Goal: Task Accomplishment & Management: Manage account settings

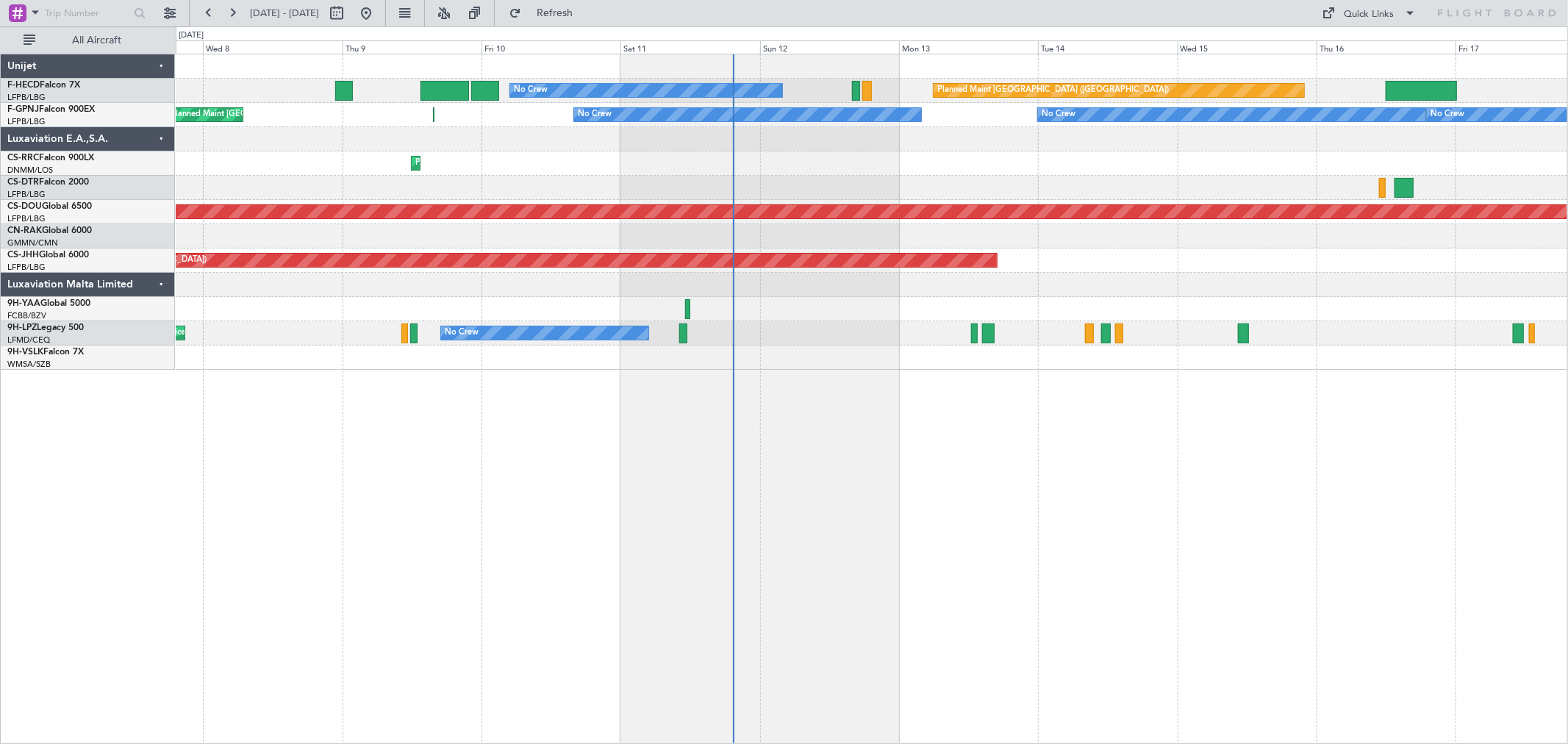
click at [1044, 106] on div "Planned Maint [GEOGRAPHIC_DATA] ([GEOGRAPHIC_DATA]) Planned Maint [GEOGRAPHIC_D…" at bounding box center [872, 212] width 1392 height 316
click at [1042, 107] on div "No Crew" at bounding box center [1058, 115] width 34 height 22
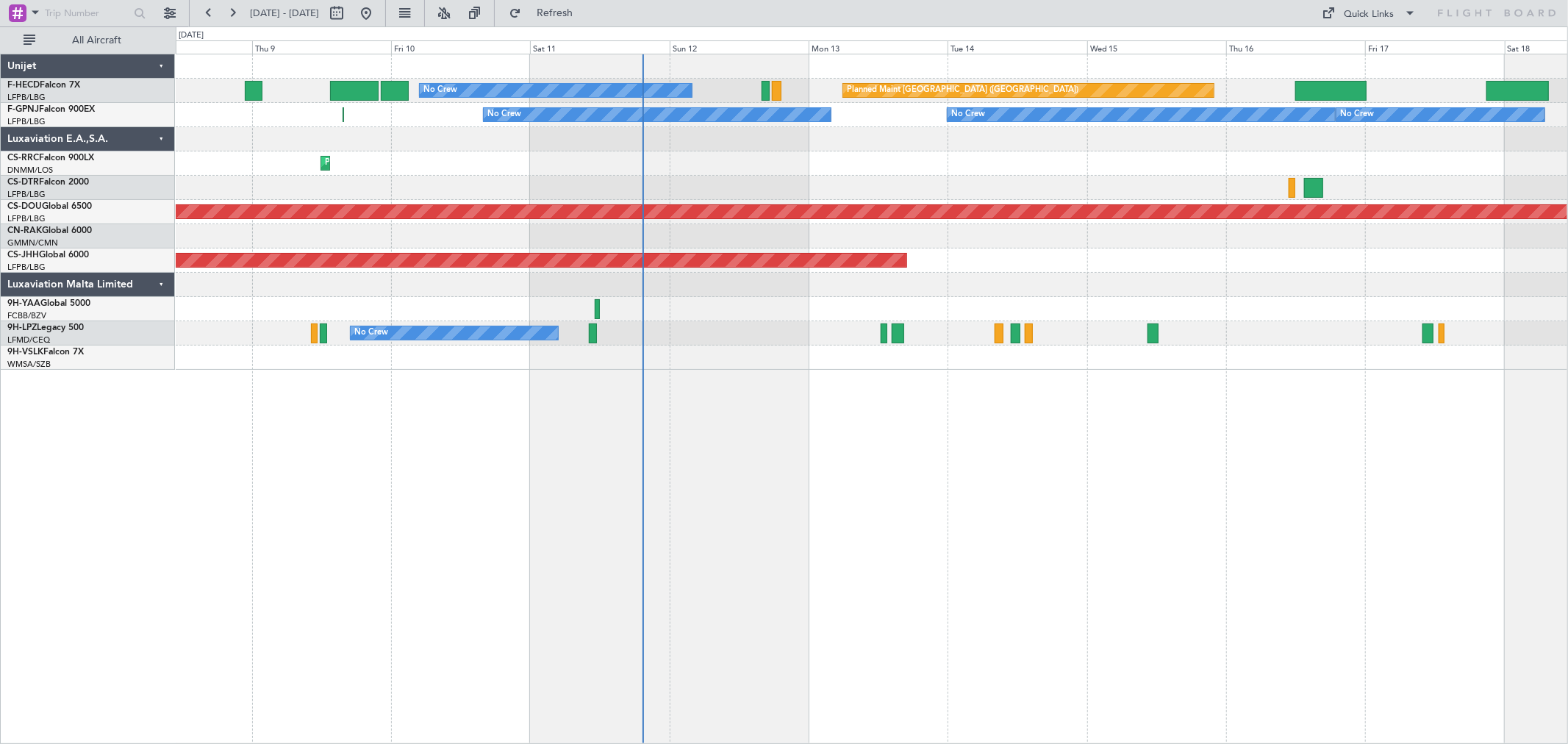
click at [982, 108] on div "Planned Maint [GEOGRAPHIC_DATA] ([GEOGRAPHIC_DATA]) Planned Maint [GEOGRAPHIC_D…" at bounding box center [872, 212] width 1392 height 316
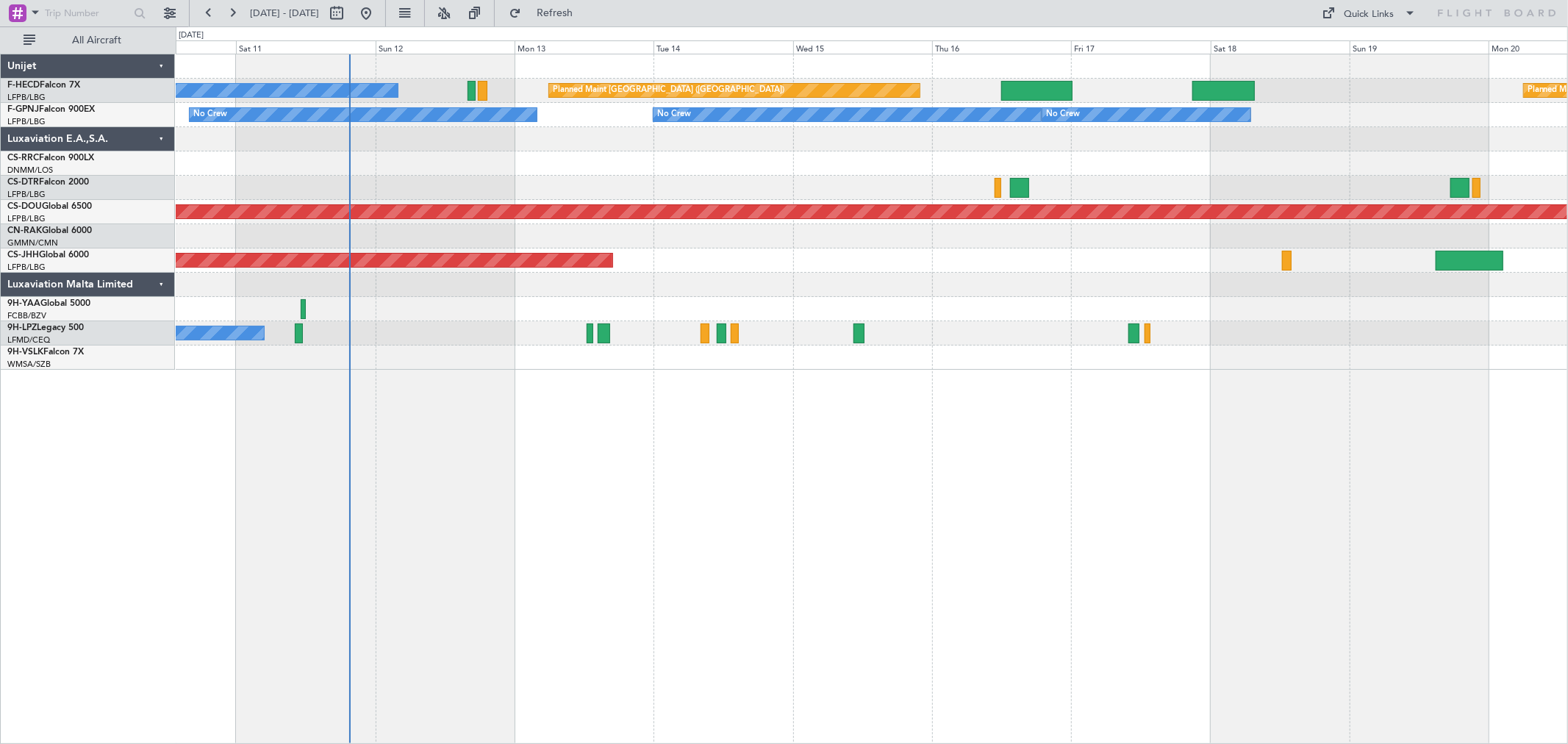
click at [1099, 120] on div "Planned Maint [GEOGRAPHIC_DATA] ([GEOGRAPHIC_DATA]) No Crew Planned Maint [GEOG…" at bounding box center [872, 212] width 1392 height 316
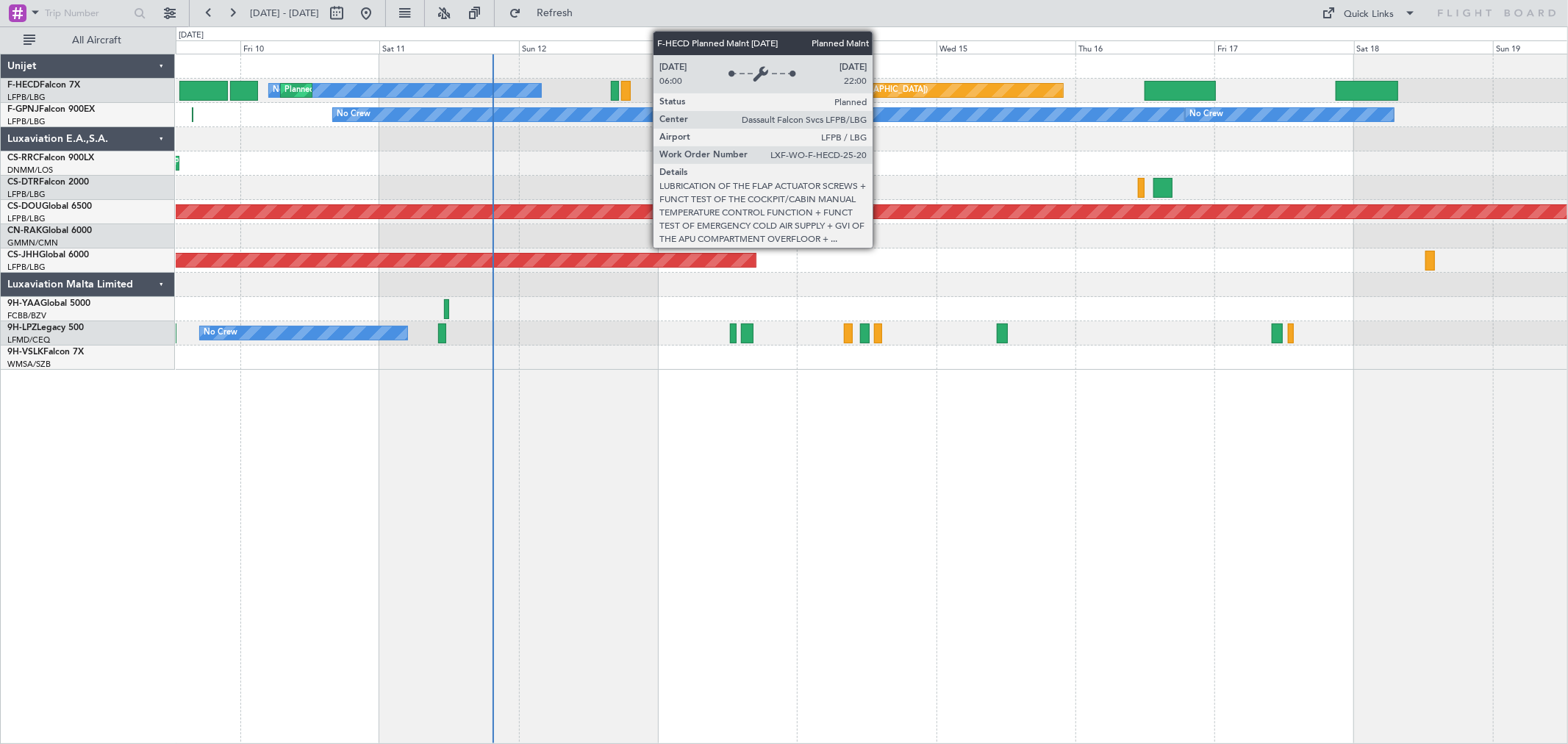
click at [1040, 101] on div "Planned Maint [GEOGRAPHIC_DATA] ([GEOGRAPHIC_DATA]) No Crew Planned Maint [GEOG…" at bounding box center [872, 91] width 1392 height 24
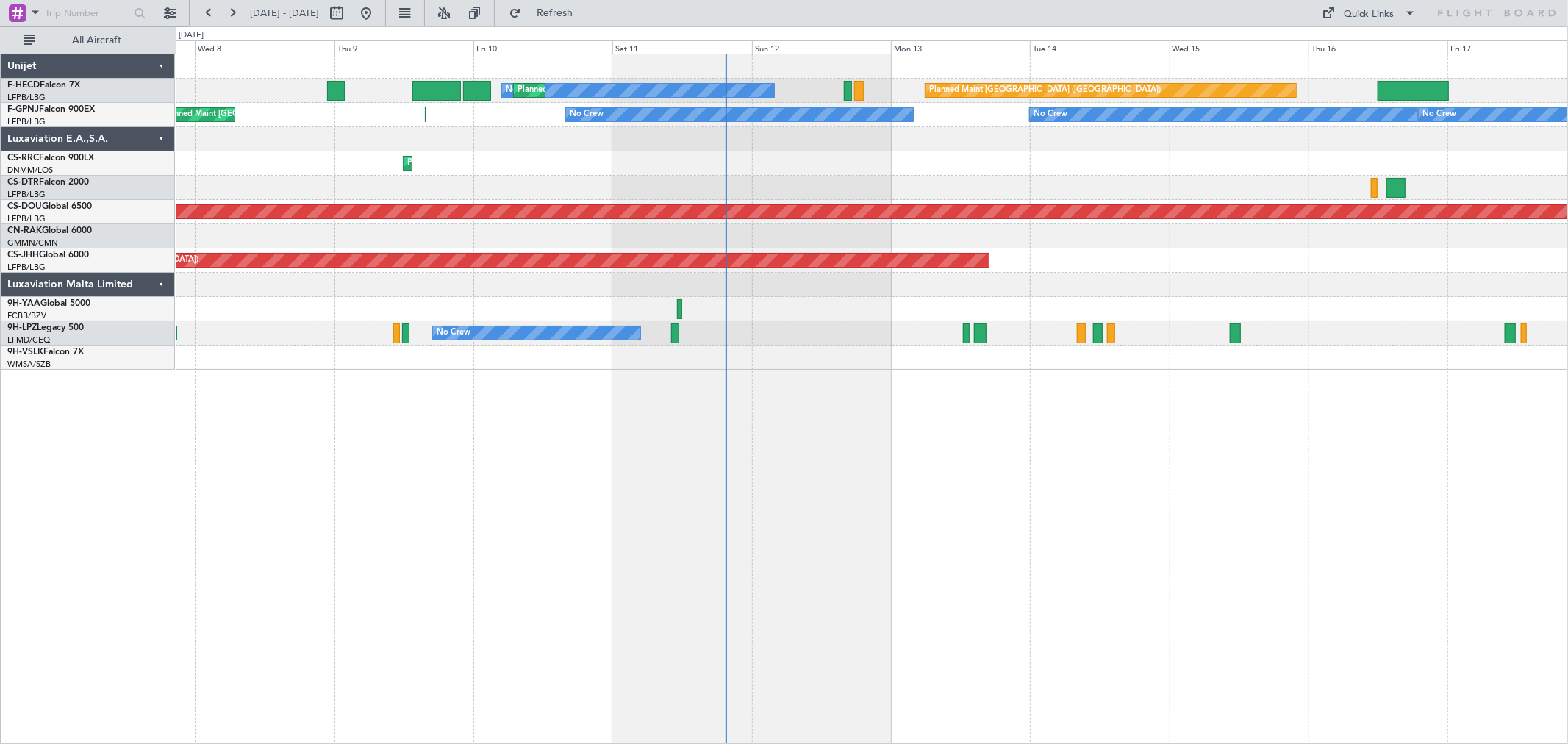
click at [929, 143] on div at bounding box center [872, 139] width 1392 height 24
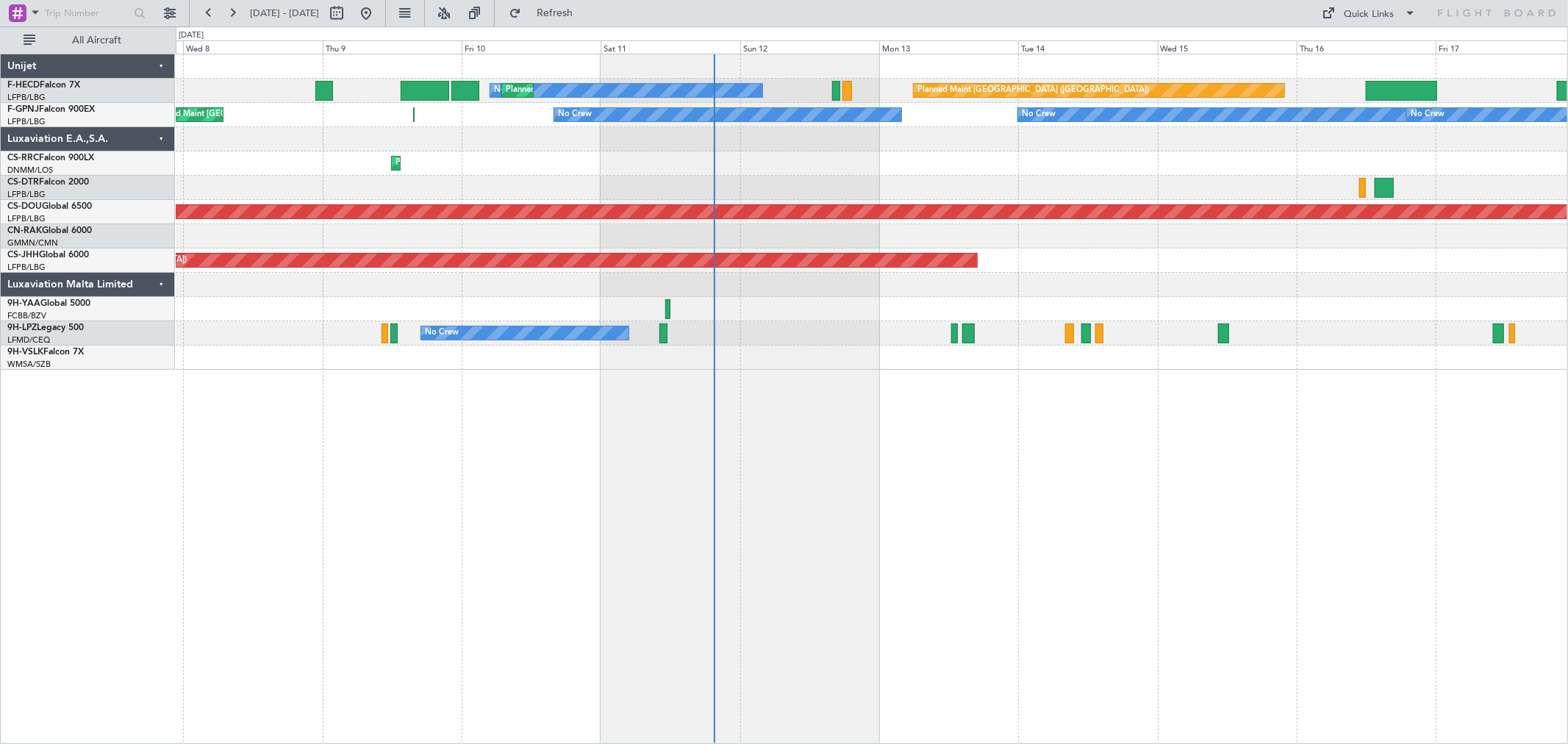
click at [770, 151] on div "Planned Maint [GEOGRAPHIC_DATA] ([GEOGRAPHIC_DATA]) No Crew Planned Maint [GEOG…" at bounding box center [872, 212] width 1392 height 316
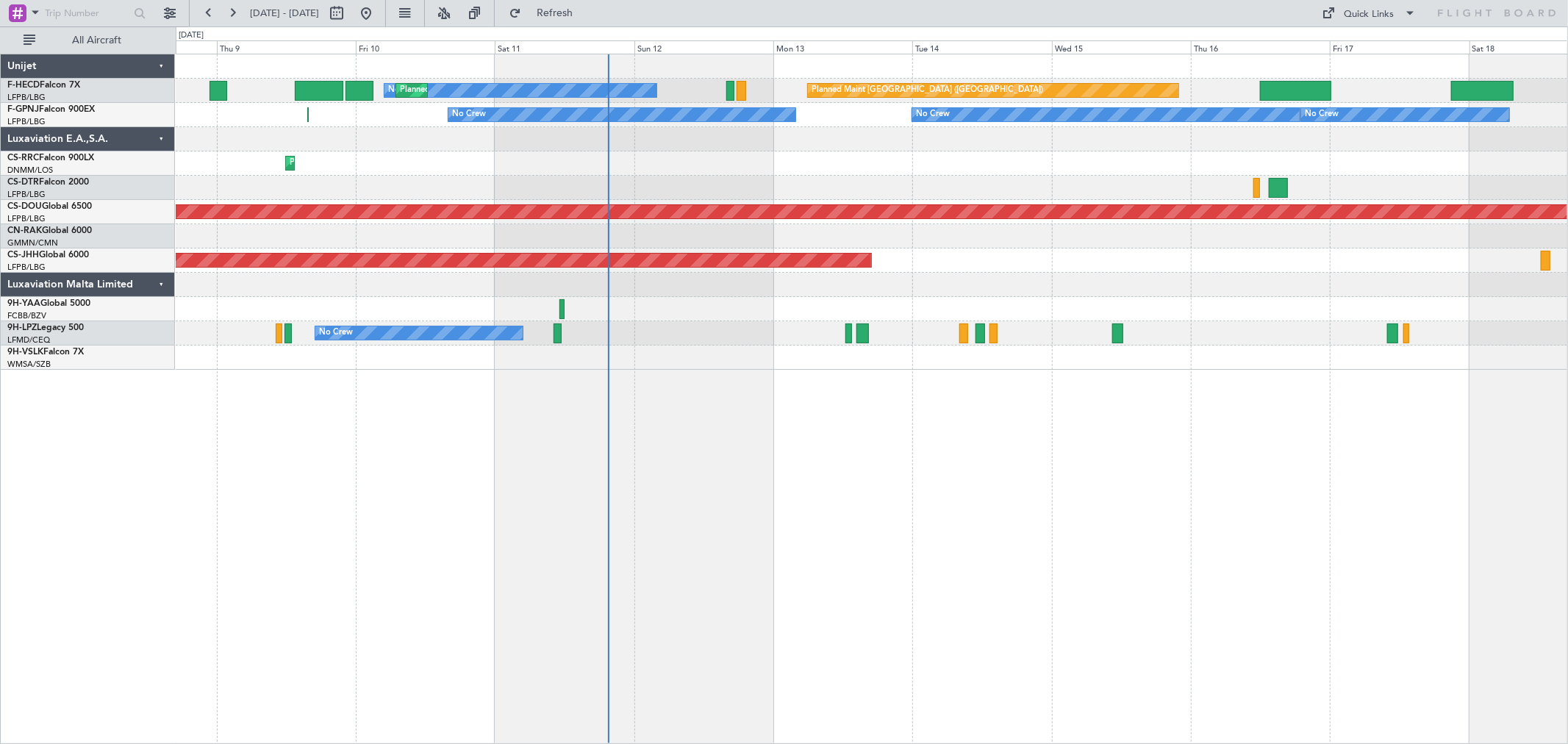
click at [492, 172] on div "Planned Maint [GEOGRAPHIC_DATA] ([GEOGRAPHIC_DATA]) No Crew Planned Maint [GEOG…" at bounding box center [872, 212] width 1392 height 316
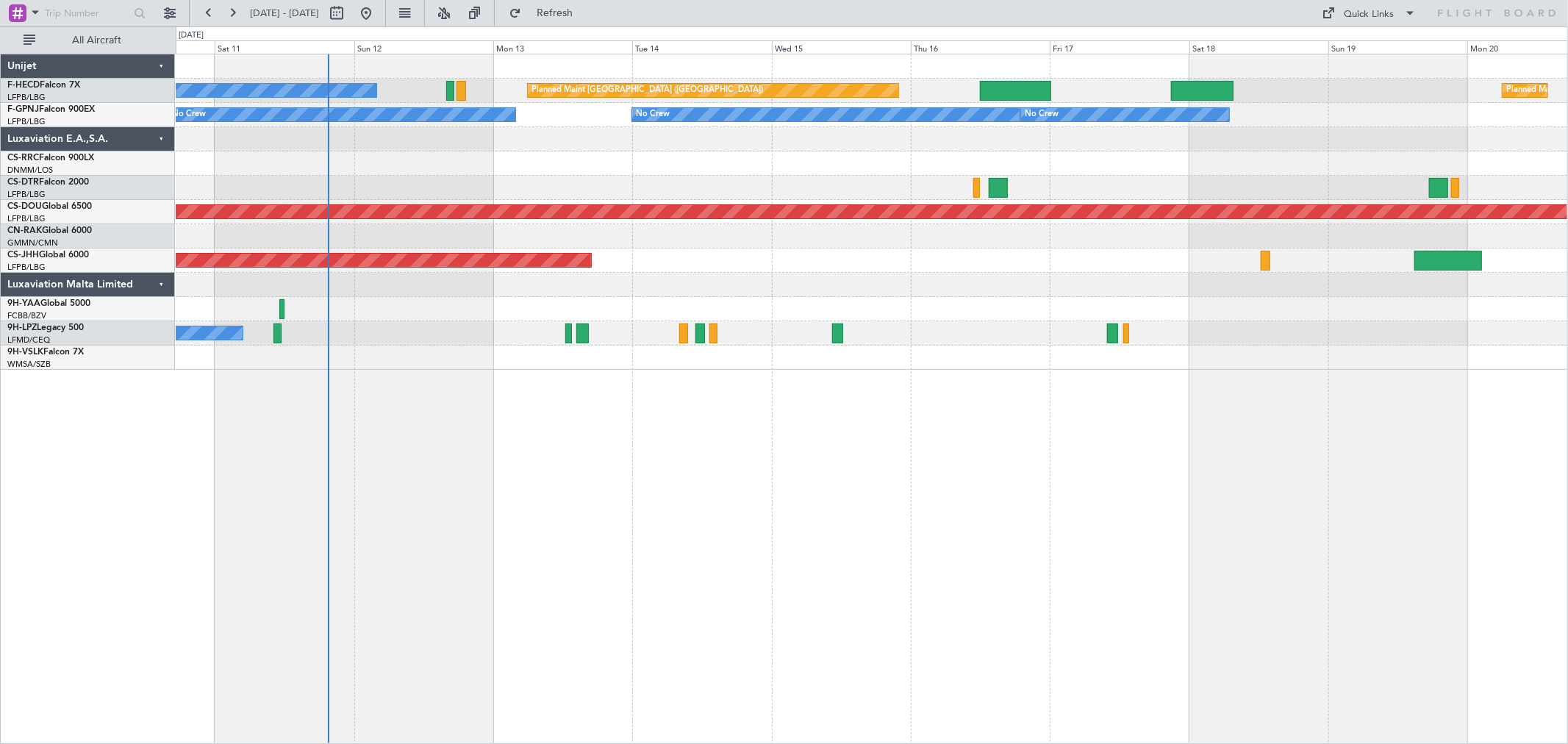
click at [729, 171] on div "Planned Maint [GEOGRAPHIC_DATA] ([GEOGRAPHIC_DATA]) No Crew Planned Maint [GEOG…" at bounding box center [872, 212] width 1392 height 316
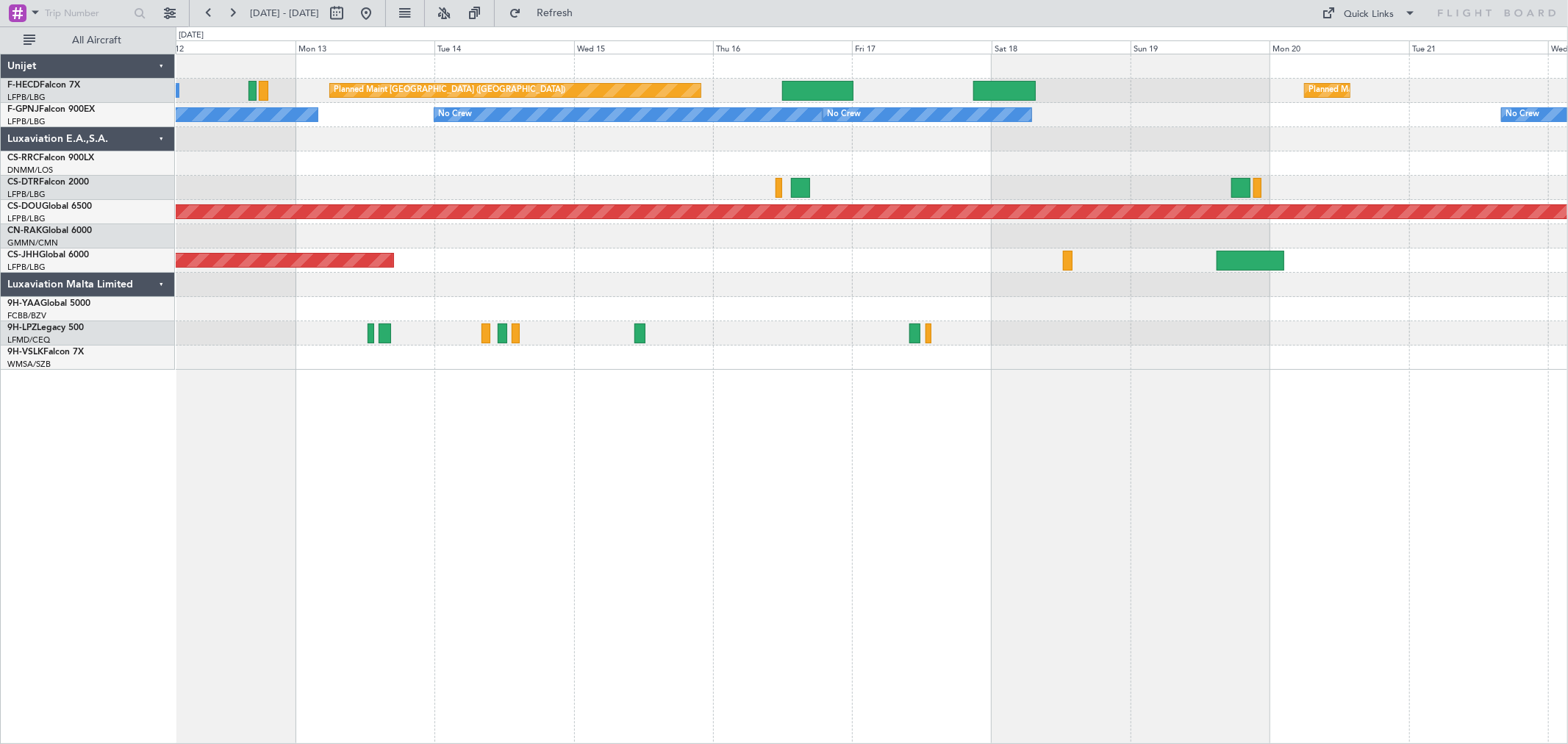
click at [679, 162] on div at bounding box center [872, 163] width 1392 height 24
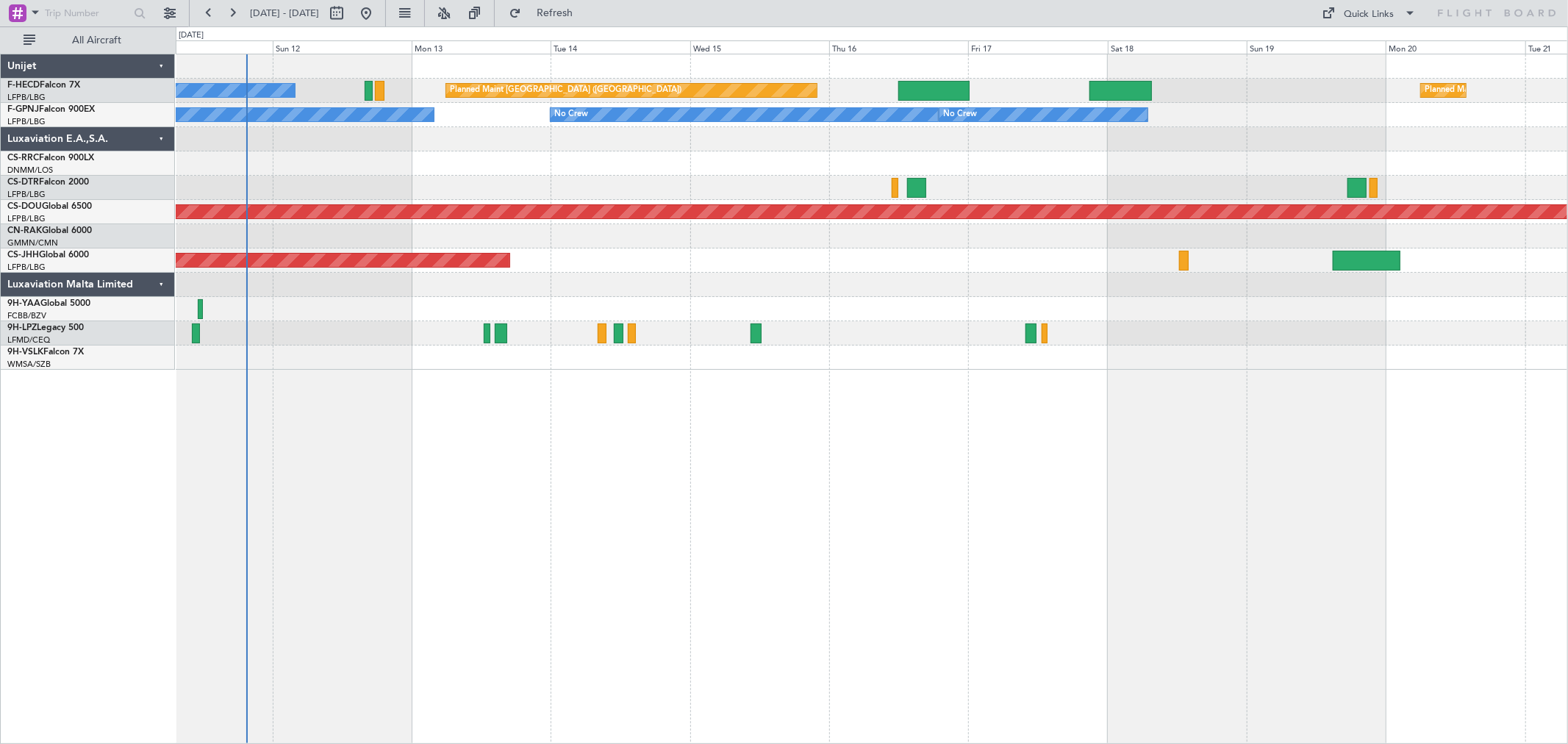
click at [569, 191] on div "Planned Maint [GEOGRAPHIC_DATA] ([GEOGRAPHIC_DATA]) Planned Maint [GEOGRAPHIC_D…" at bounding box center [872, 212] width 1392 height 316
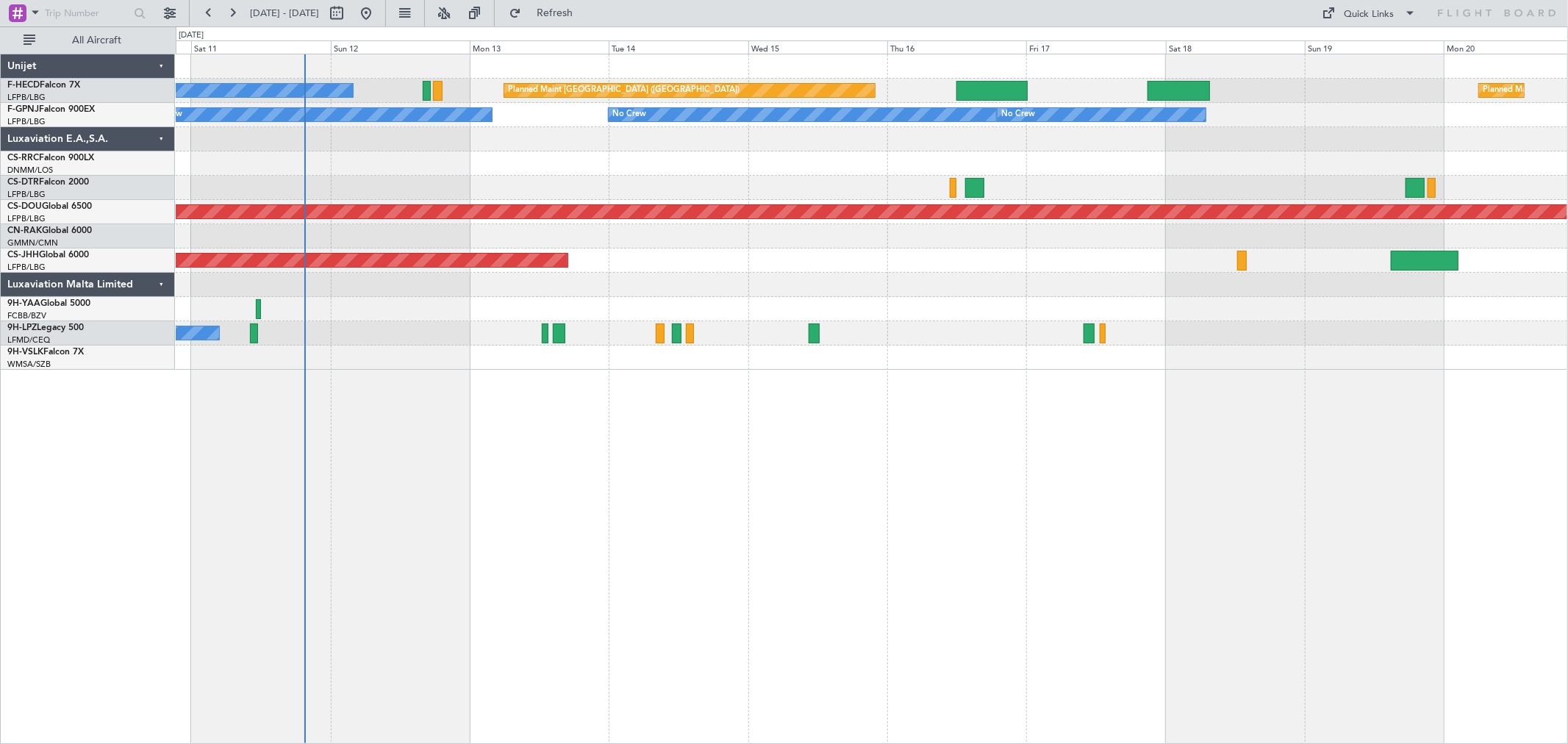
click at [586, 141] on div at bounding box center [872, 139] width 1392 height 24
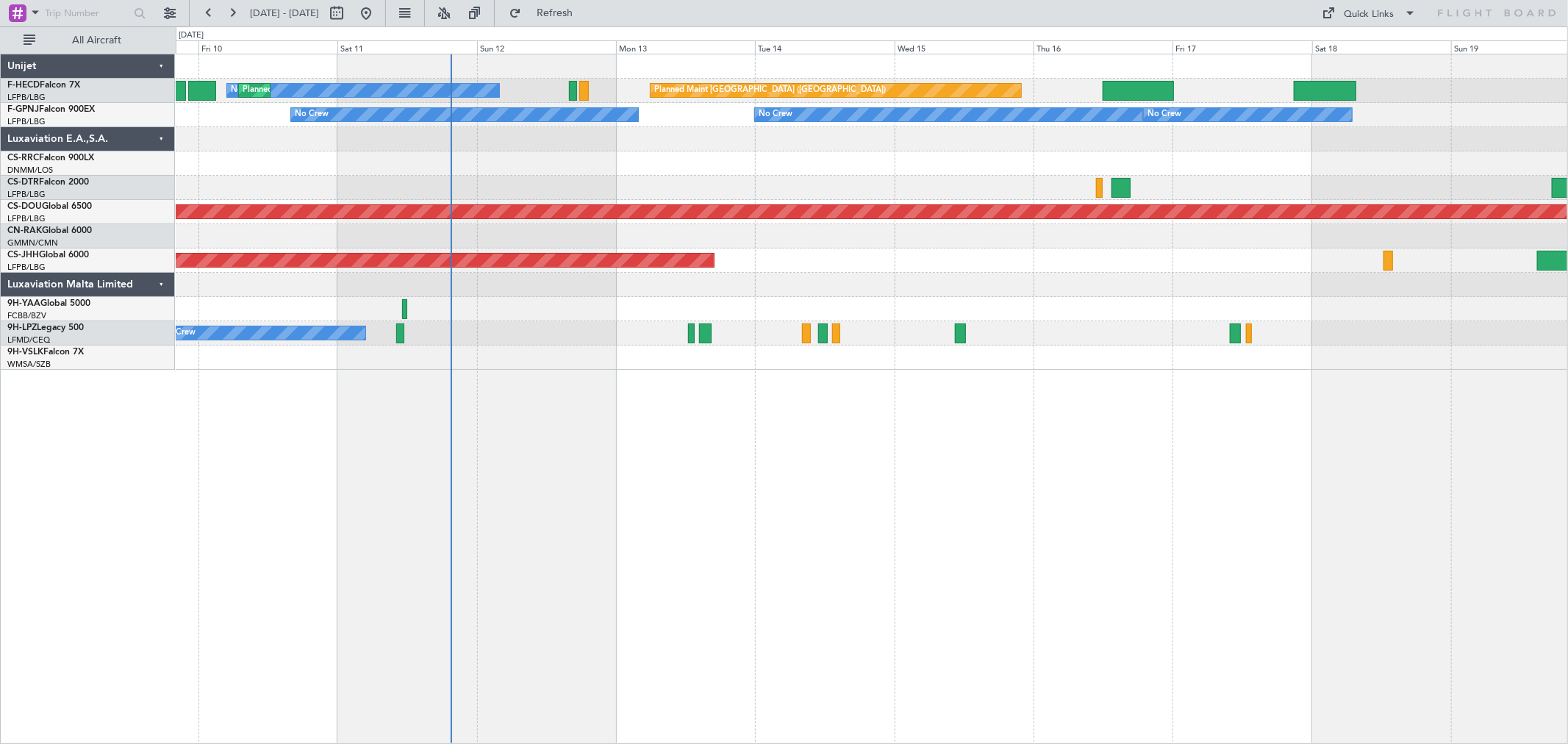
click at [664, 171] on div "Planned Maint [GEOGRAPHIC_DATA] ([GEOGRAPHIC_DATA]) No Crew Planned Maint [GEOG…" at bounding box center [872, 212] width 1392 height 316
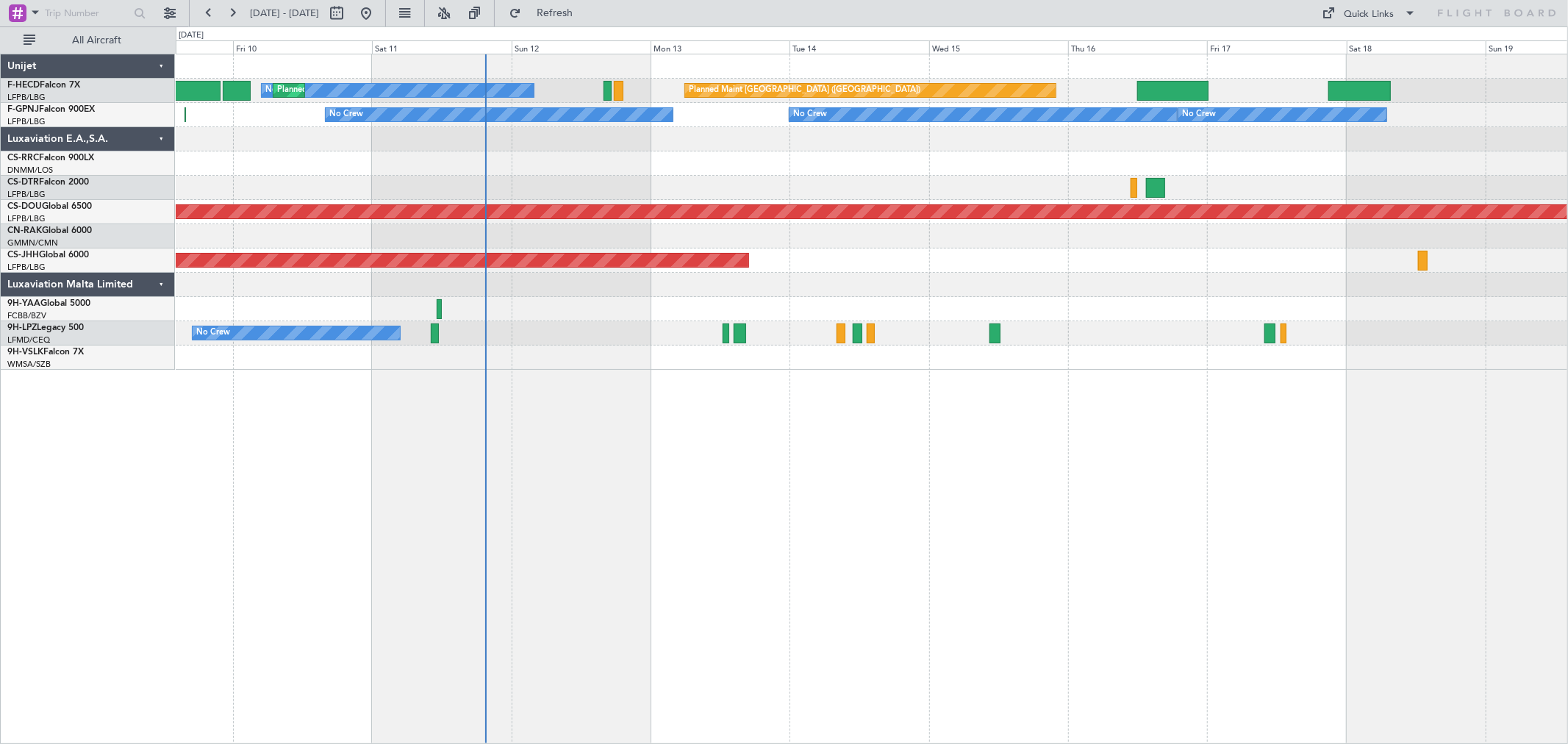
click at [503, 157] on div "Planned Maint Paris (Le Bourget) No Crew Planned Maint Paris (Le Bourget) Plann…" at bounding box center [872, 212] width 1392 height 316
click at [608, 162] on div "Planned Maint Paris (Le Bourget) No Crew Planned Maint Paris (Le Bourget) Plann…" at bounding box center [872, 212] width 1392 height 316
click at [624, 143] on div "Planned Maint Paris (Le Bourget) No Crew Planned Maint Paris (Le Bourget) Plann…" at bounding box center [872, 212] width 1392 height 316
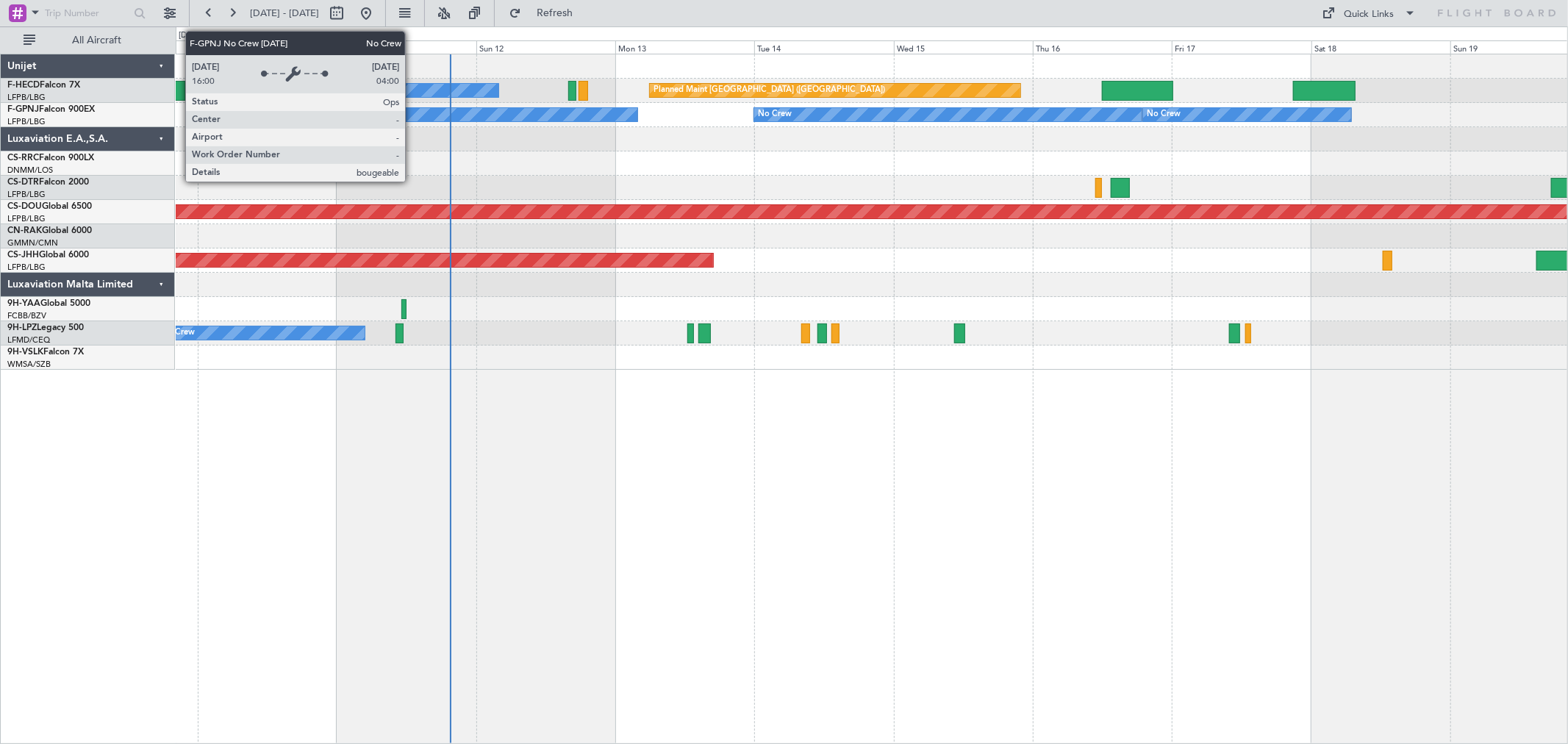
click at [413, 112] on div "No Crew" at bounding box center [464, 115] width 347 height 13
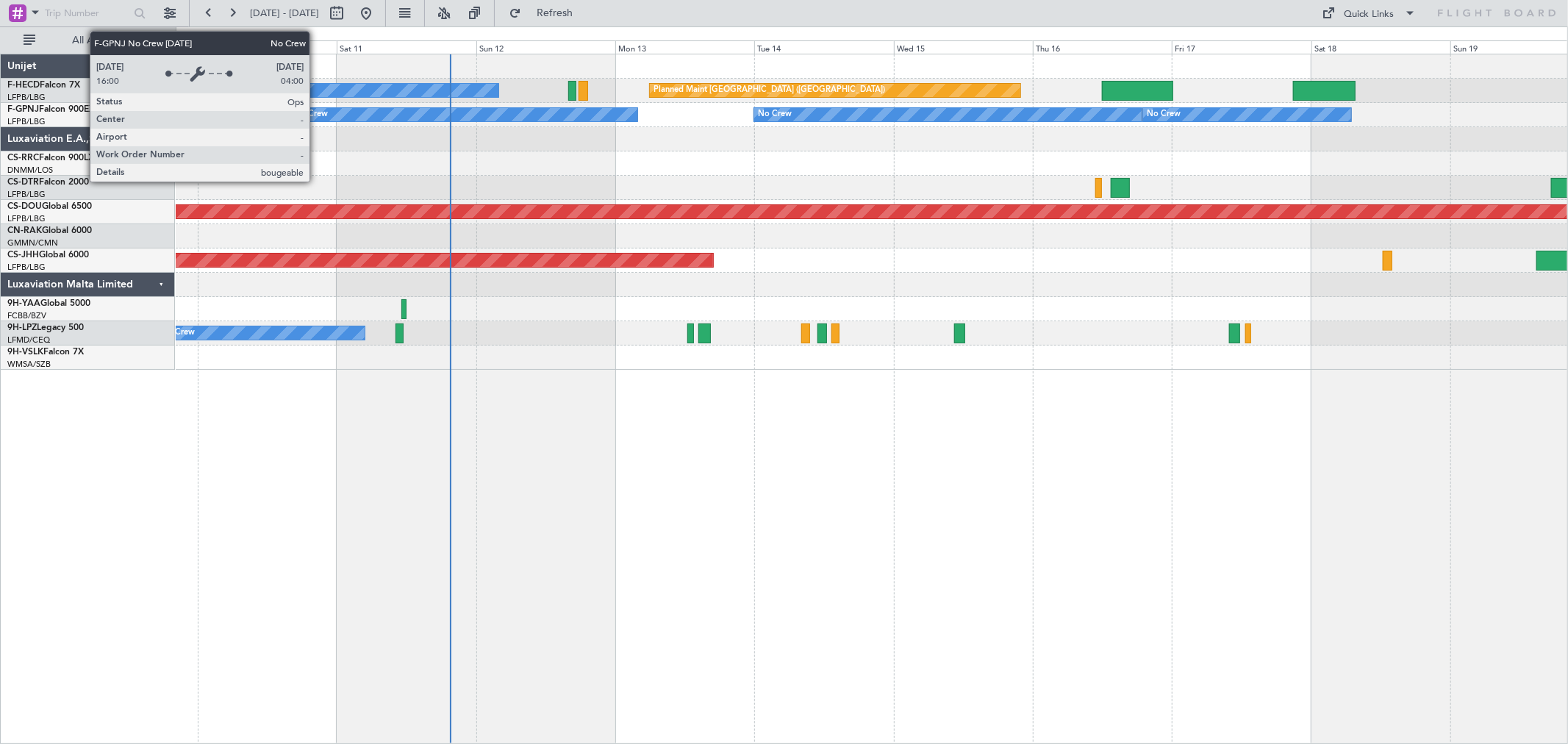
click at [317, 112] on div "No Crew" at bounding box center [311, 115] width 34 height 22
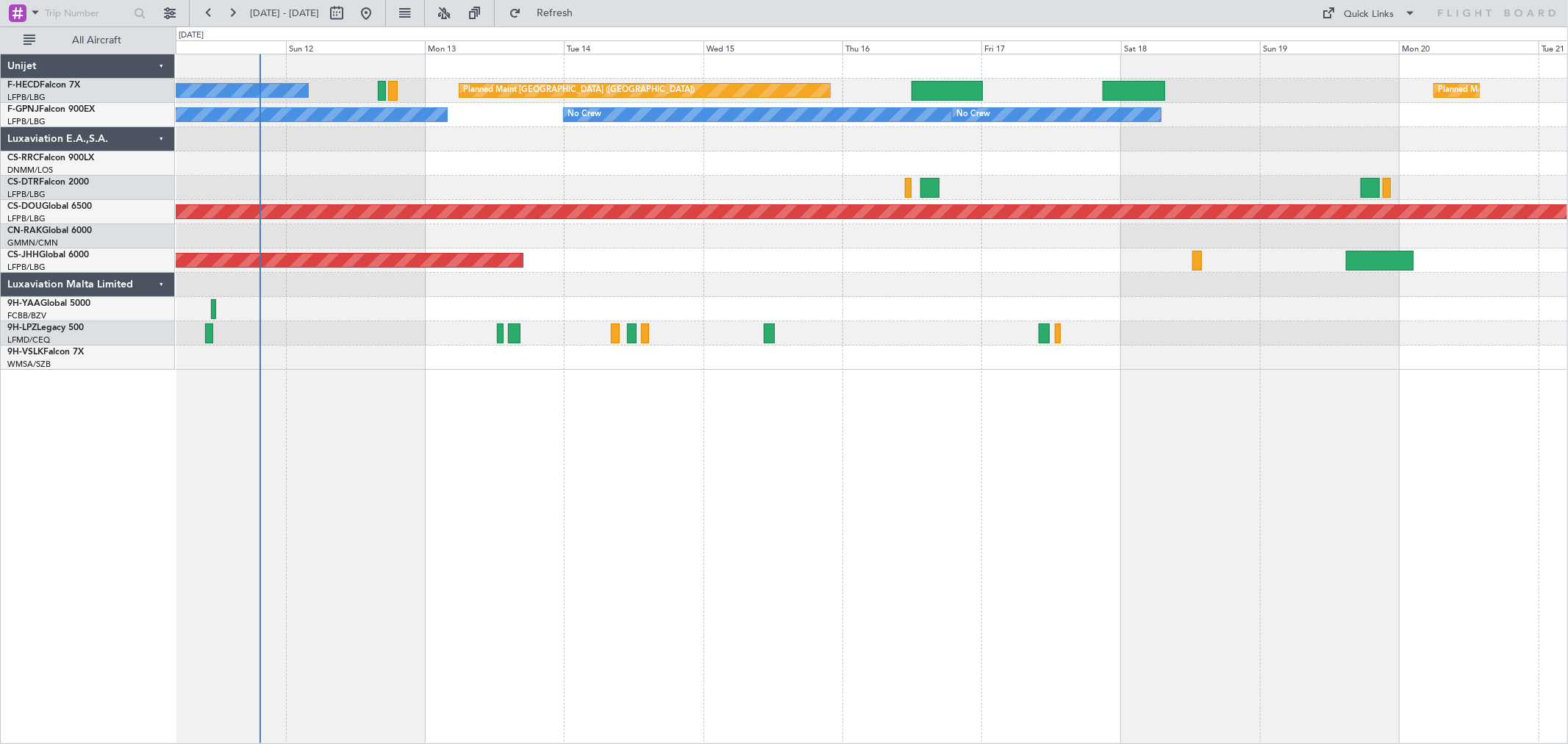
click at [597, 191] on div at bounding box center [872, 188] width 1392 height 24
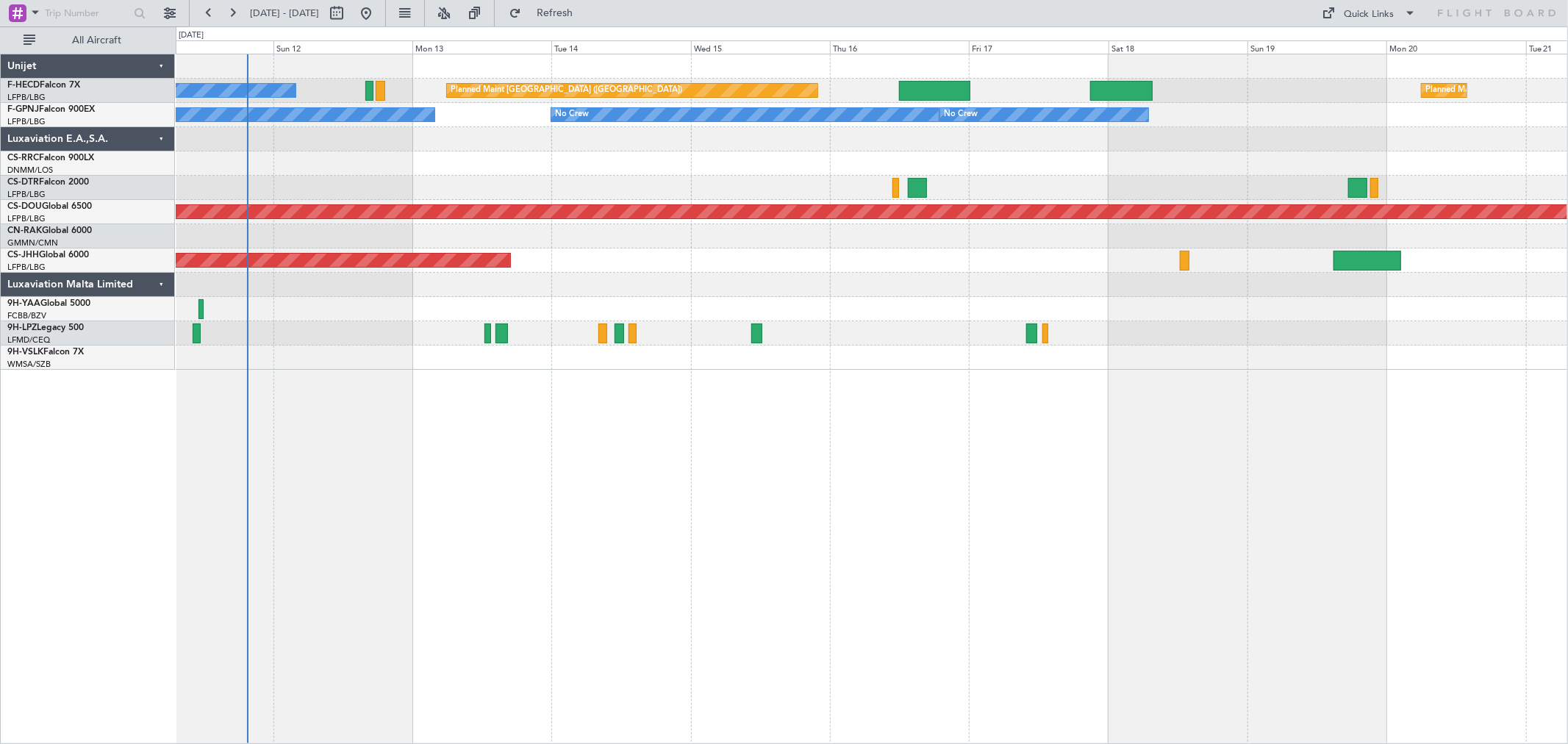
click at [533, 169] on div "Planned Maint Paris (Le Bourget) No Crew Planned Maint Paris (Le Bourget) Plann…" at bounding box center [872, 212] width 1392 height 316
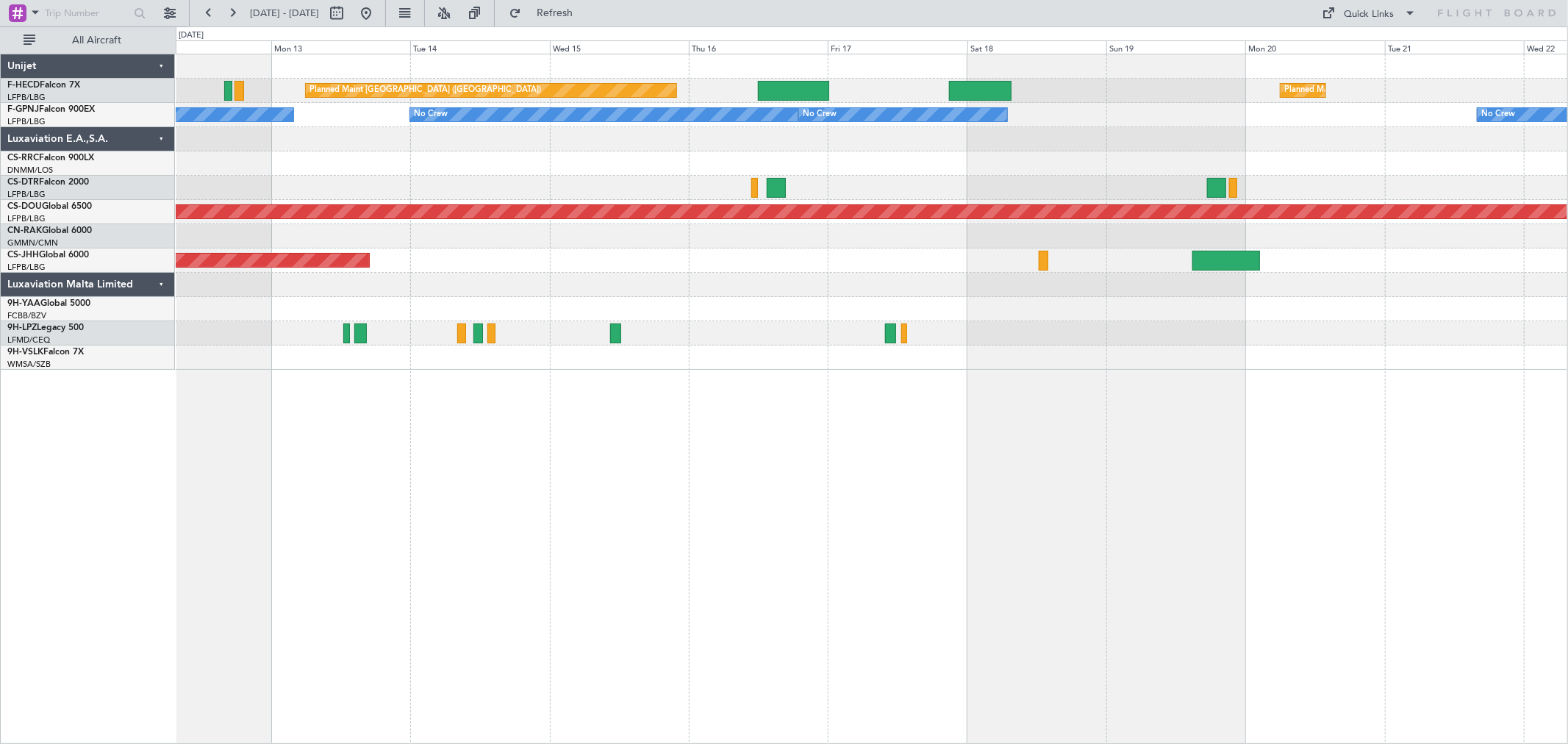
click at [627, 217] on div "Planned Maint Paris (Le Bourget) Planned Maint Paris (Le Bourget) Planned Maint…" at bounding box center [872, 212] width 1392 height 316
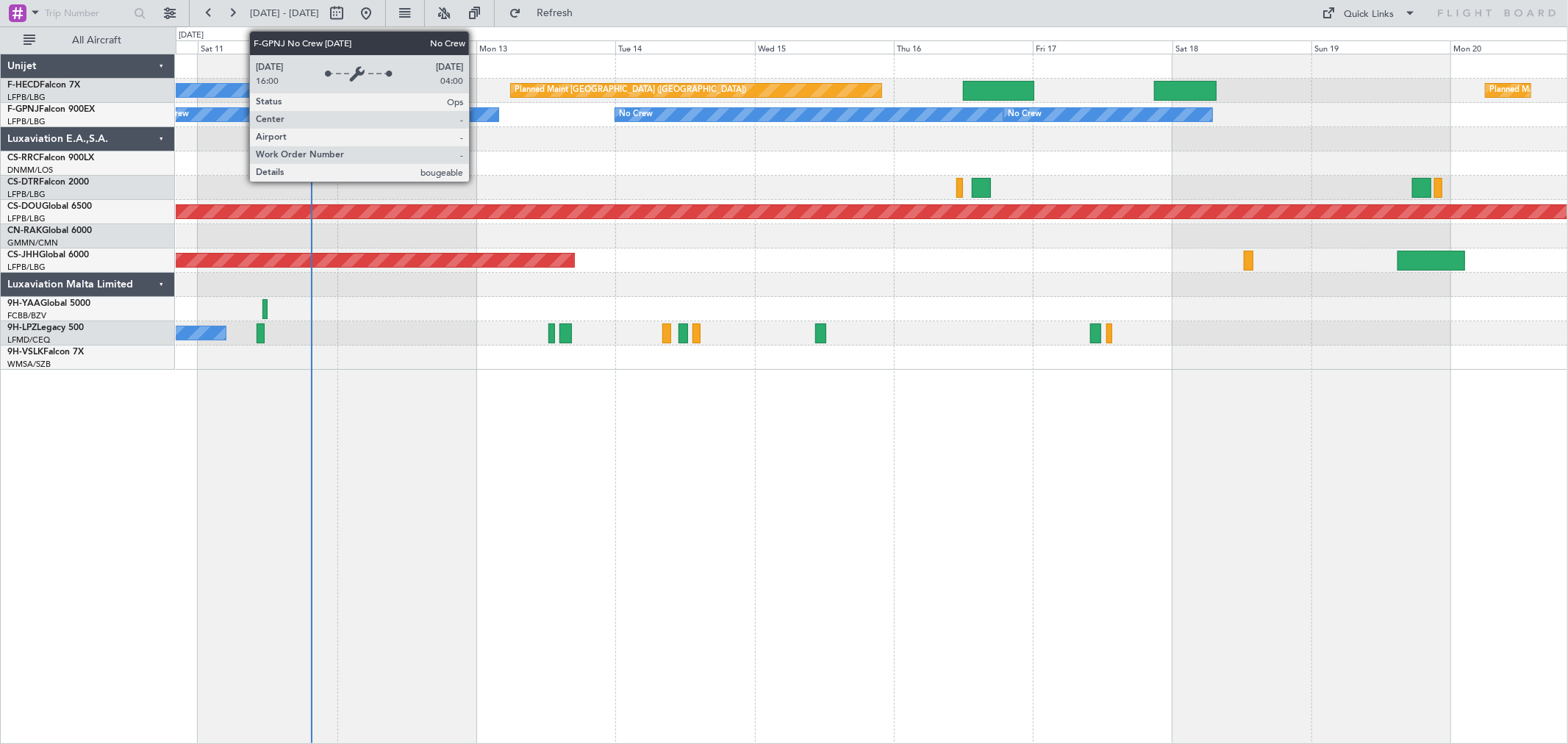
click at [477, 116] on div "No Crew" at bounding box center [325, 115] width 347 height 13
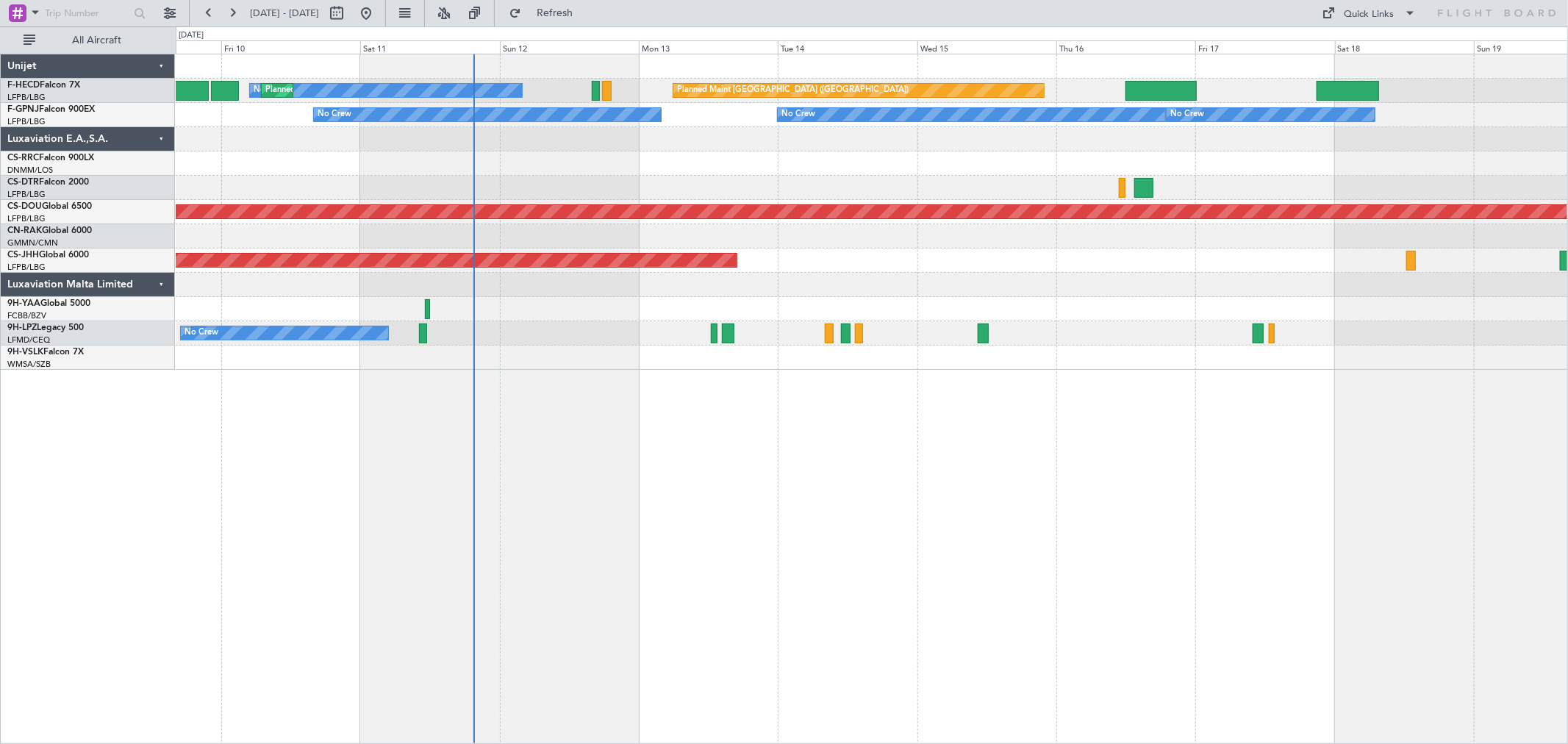
click at [996, 178] on div "Planned Maint Paris (Le Bourget) No Crew Planned Maint Paris (Le Bourget) Plann…" at bounding box center [872, 212] width 1392 height 316
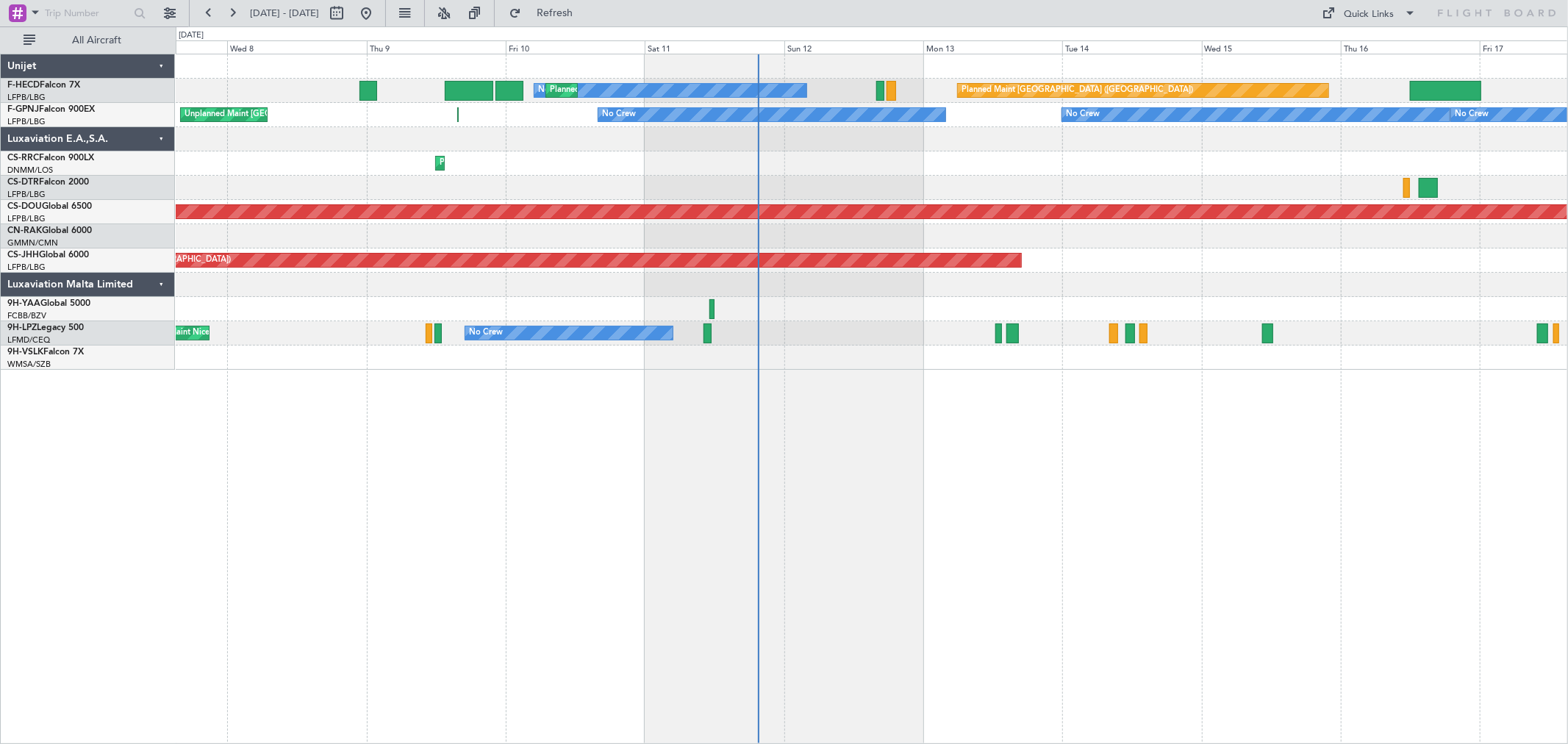
click at [692, 172] on div "Planned Maint Paris (Le Bourget) No Crew Planned Maint Paris (Le Bourget) No Cr…" at bounding box center [872, 212] width 1392 height 316
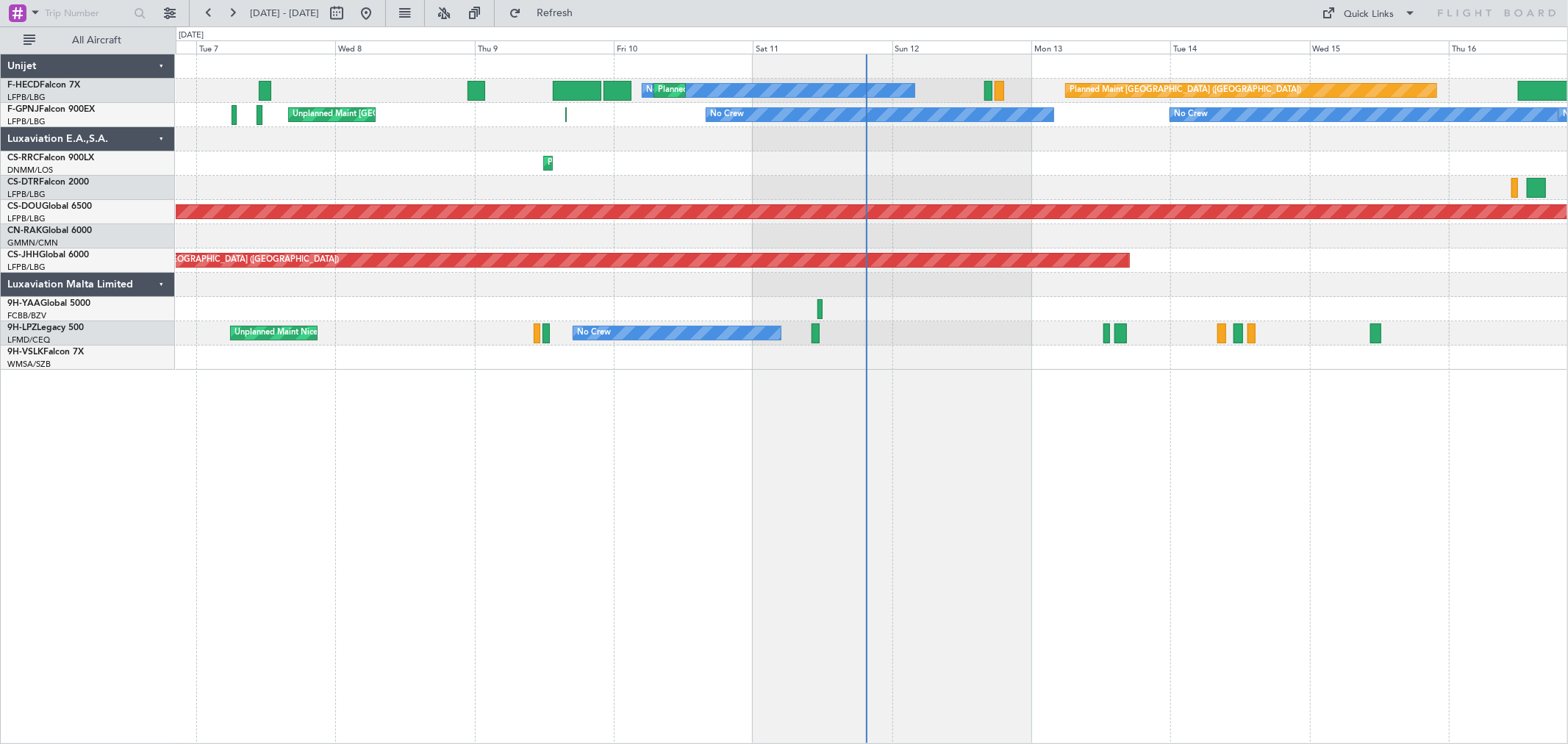
click at [782, 174] on div "Planned Maint Paris (Le Bourget) No Crew Planned Maint Paris (Le Bourget) No Cr…" at bounding box center [872, 212] width 1392 height 316
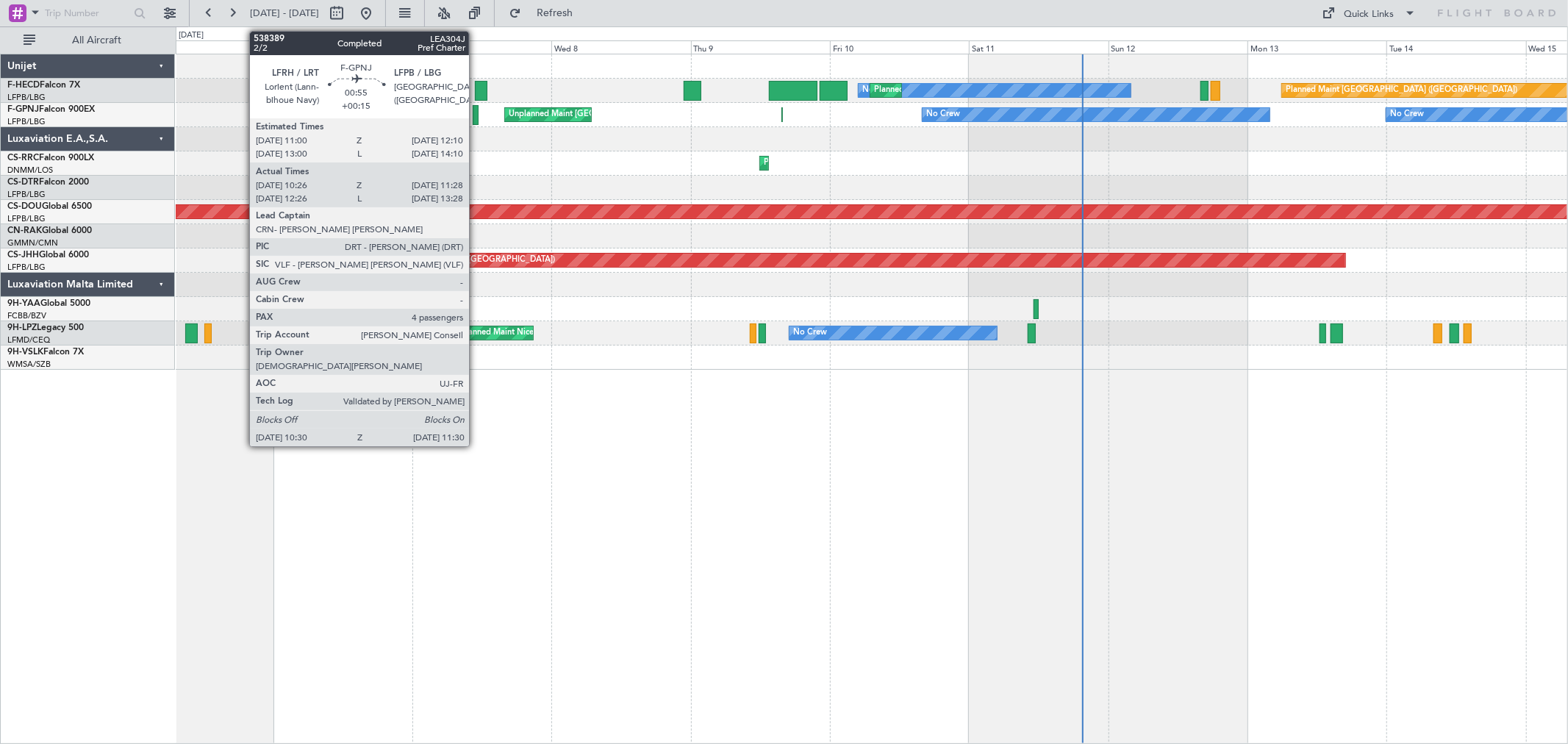
click at [477, 114] on div at bounding box center [476, 116] width 6 height 20
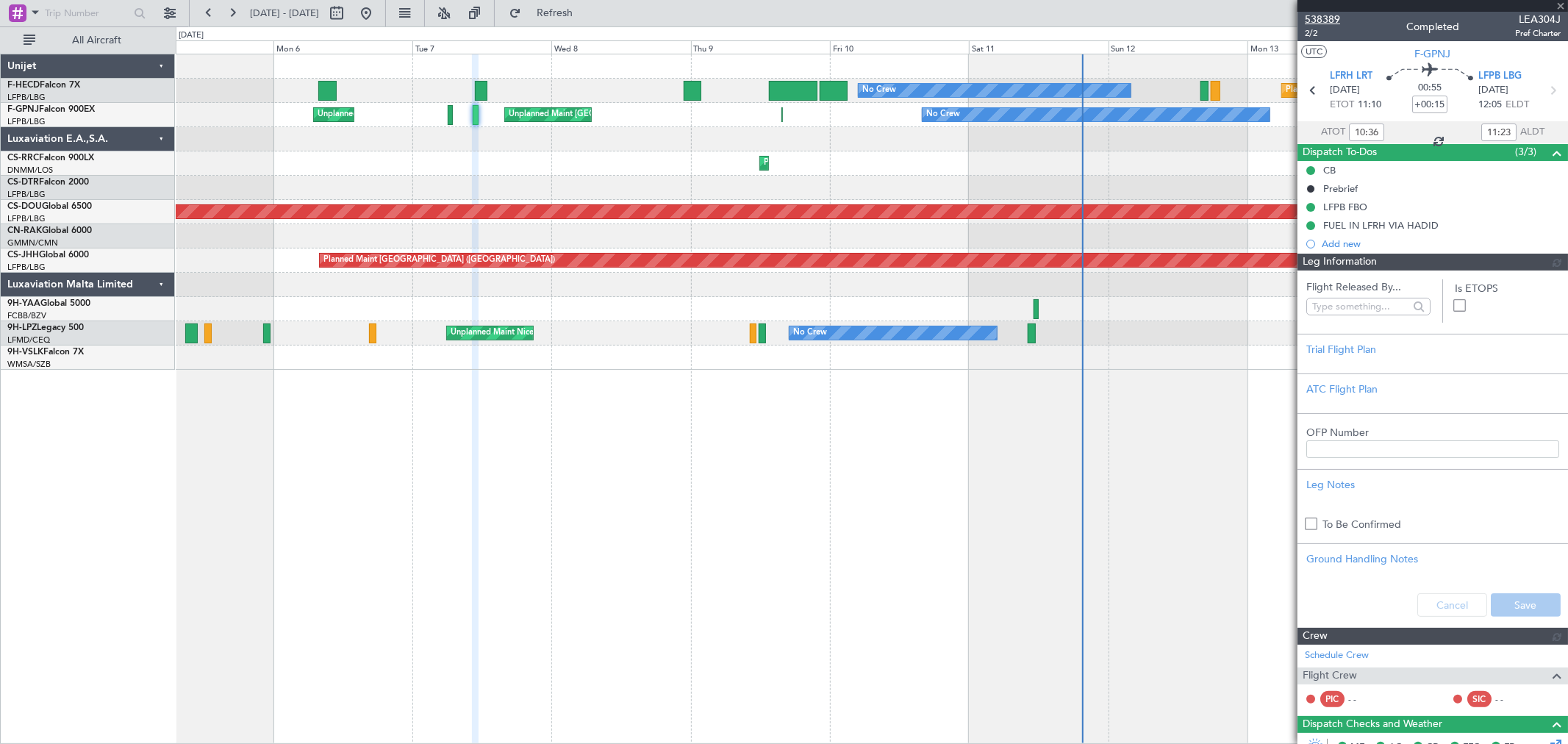
click at [1316, 17] on span "538389" at bounding box center [1322, 19] width 35 height 16
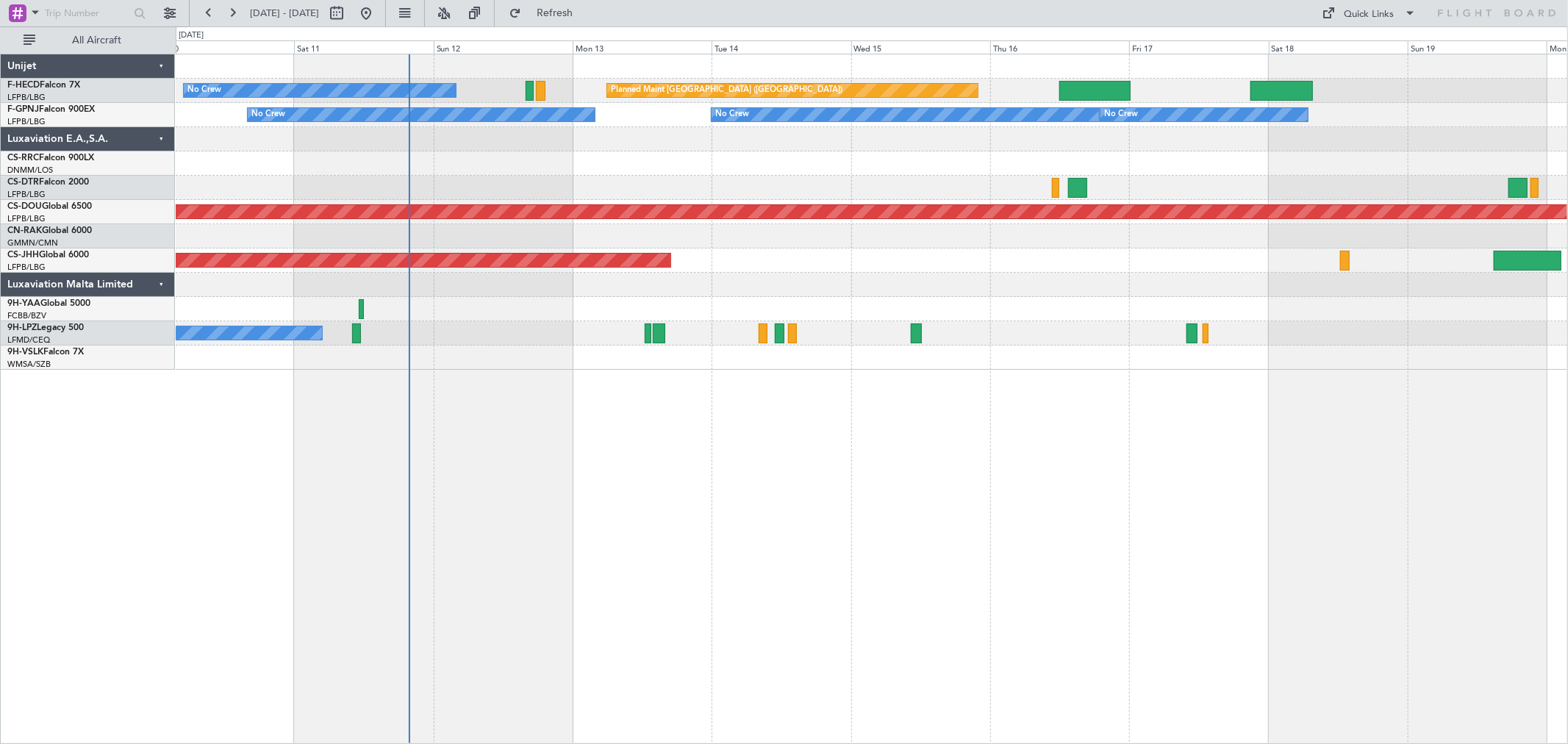
click at [539, 228] on div at bounding box center [872, 237] width 1392 height 24
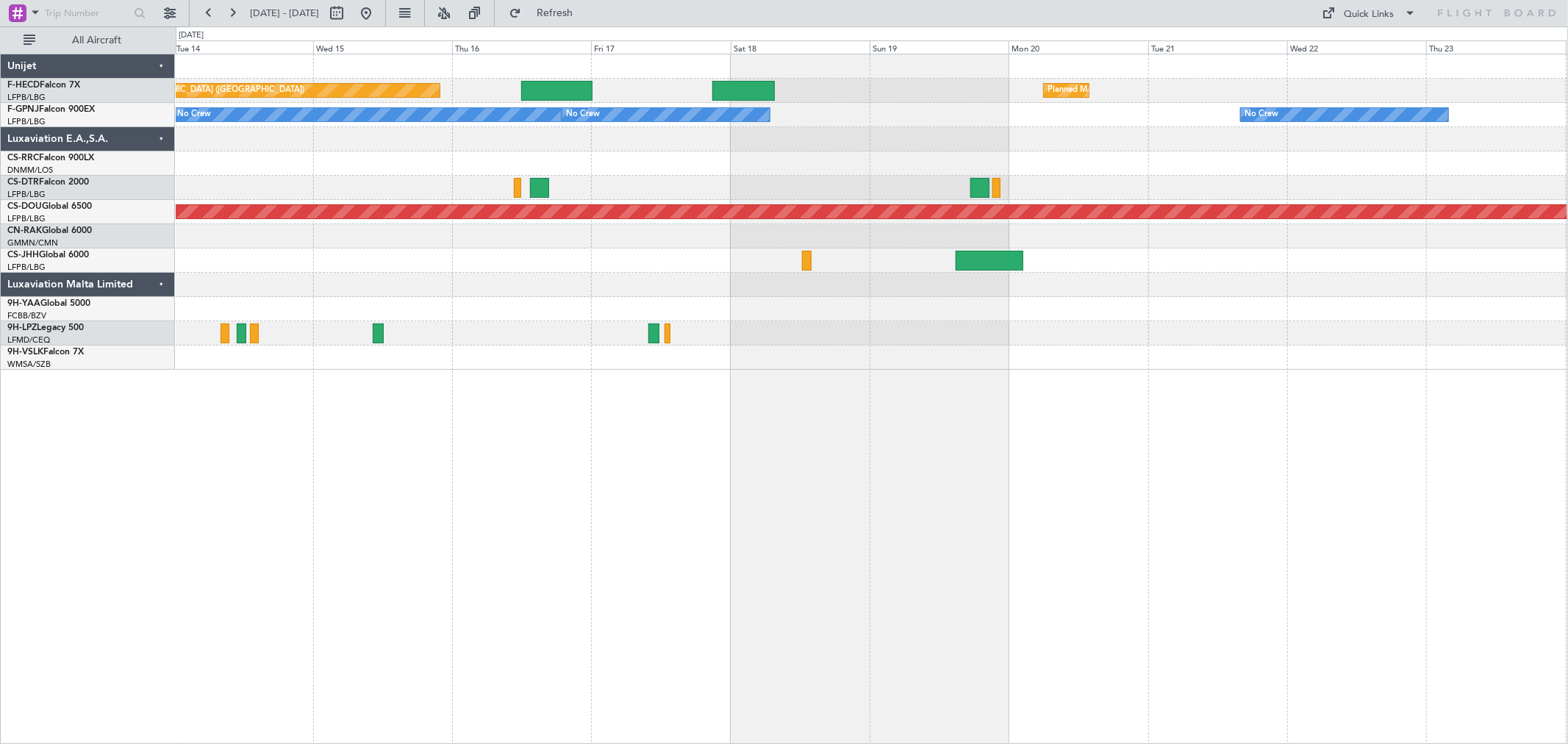
click at [135, 185] on div "Planned Maint [GEOGRAPHIC_DATA] ([GEOGRAPHIC_DATA]) Planned Maint [GEOGRAPHIC_D…" at bounding box center [784, 385] width 1568 height 718
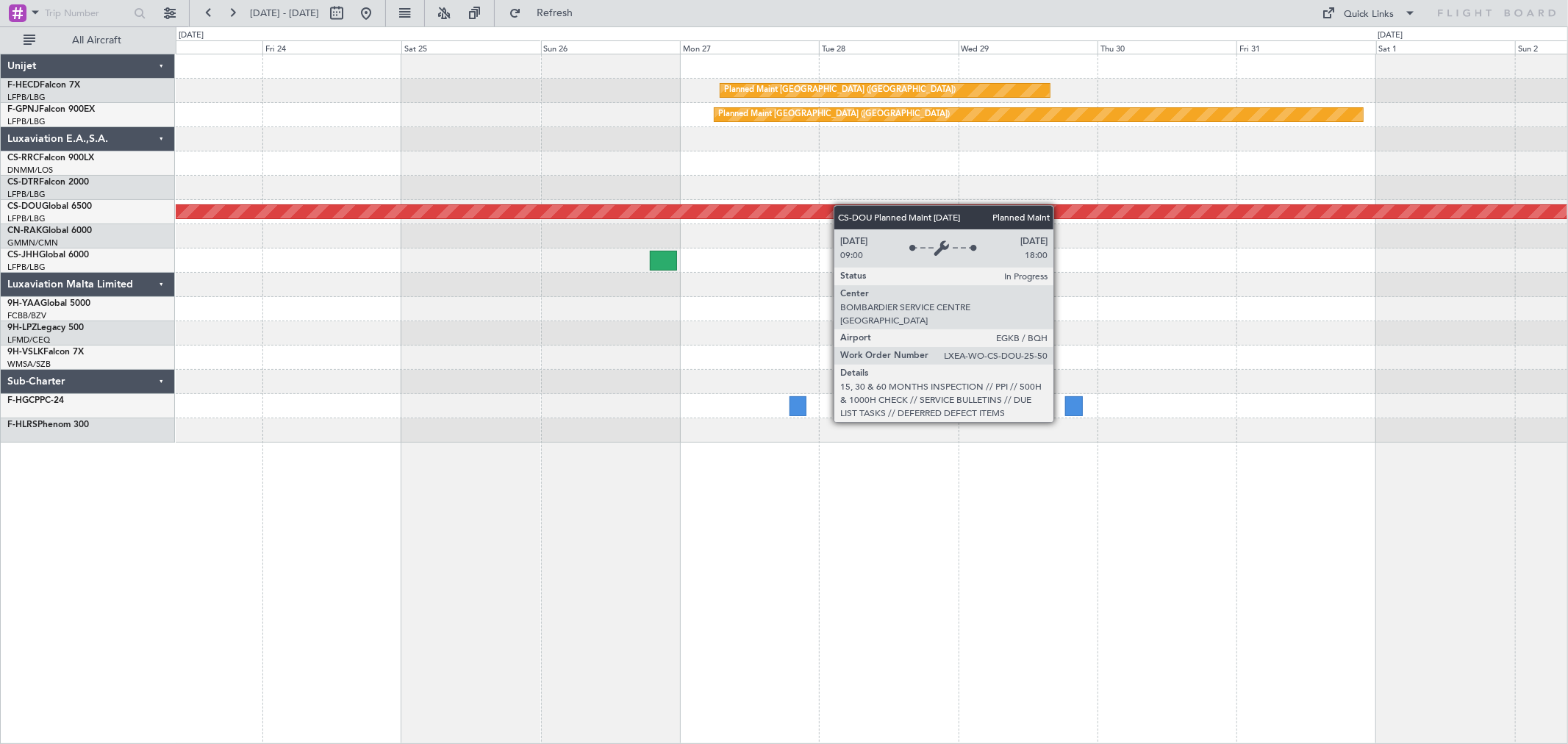
click at [1203, 216] on div "Planned Maint [GEOGRAPHIC_DATA] ([GEOGRAPHIC_DATA]) Planned Maint [GEOGRAPHIC_D…" at bounding box center [872, 248] width 1392 height 388
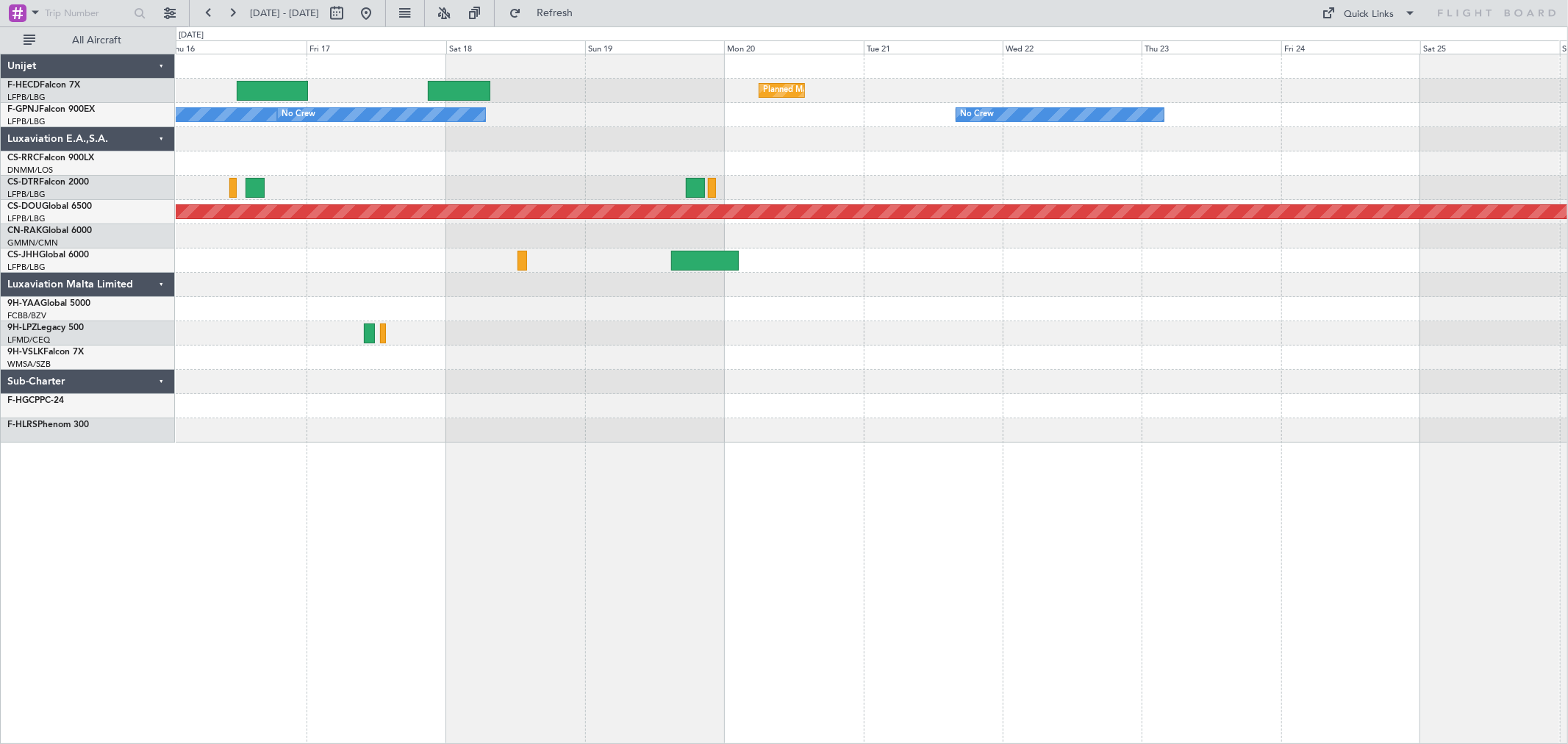
click at [1121, 165] on div "Planned Maint [GEOGRAPHIC_DATA] ([GEOGRAPHIC_DATA]) Planned Maint [GEOGRAPHIC_D…" at bounding box center [872, 248] width 1392 height 388
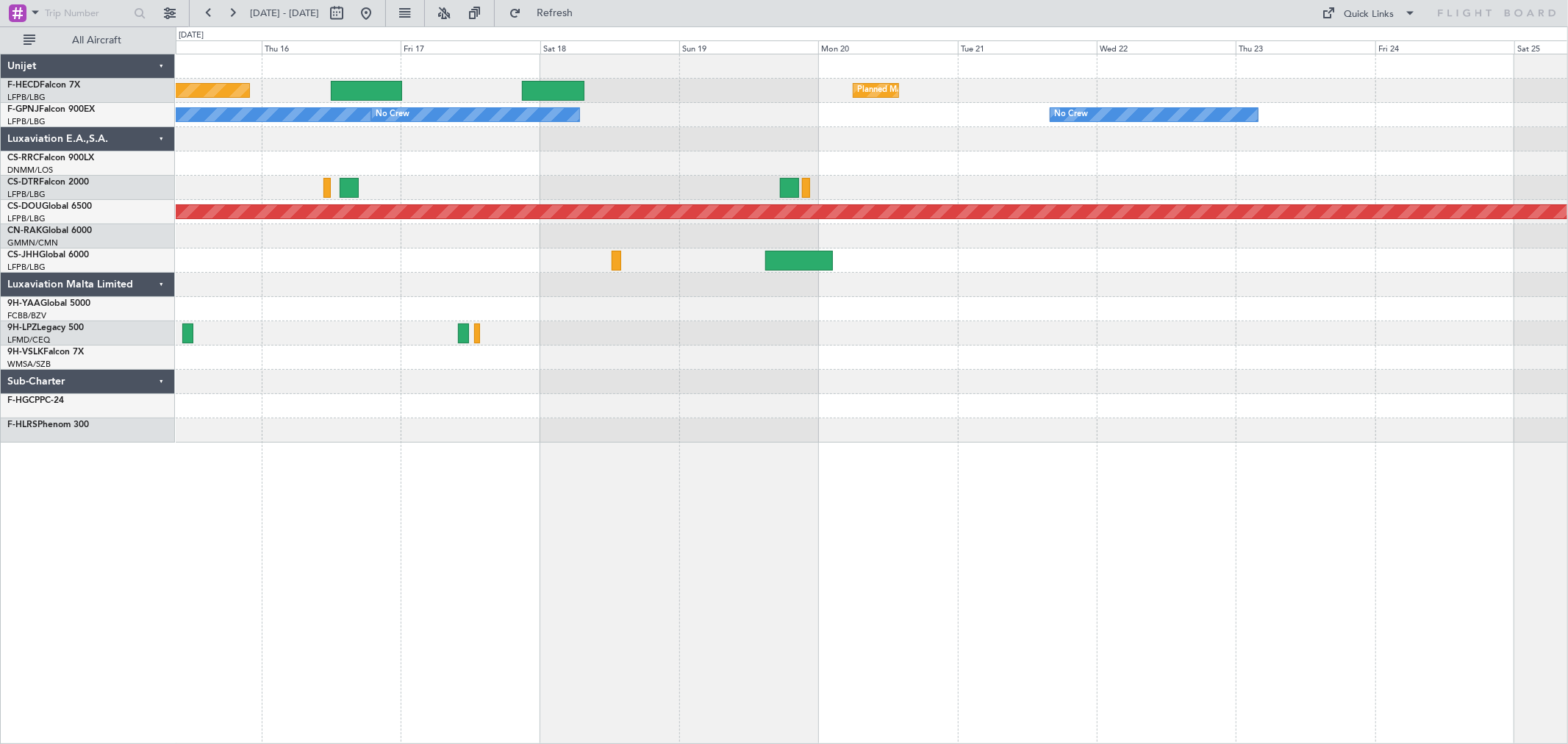
click at [1046, 201] on div "Planned Maint [GEOGRAPHIC_DATA] ([GEOGRAPHIC_DATA]) Planned Maint [GEOGRAPHIC_D…" at bounding box center [872, 248] width 1392 height 388
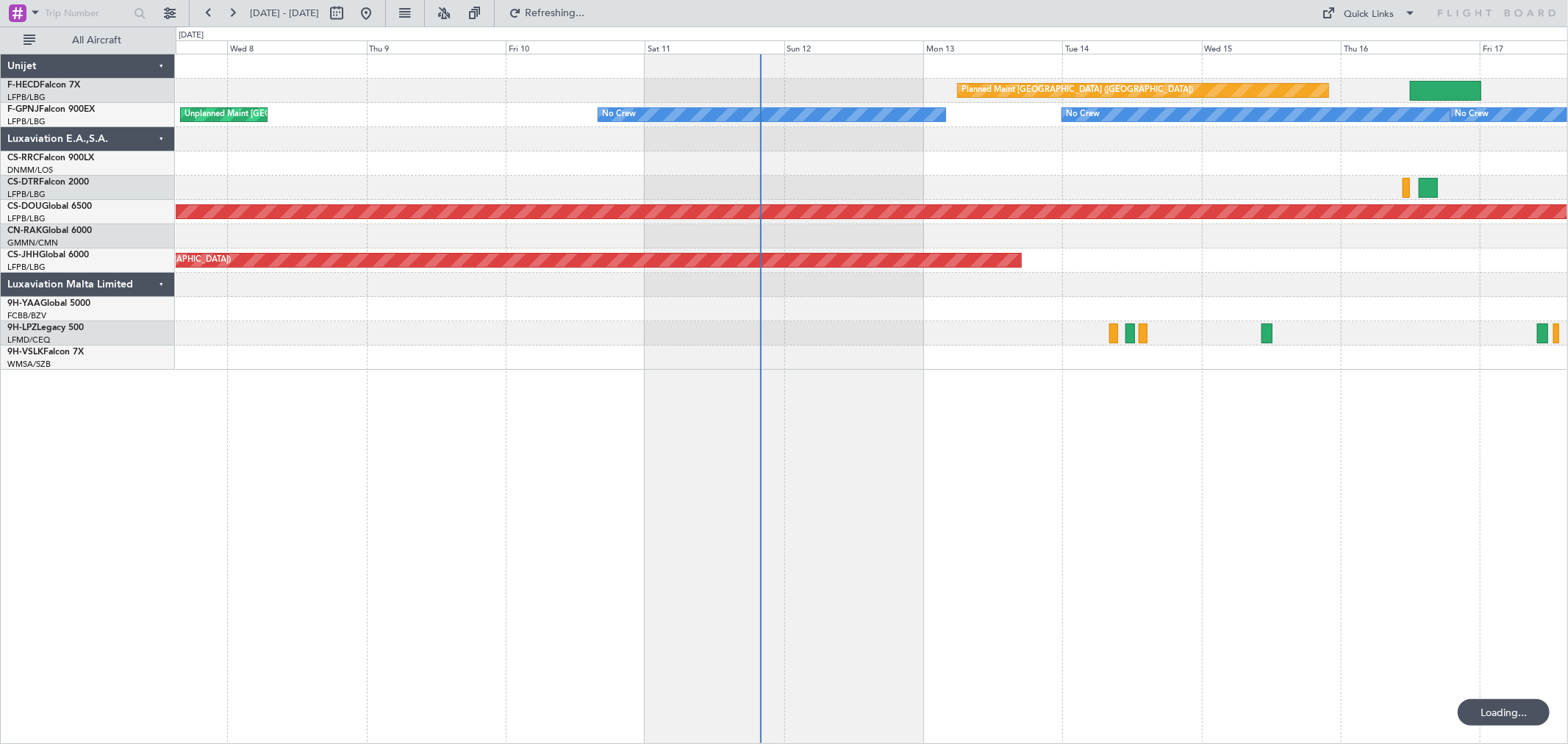
click at [788, 364] on div "Planned Maint [GEOGRAPHIC_DATA] ([GEOGRAPHIC_DATA]) No Crew No Crew No Crew Unp…" at bounding box center [872, 212] width 1392 height 316
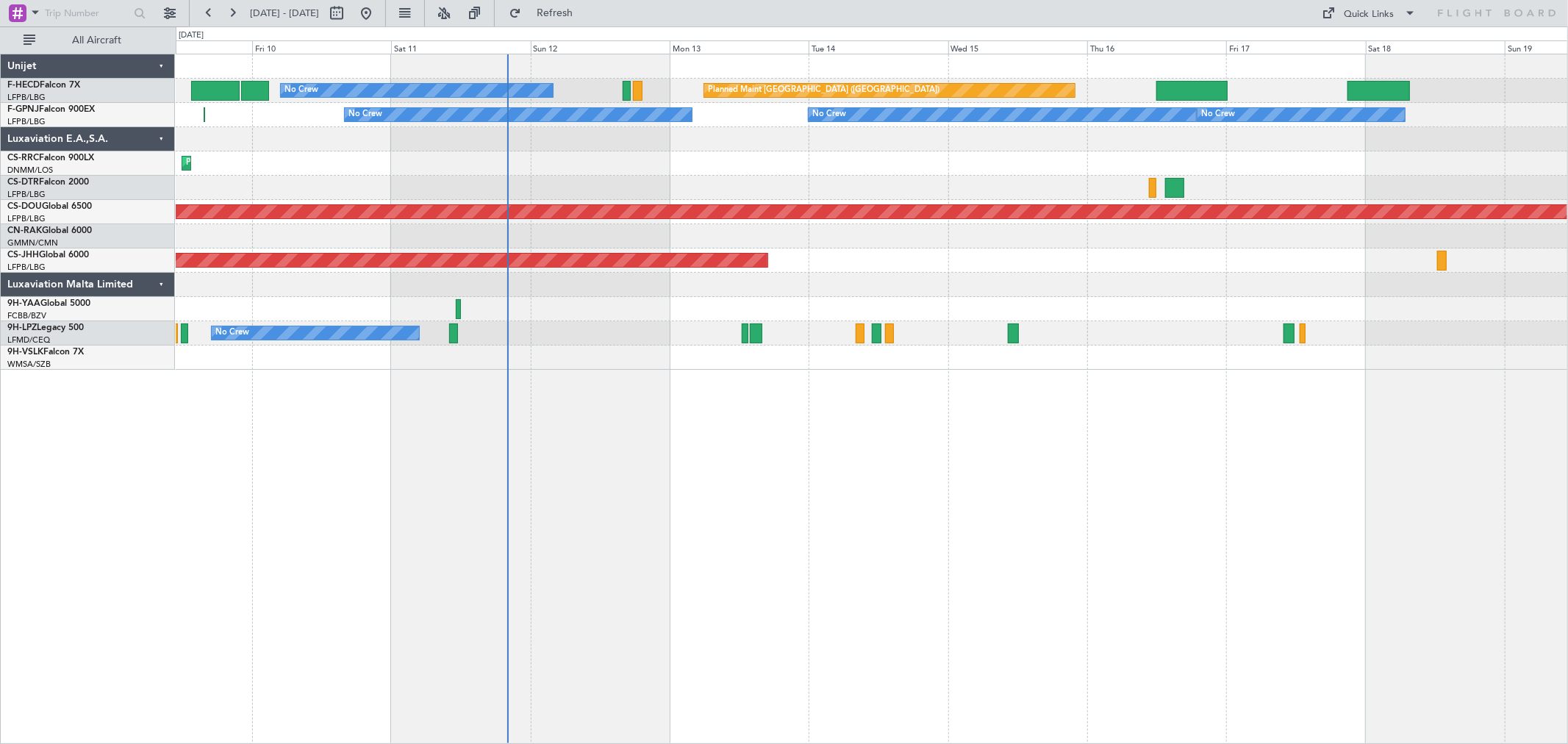
click at [485, 139] on div "Planned Maint [GEOGRAPHIC_DATA] ([GEOGRAPHIC_DATA]) Planned Maint [GEOGRAPHIC_D…" at bounding box center [872, 212] width 1392 height 316
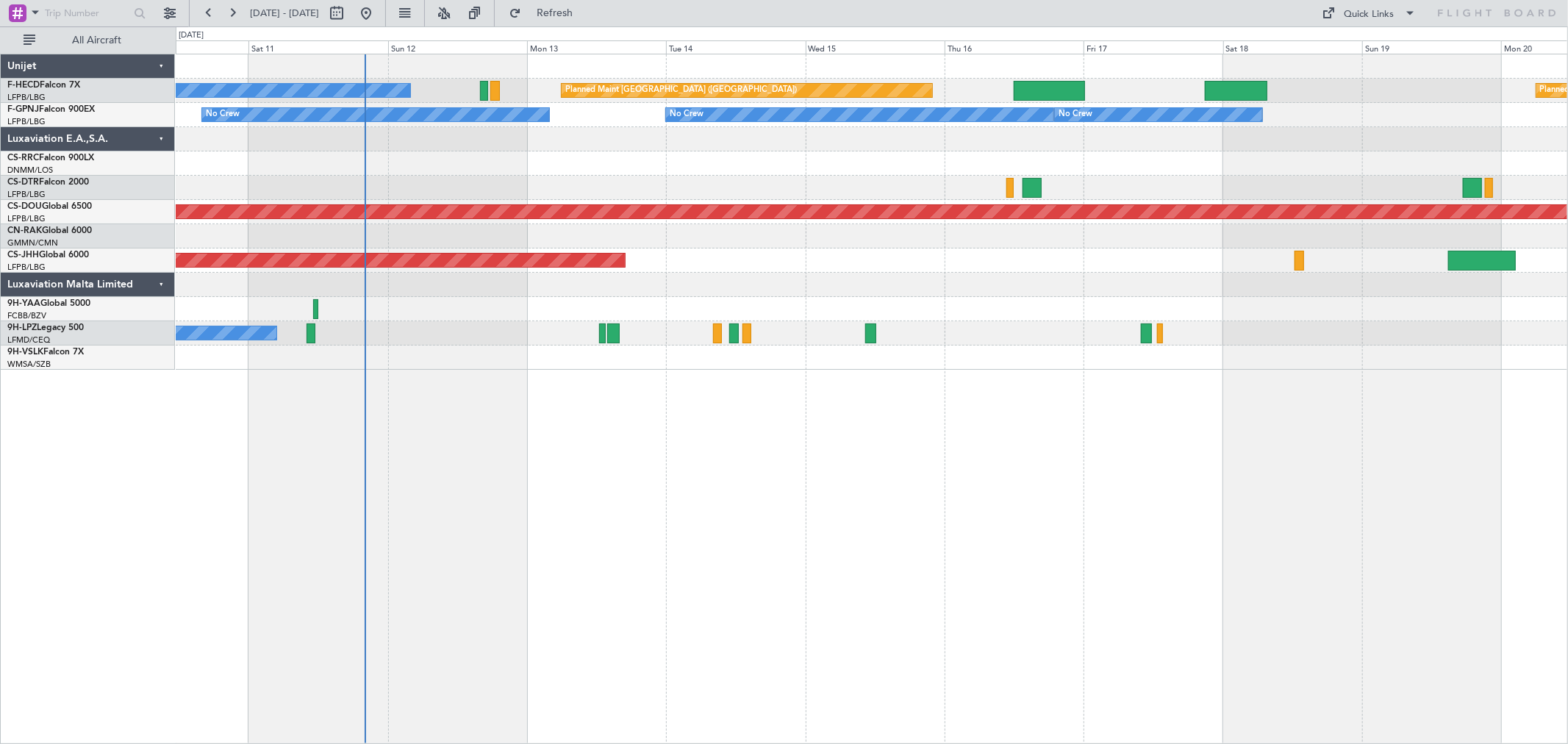
click at [488, 93] on div "Planned Maint [GEOGRAPHIC_DATA] ([GEOGRAPHIC_DATA]) Planned Maint [GEOGRAPHIC_D…" at bounding box center [872, 91] width 1392 height 24
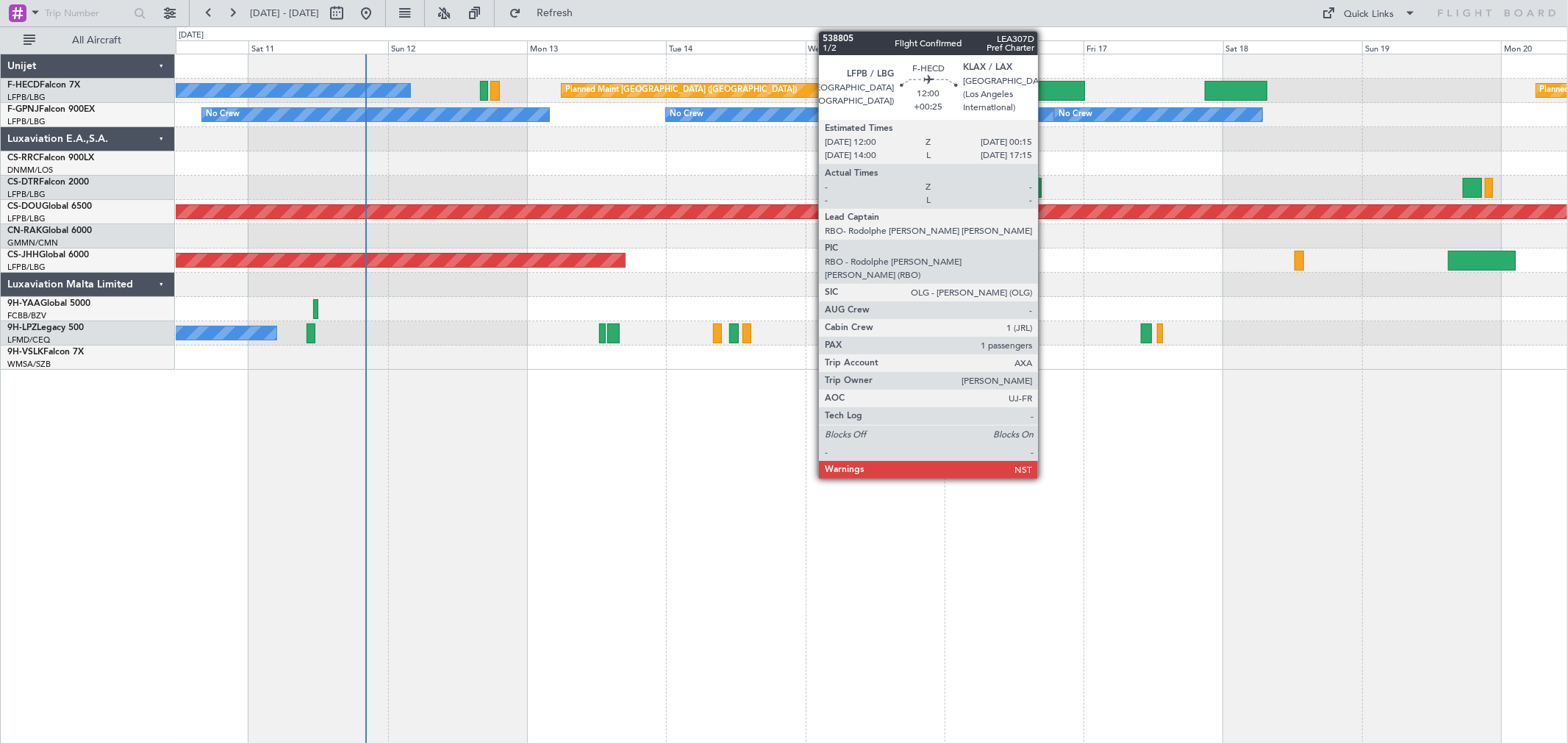
click at [1045, 85] on div at bounding box center [1050, 91] width 72 height 20
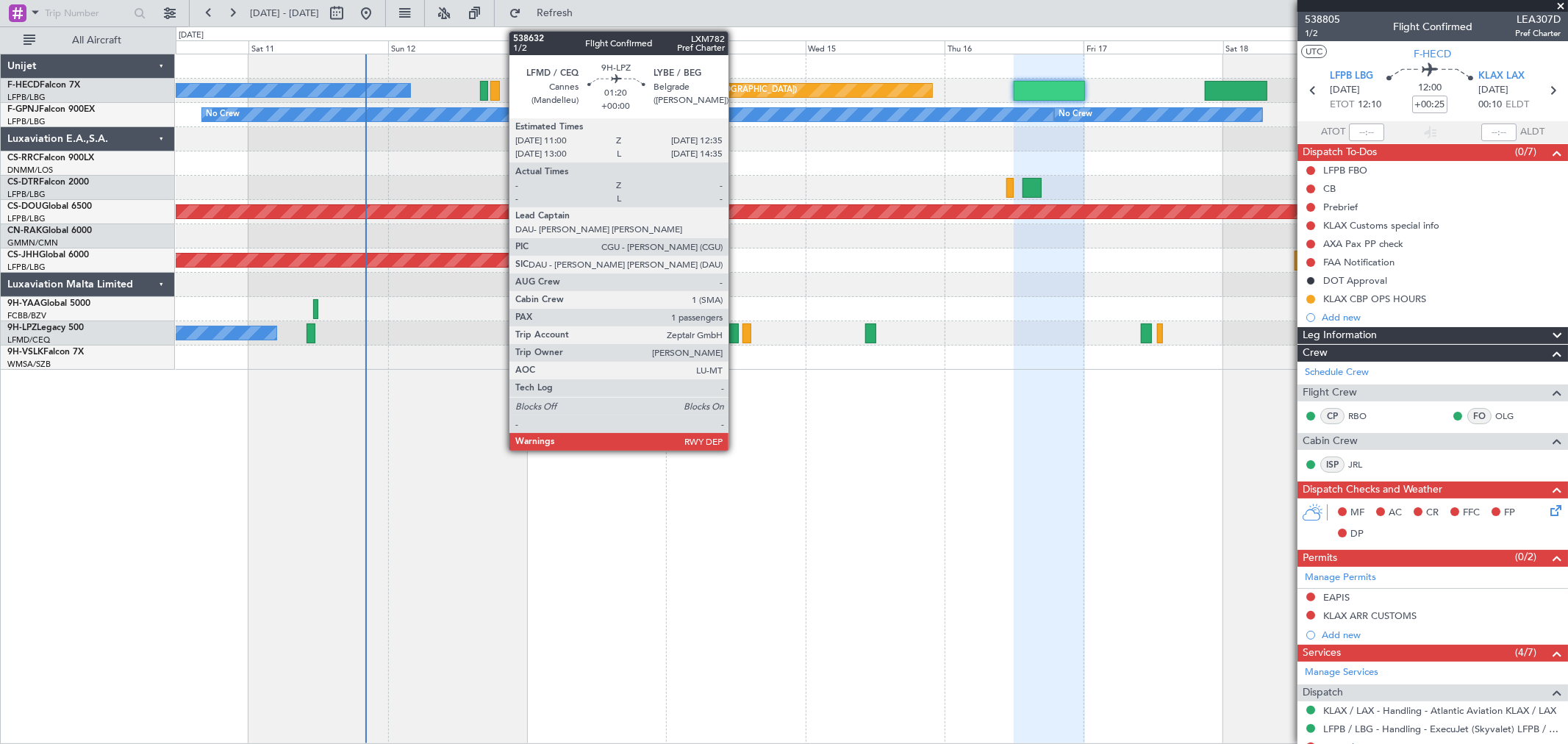
click at [736, 333] on div at bounding box center [734, 334] width 9 height 20
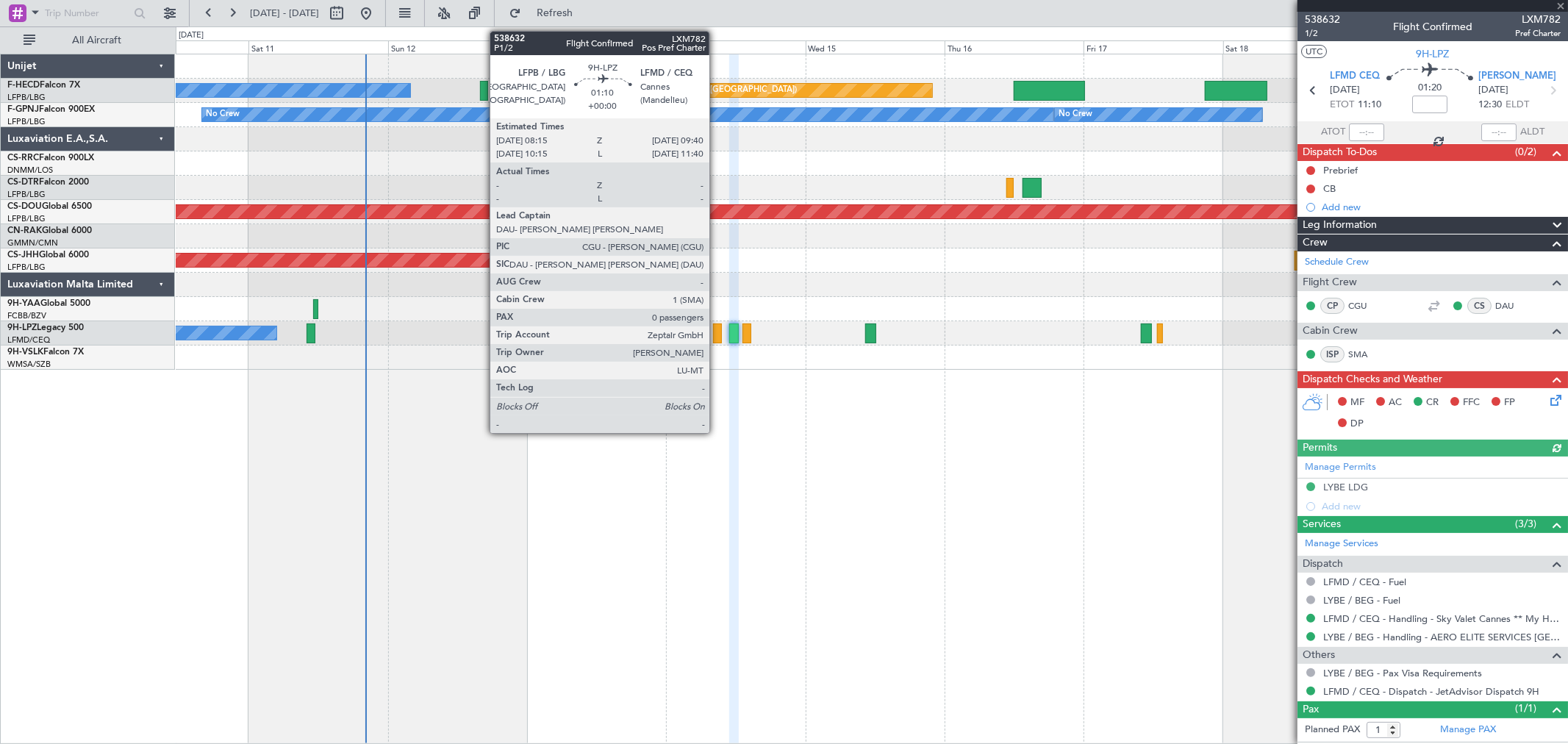
click at [717, 331] on div at bounding box center [718, 334] width 9 height 20
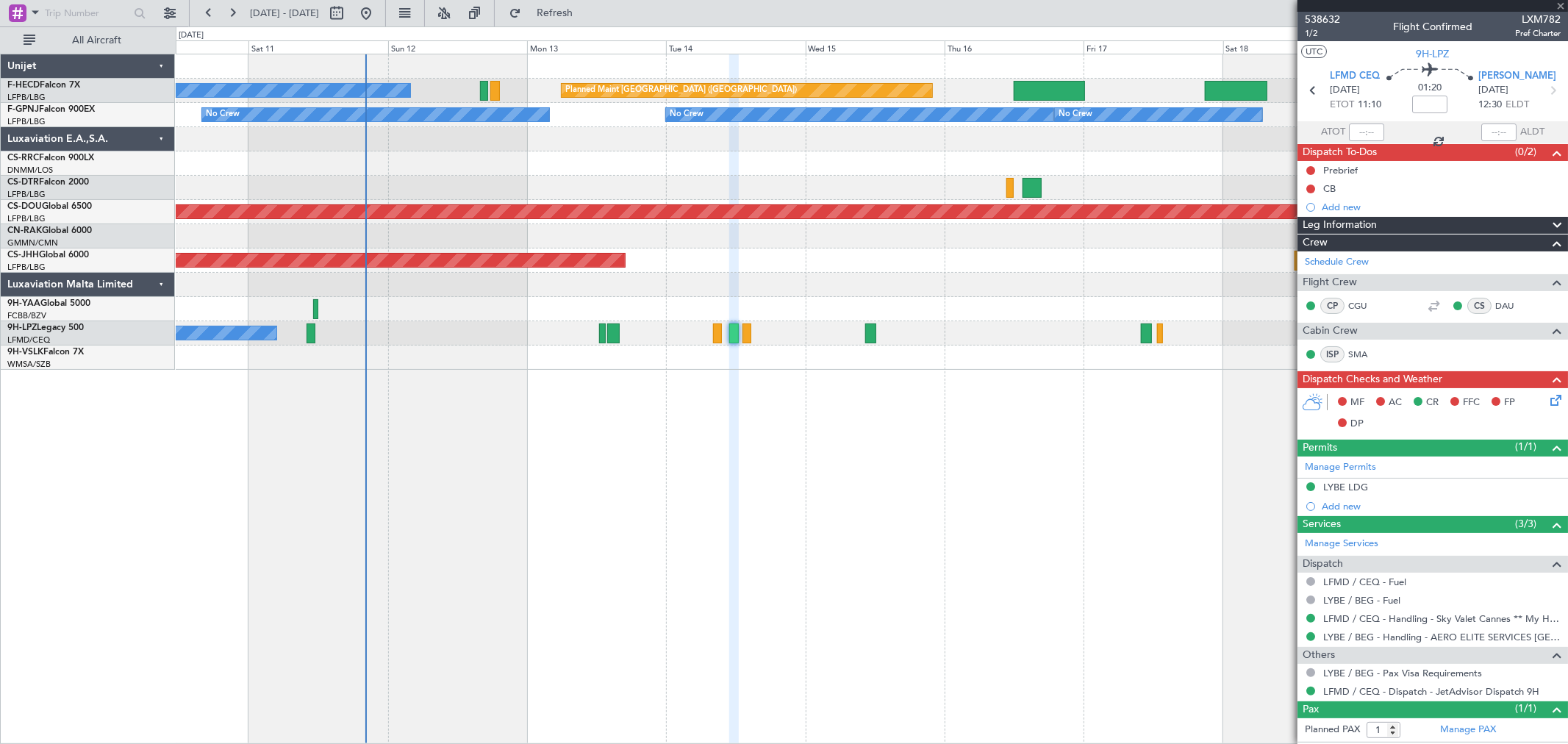
type input "0"
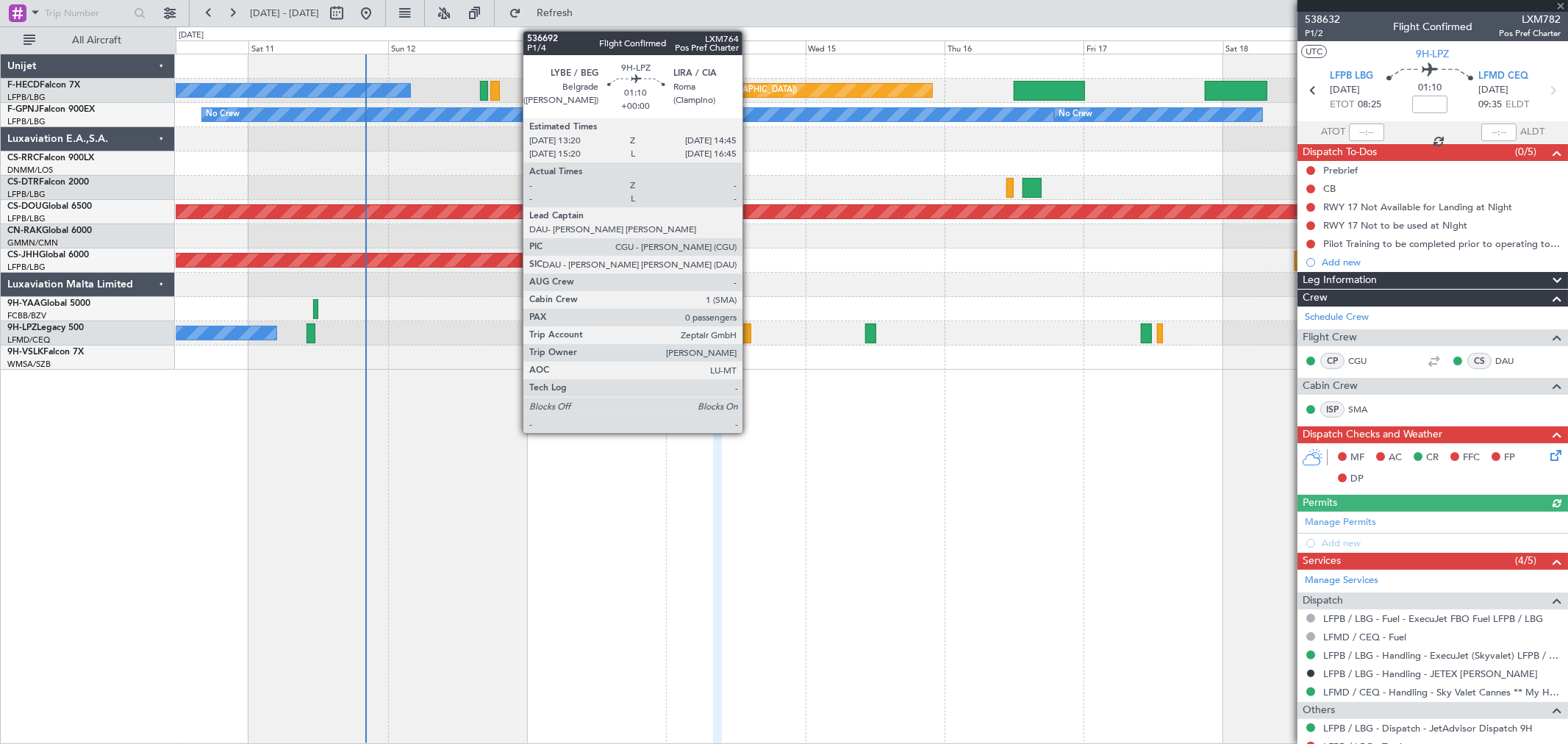
click at [750, 335] on div at bounding box center [747, 334] width 9 height 20
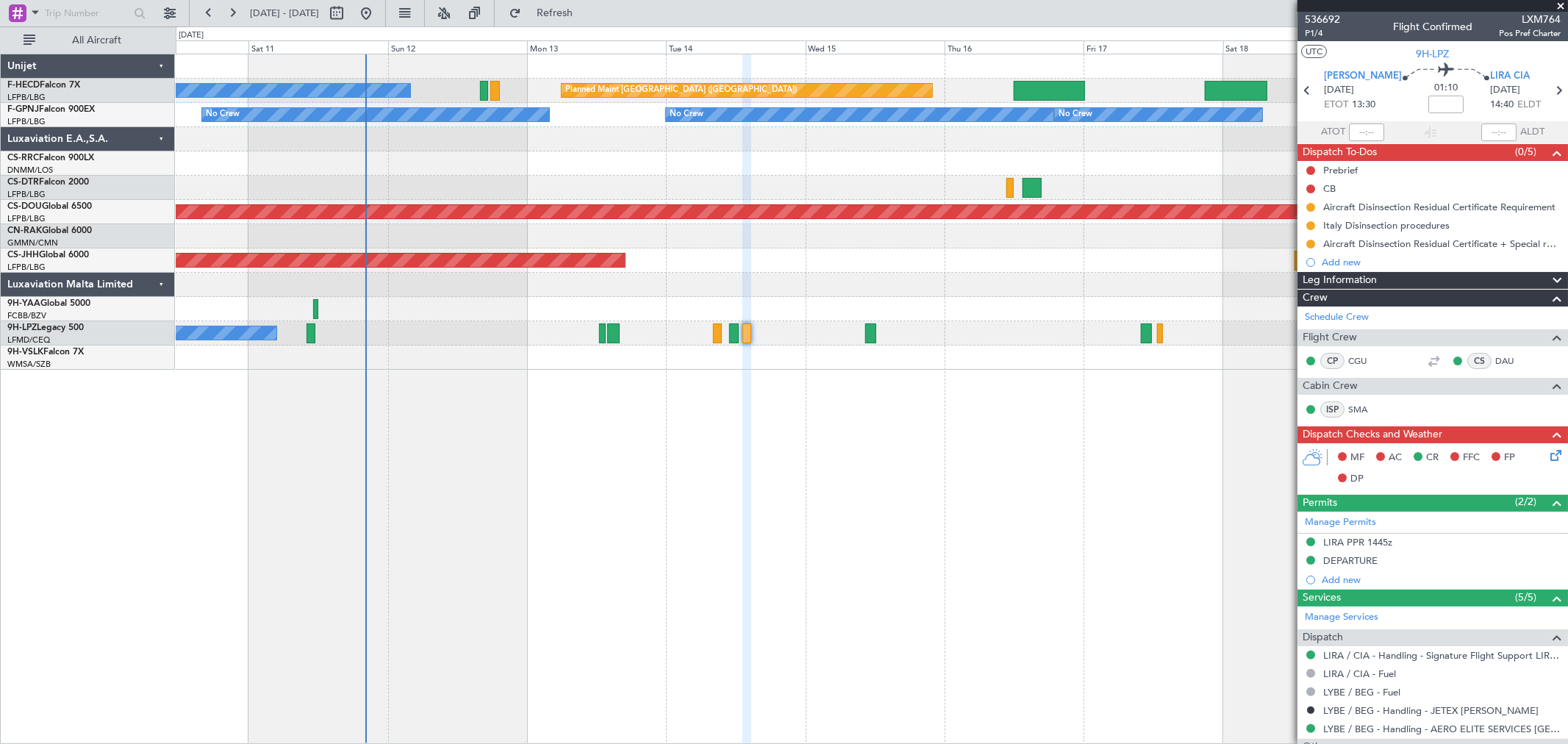
click at [477, 193] on div at bounding box center [872, 188] width 1392 height 24
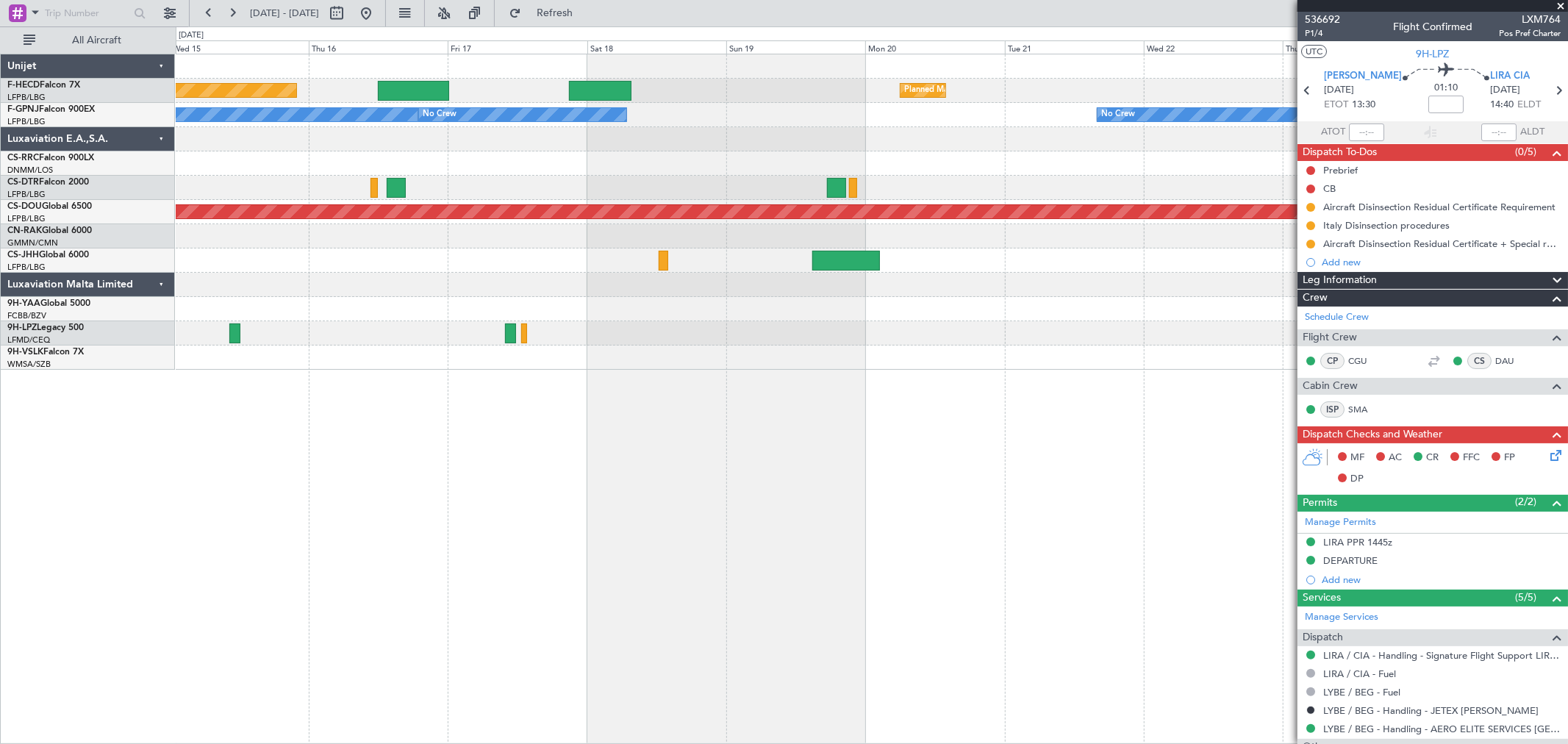
click at [523, 136] on div "Planned Maint [GEOGRAPHIC_DATA] ([GEOGRAPHIC_DATA]) Planned Maint [GEOGRAPHIC_D…" at bounding box center [872, 212] width 1392 height 316
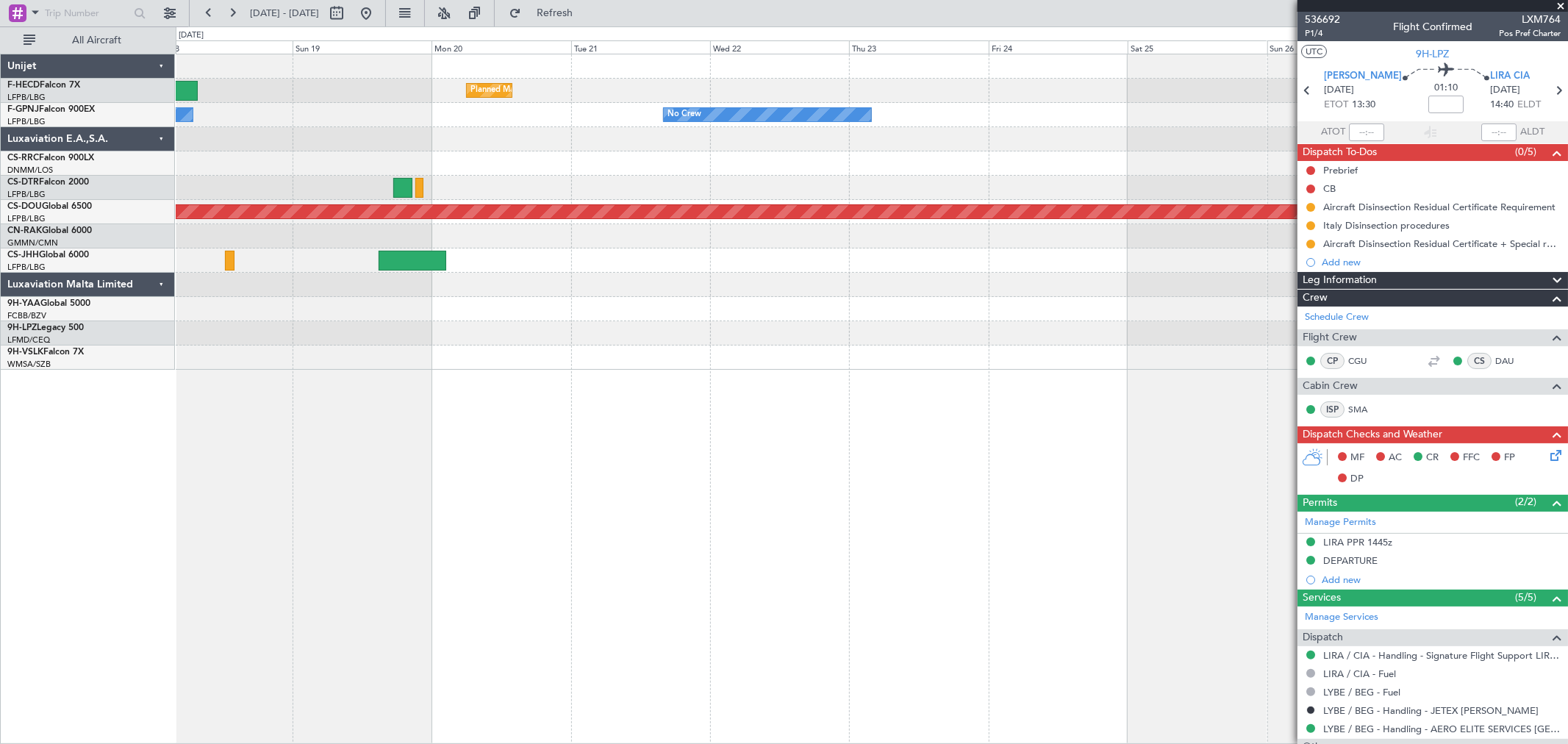
click at [614, 139] on div "Planned Maint [GEOGRAPHIC_DATA] ([GEOGRAPHIC_DATA]) Planned Maint [GEOGRAPHIC_D…" at bounding box center [872, 212] width 1392 height 316
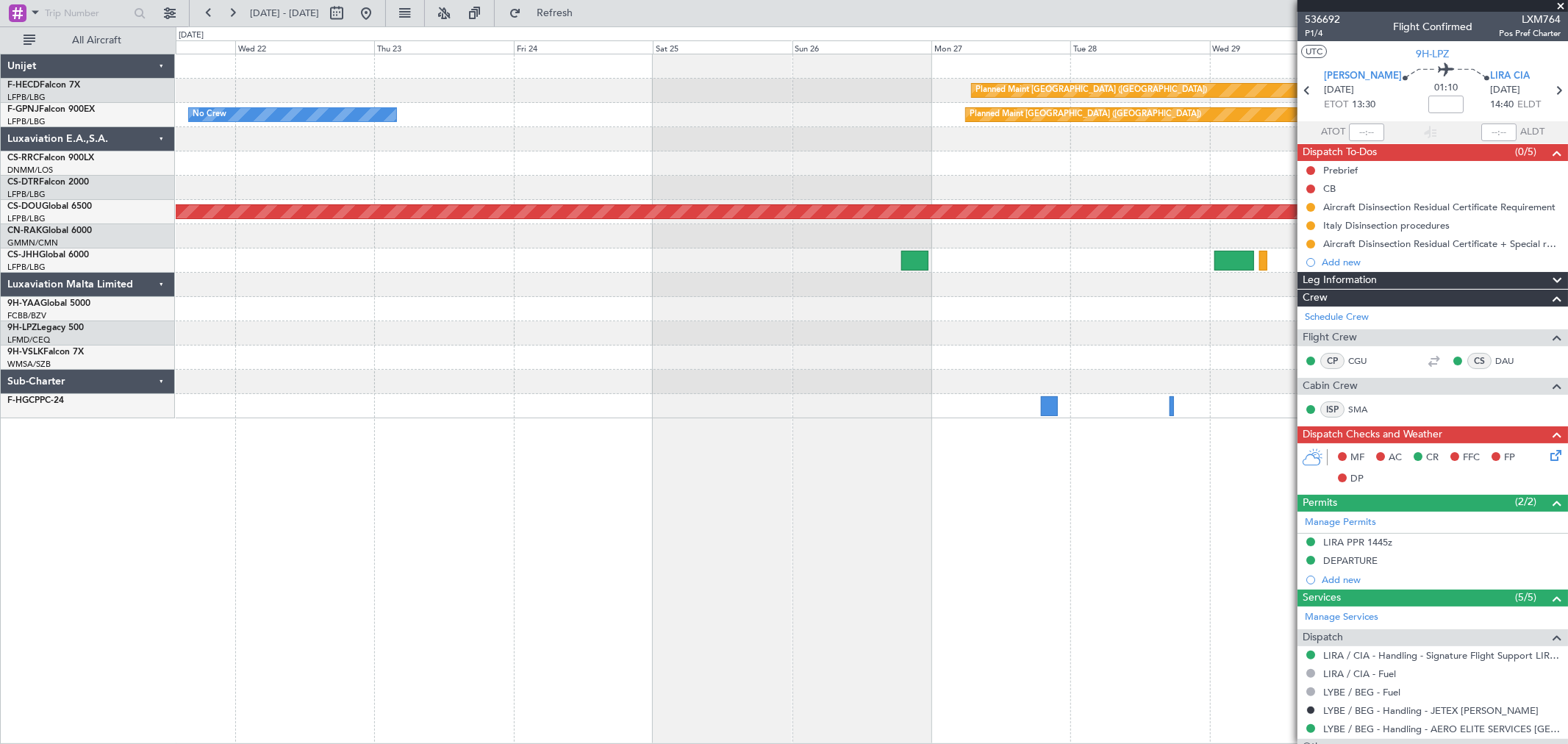
click at [687, 150] on div "Planned Maint [GEOGRAPHIC_DATA] ([GEOGRAPHIC_DATA]) Planned Maint [GEOGRAPHIC_D…" at bounding box center [872, 236] width 1392 height 364
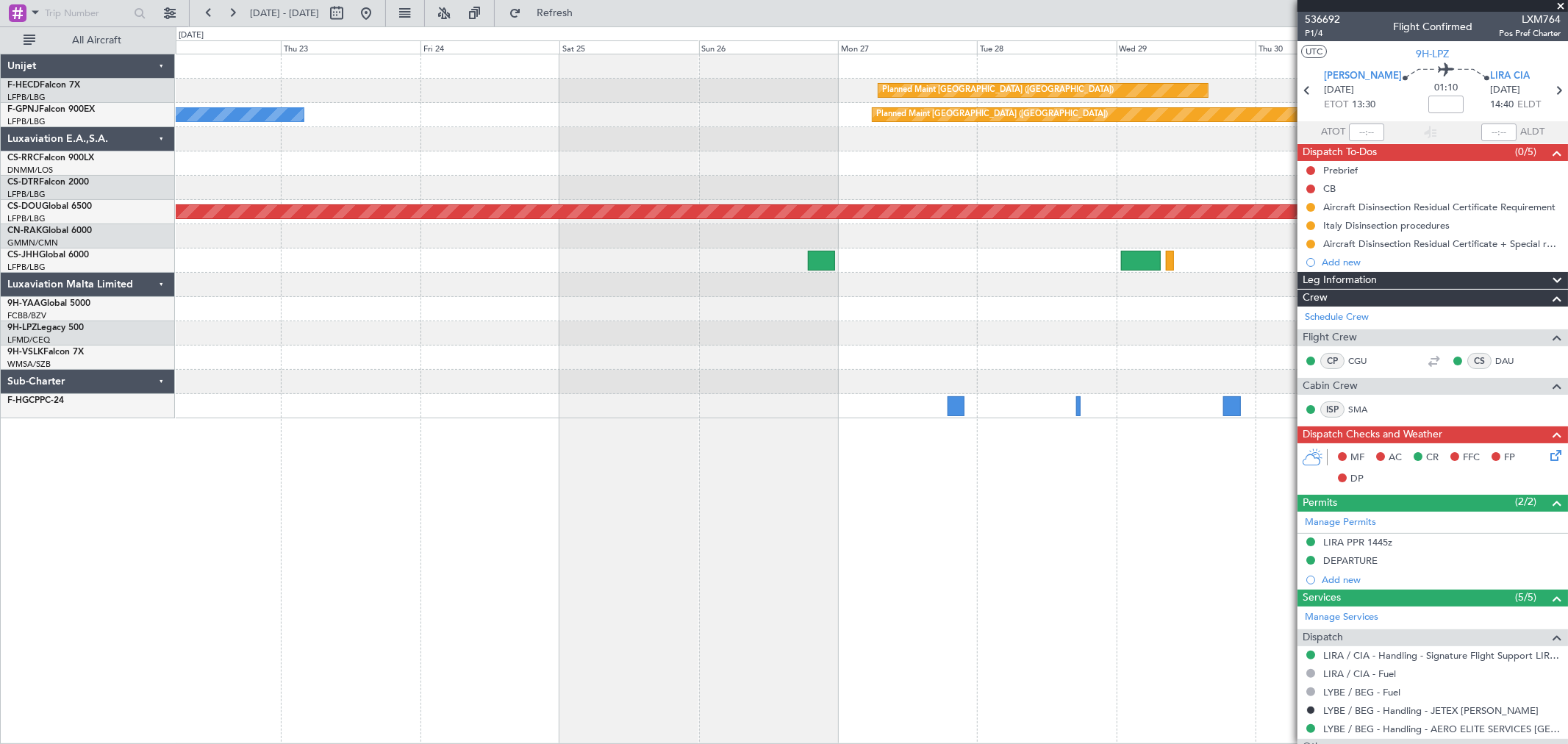
click at [935, 127] on div "Planned Maint [GEOGRAPHIC_DATA] ([GEOGRAPHIC_DATA]) Planned Maint [GEOGRAPHIC_D…" at bounding box center [872, 236] width 1392 height 364
click at [360, 150] on div at bounding box center [872, 139] width 1392 height 24
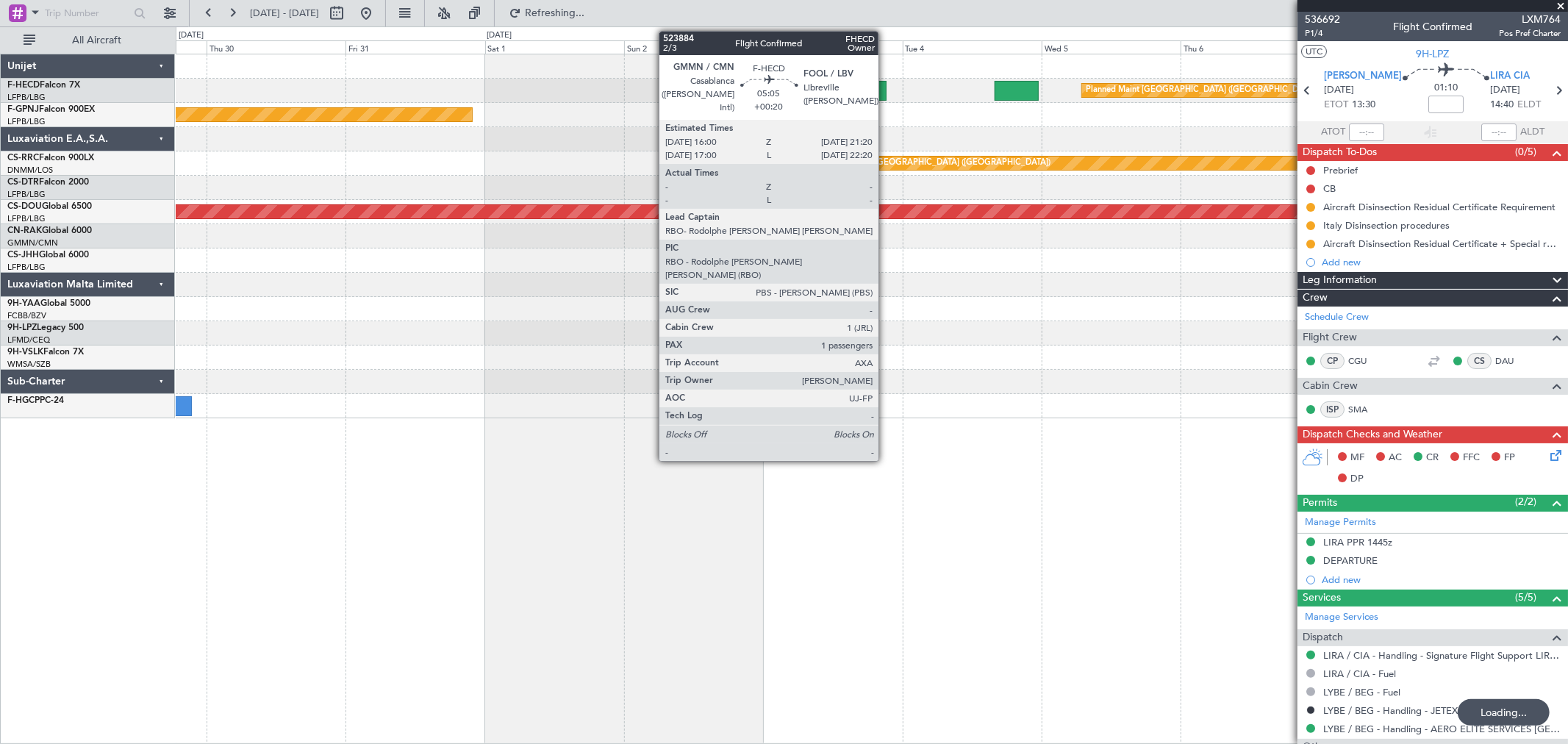
click at [879, 92] on div at bounding box center [871, 91] width 31 height 20
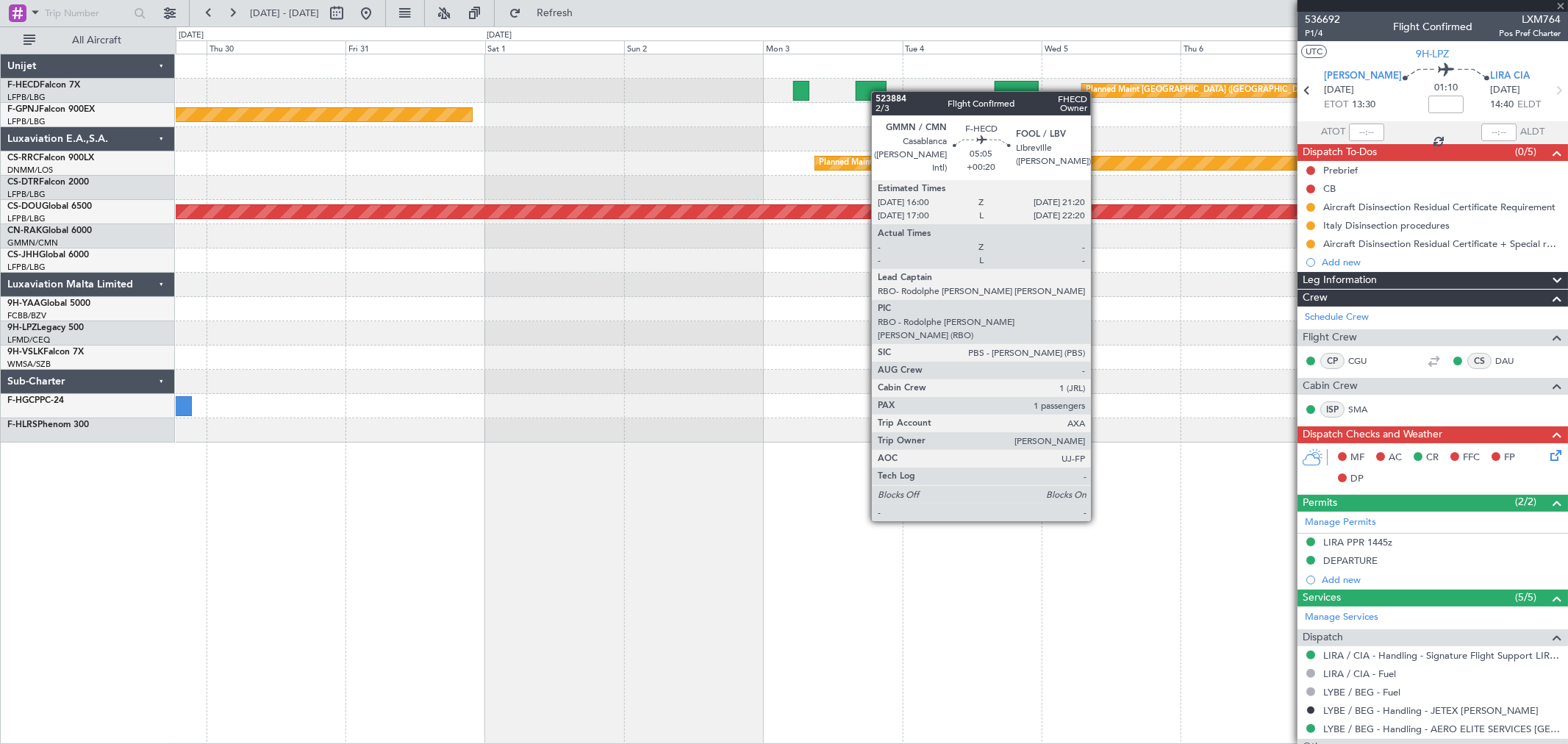
type input "+00:20"
type input "1"
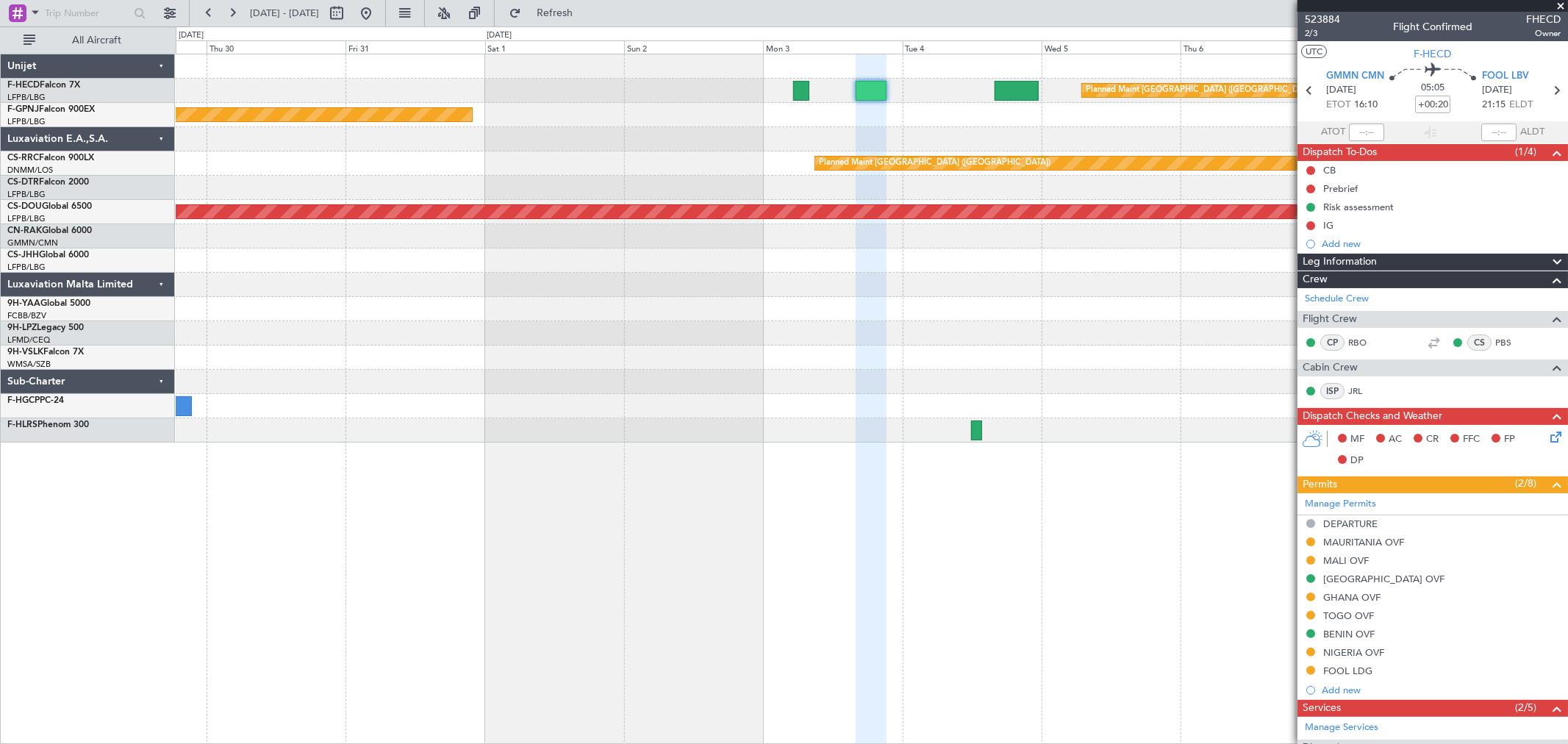
click at [1233, 172] on div "Planned Maint [GEOGRAPHIC_DATA] ([GEOGRAPHIC_DATA])" at bounding box center [872, 163] width 1392 height 24
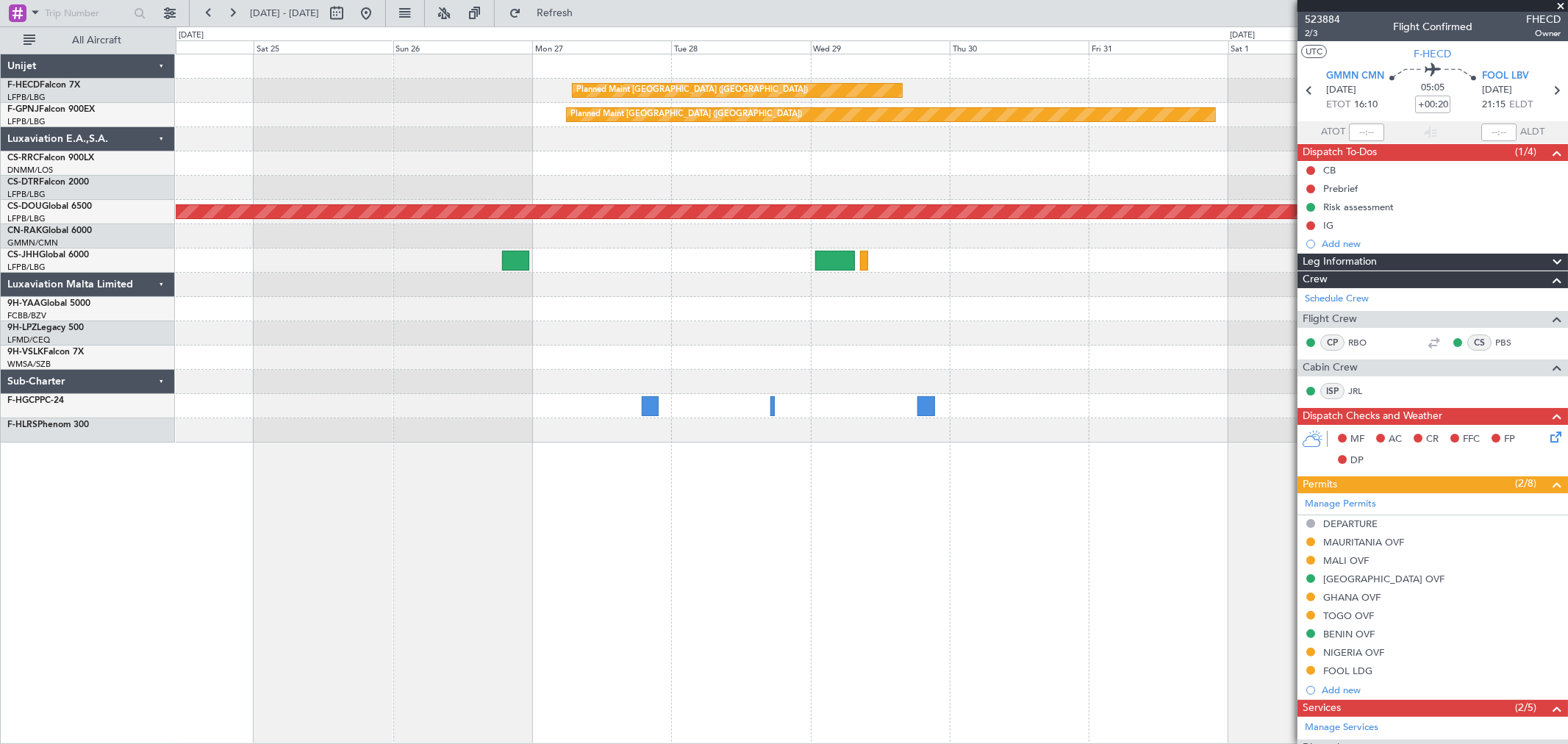
click at [988, 171] on div "Planned Maint [GEOGRAPHIC_DATA] ([GEOGRAPHIC_DATA])" at bounding box center [872, 163] width 1392 height 24
click at [1288, 168] on div "Planned Maint [GEOGRAPHIC_DATA] ([GEOGRAPHIC_DATA])" at bounding box center [872, 163] width 1392 height 24
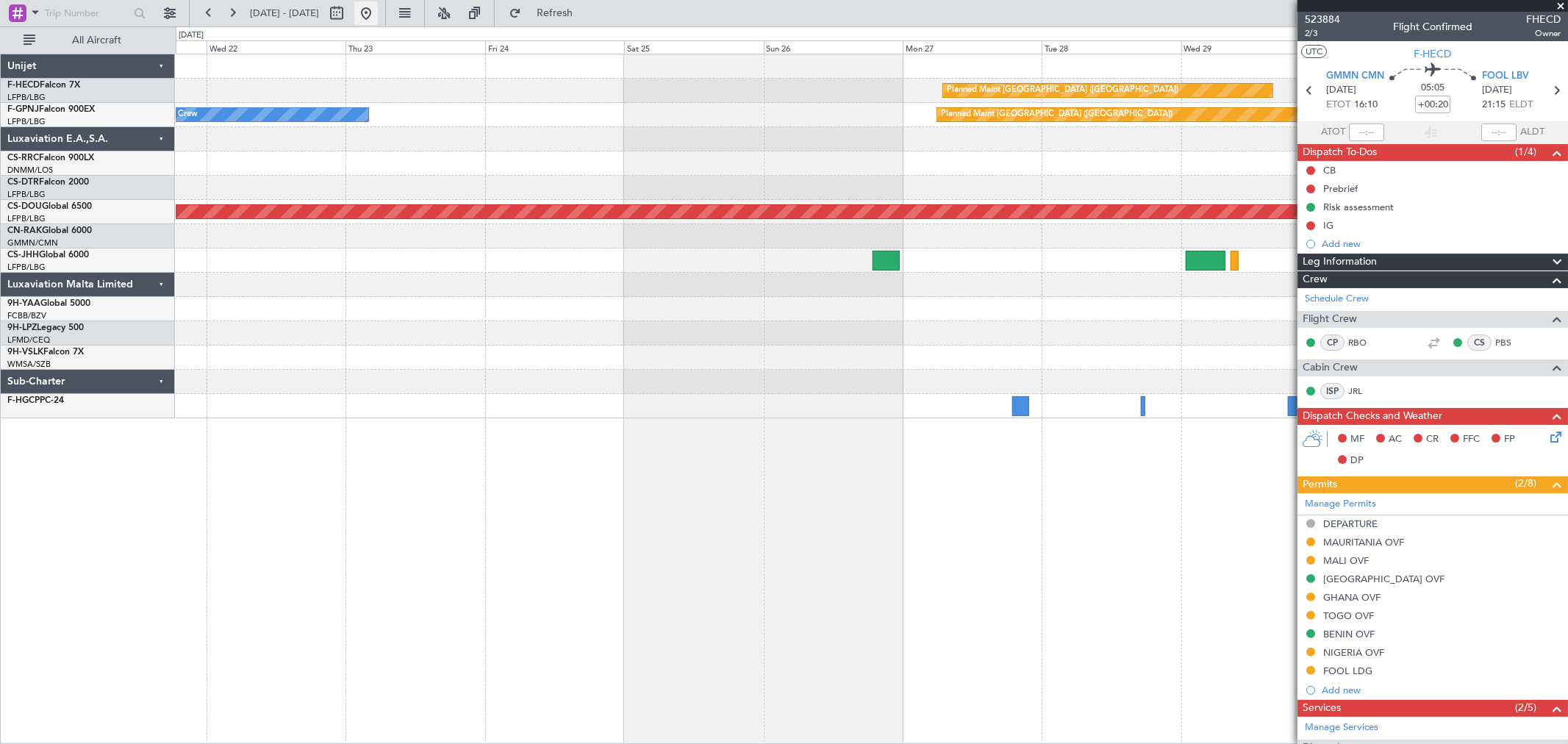
click at [378, 7] on button at bounding box center [366, 14] width 24 height 24
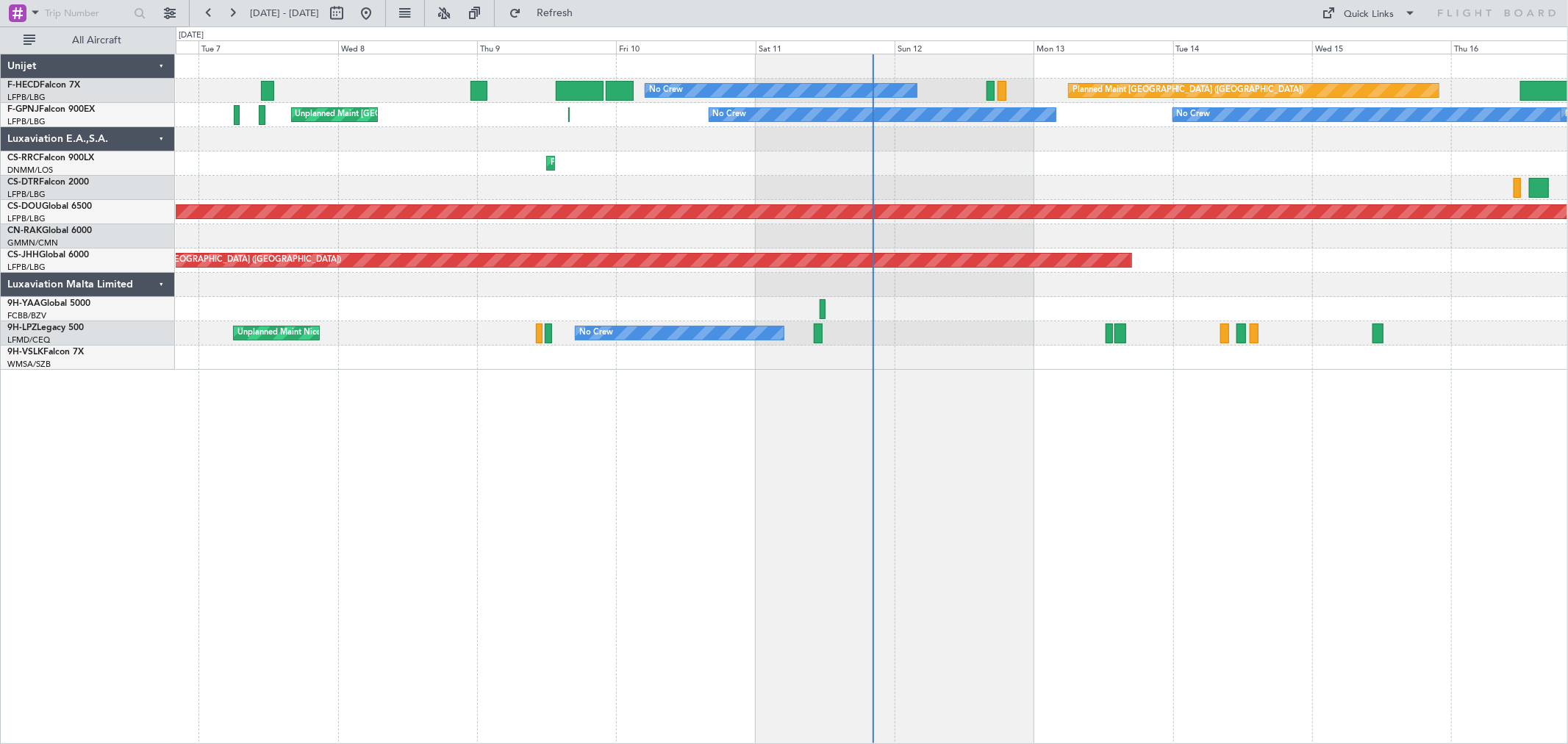
click at [754, 194] on div at bounding box center [872, 188] width 1392 height 24
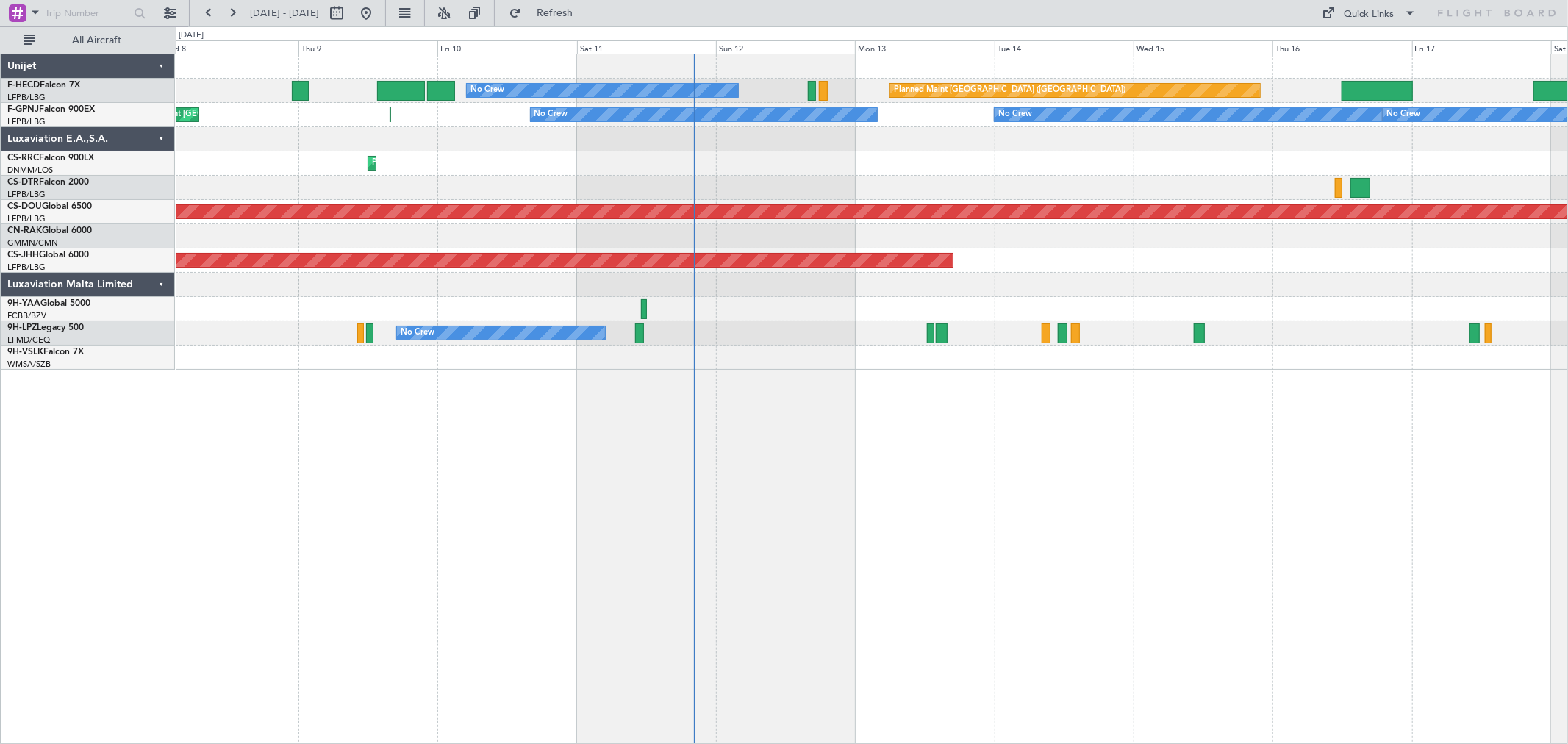
click at [812, 132] on div at bounding box center [872, 139] width 1392 height 24
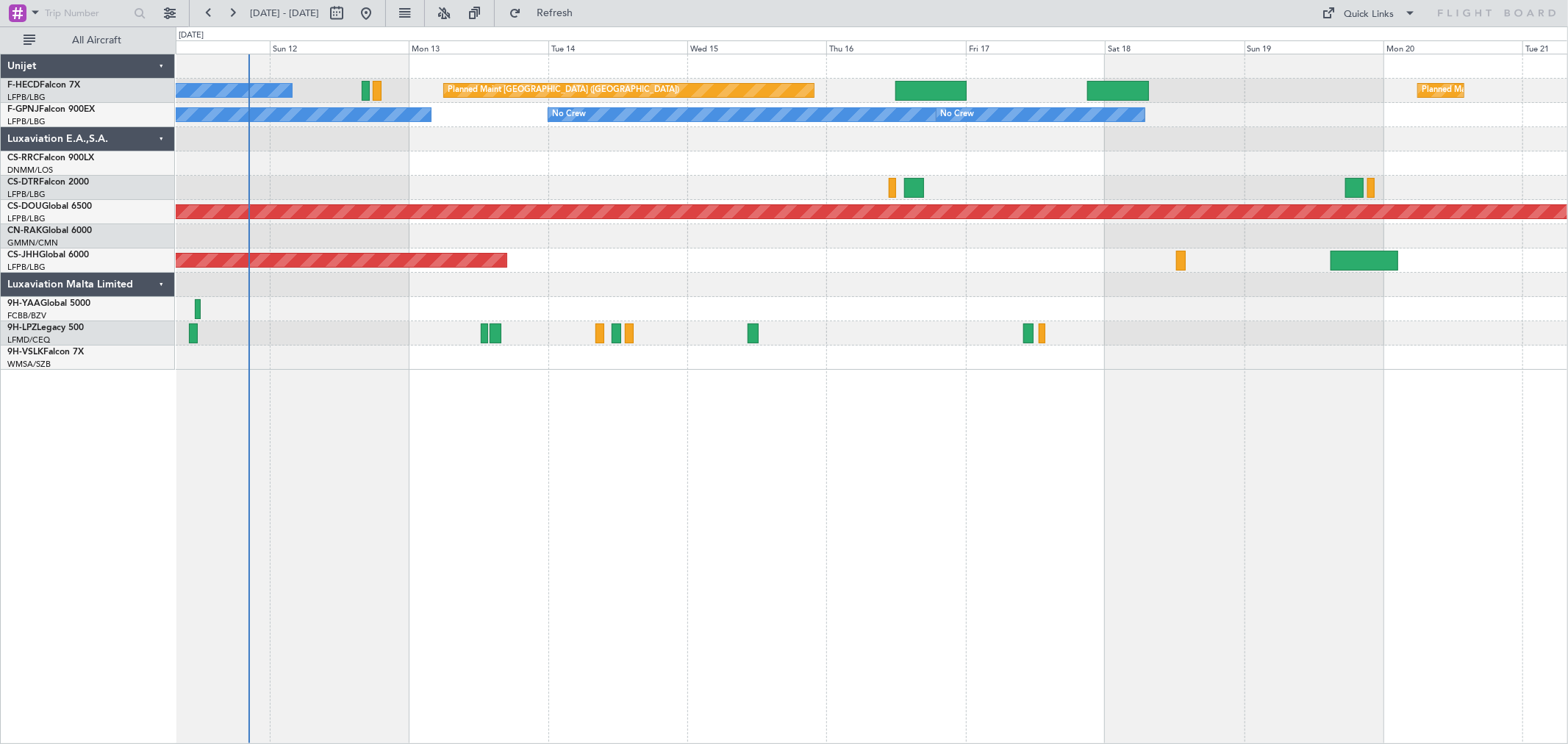
click at [464, 184] on div at bounding box center [872, 188] width 1392 height 24
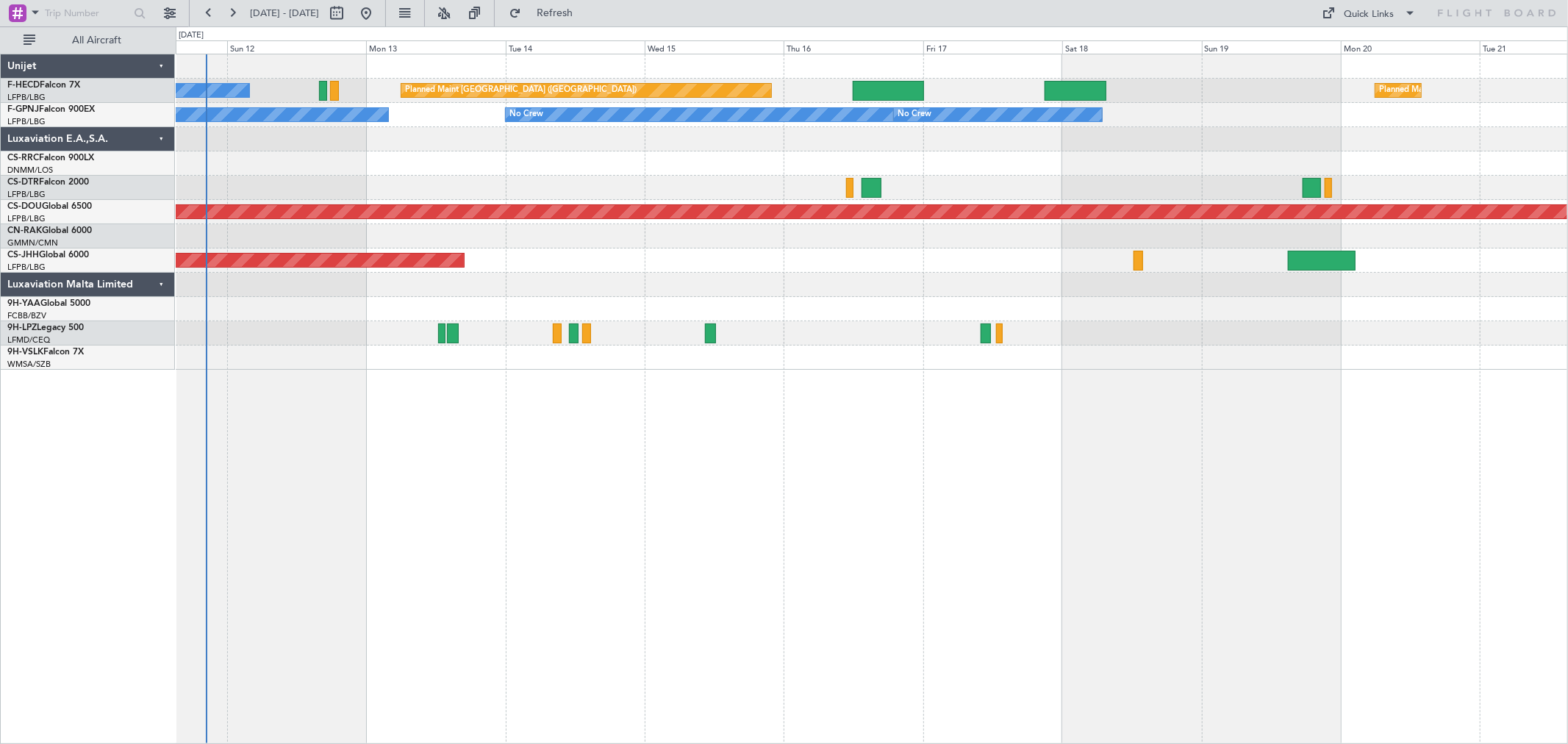
click at [376, 184] on div at bounding box center [872, 188] width 1392 height 24
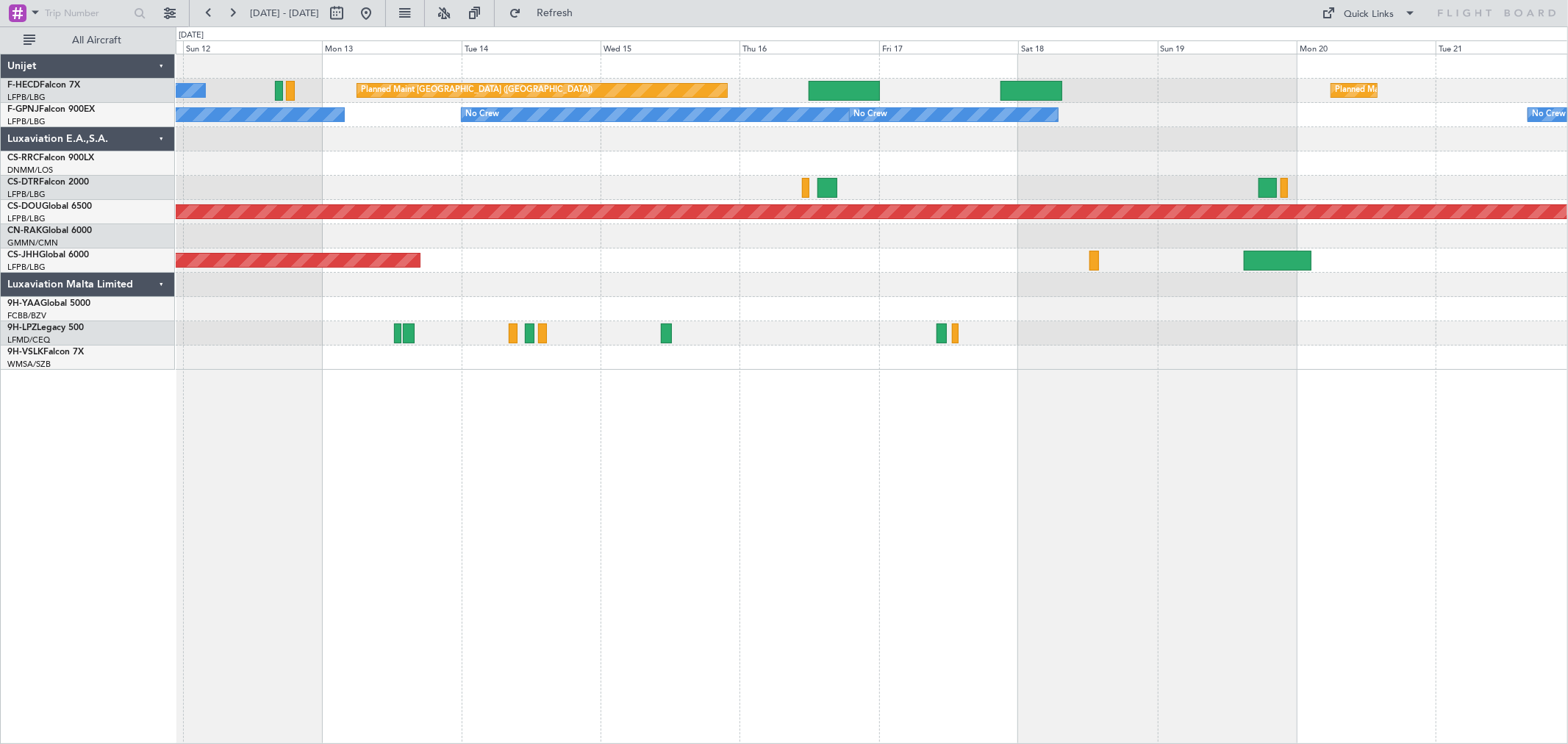
click at [445, 193] on div at bounding box center [872, 188] width 1392 height 24
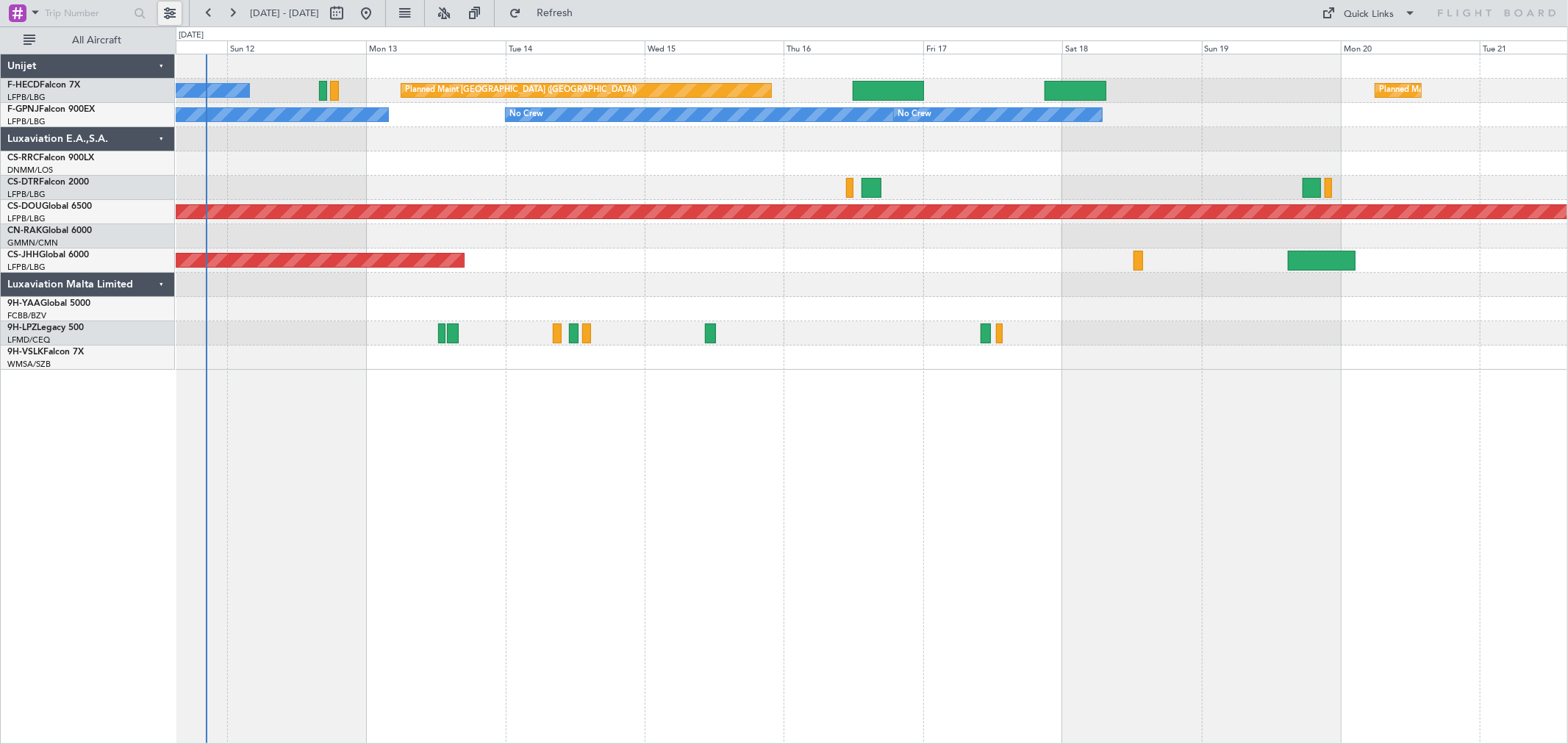
click at [166, 13] on button at bounding box center [170, 14] width 24 height 24
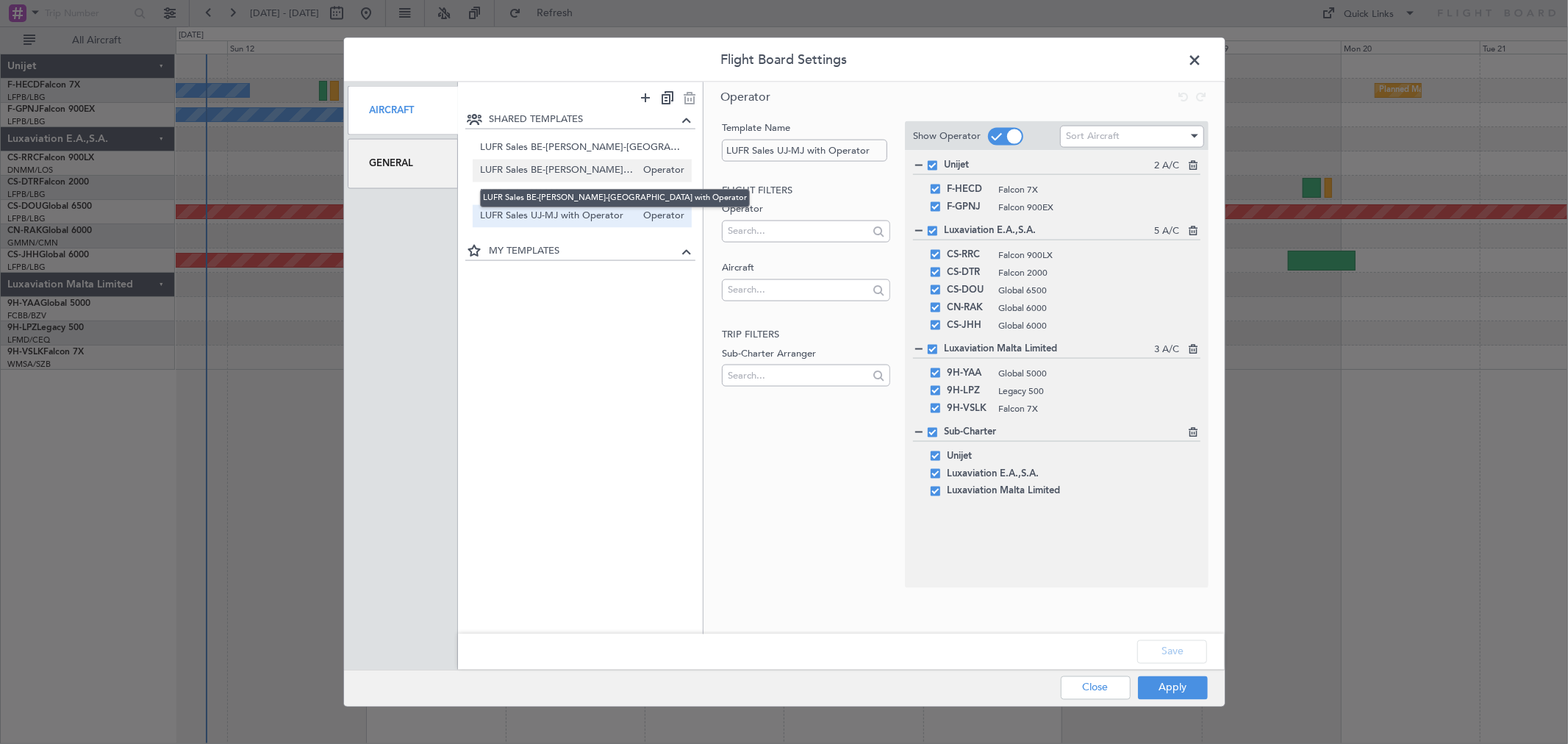
click at [563, 171] on span "LUFR Sales BE-[PERSON_NAME]-[GEOGRAPHIC_DATA] with Operator" at bounding box center [558, 171] width 156 height 16
type input "LUFR Sales BE-[PERSON_NAME]-[GEOGRAPHIC_DATA] with Operator"
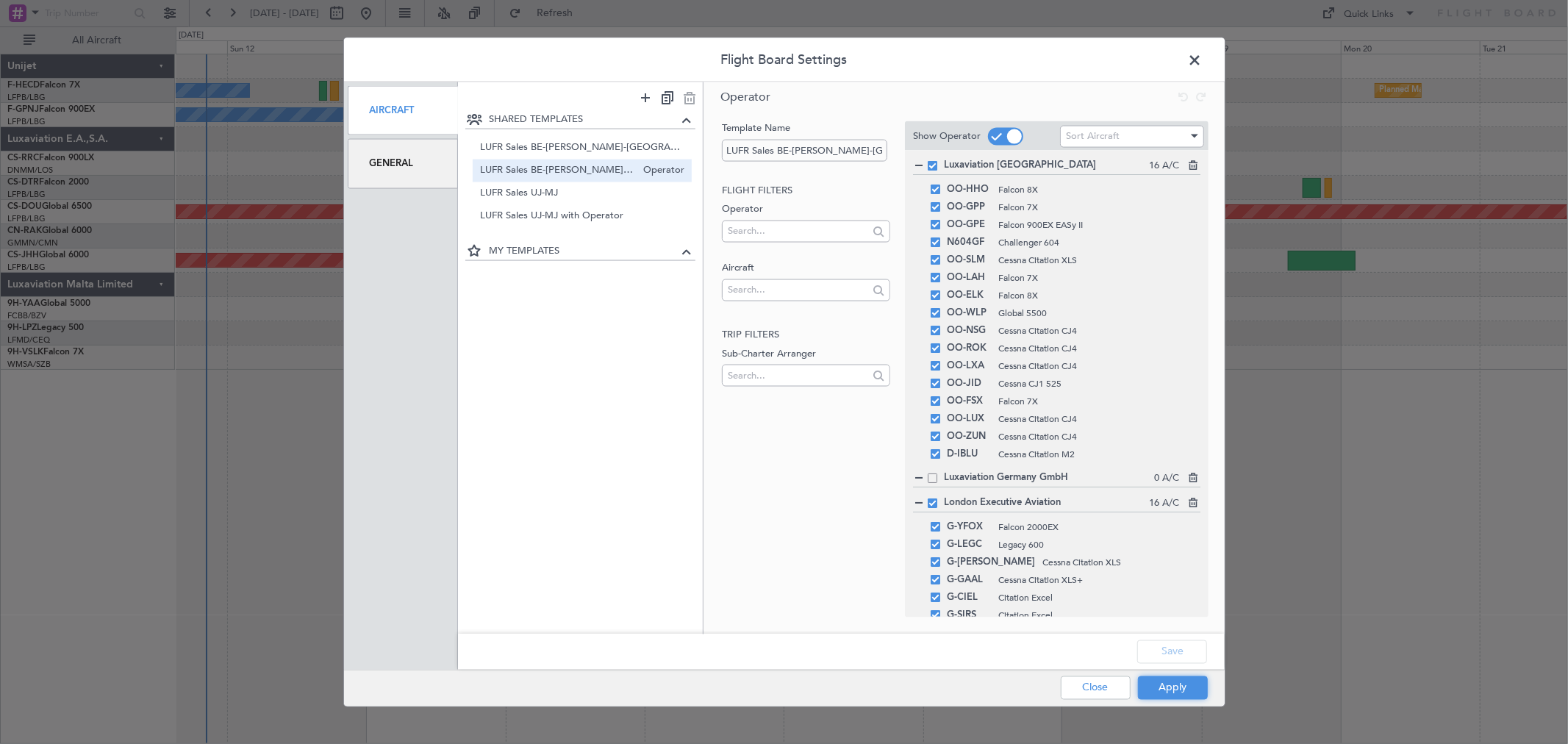
click at [1169, 684] on button "Apply" at bounding box center [1173, 688] width 70 height 24
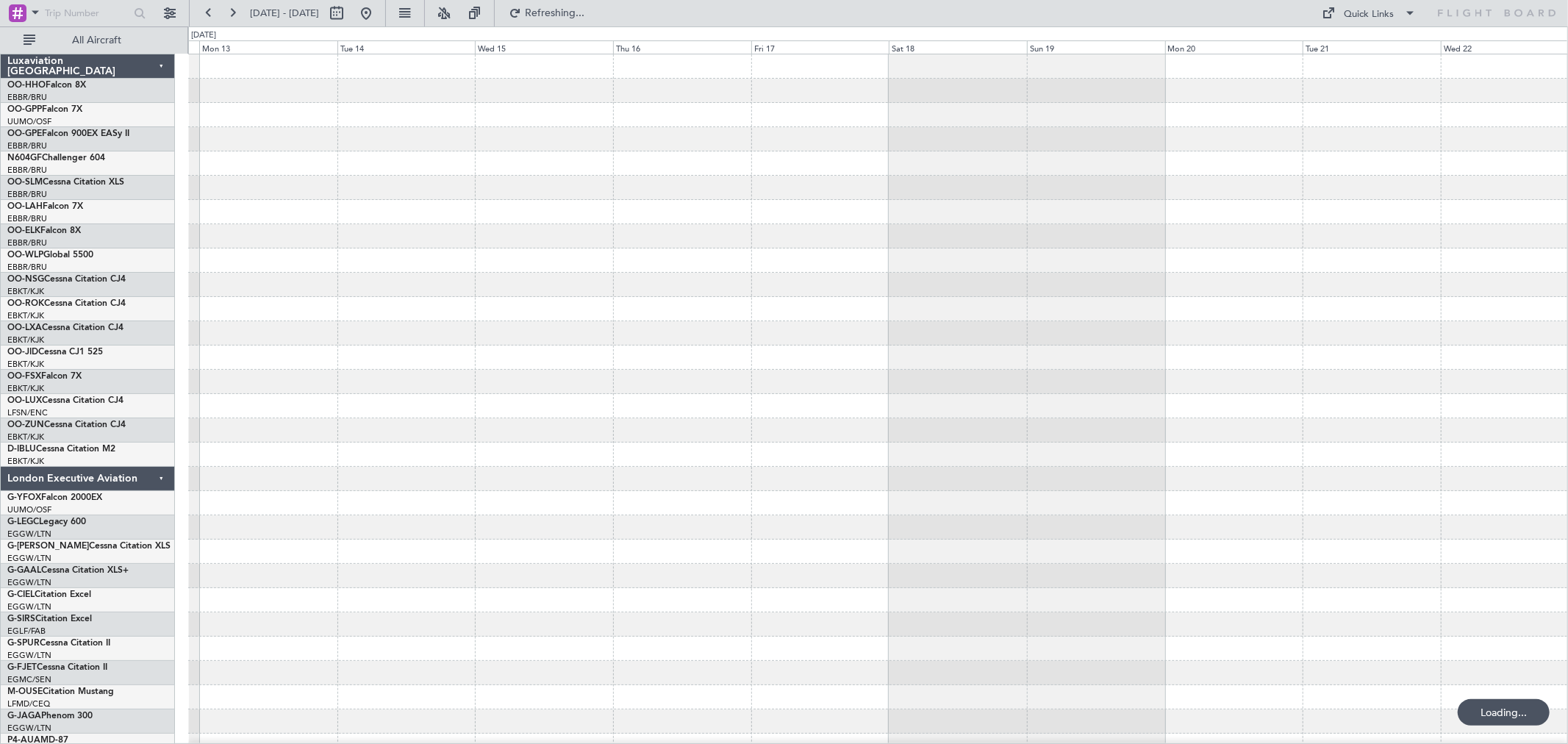
click at [486, 321] on div at bounding box center [878, 333] width 1379 height 24
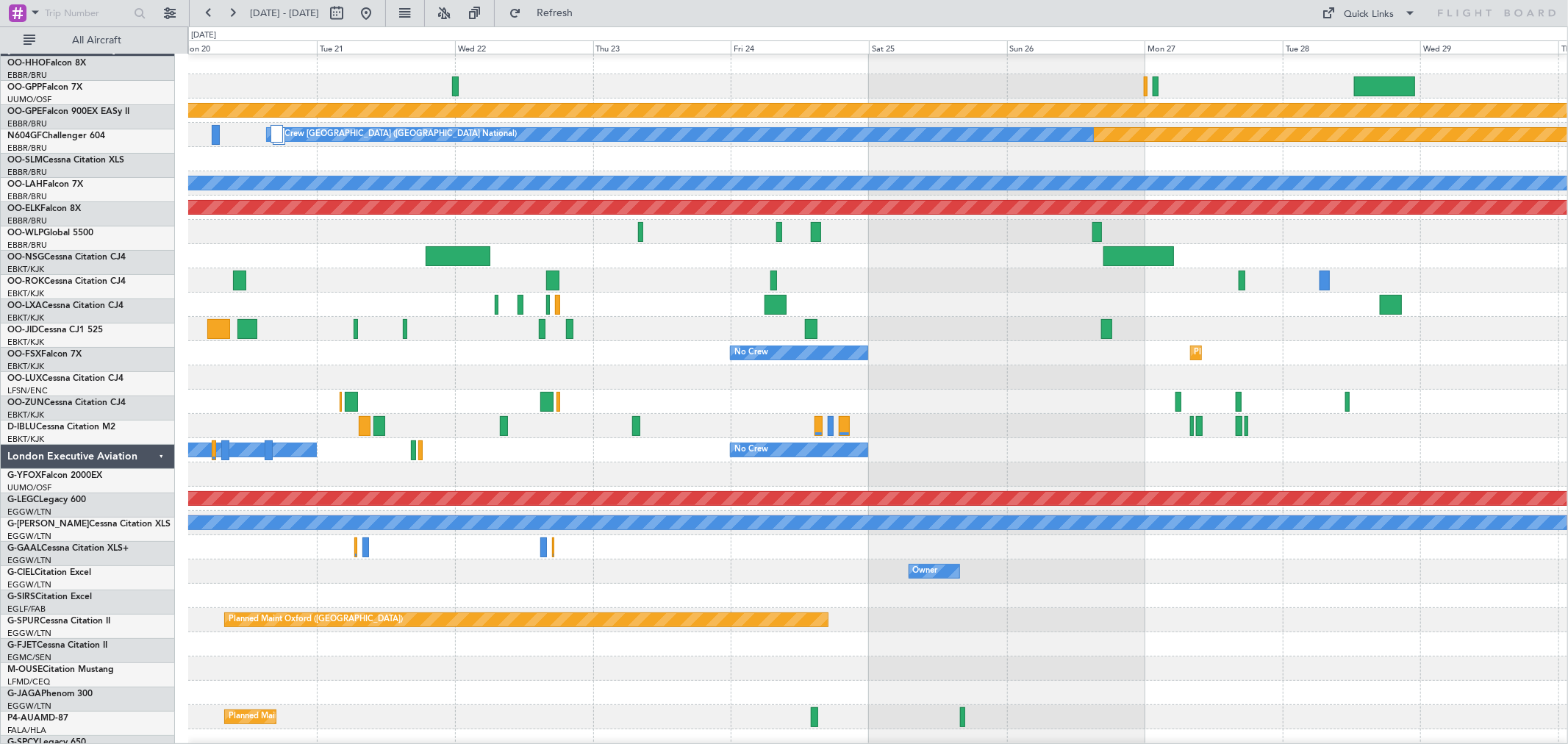
click at [348, 339] on div "No Crew [GEOGRAPHIC_DATA] ([GEOGRAPHIC_DATA] National)" at bounding box center [878, 329] width 1379 height 24
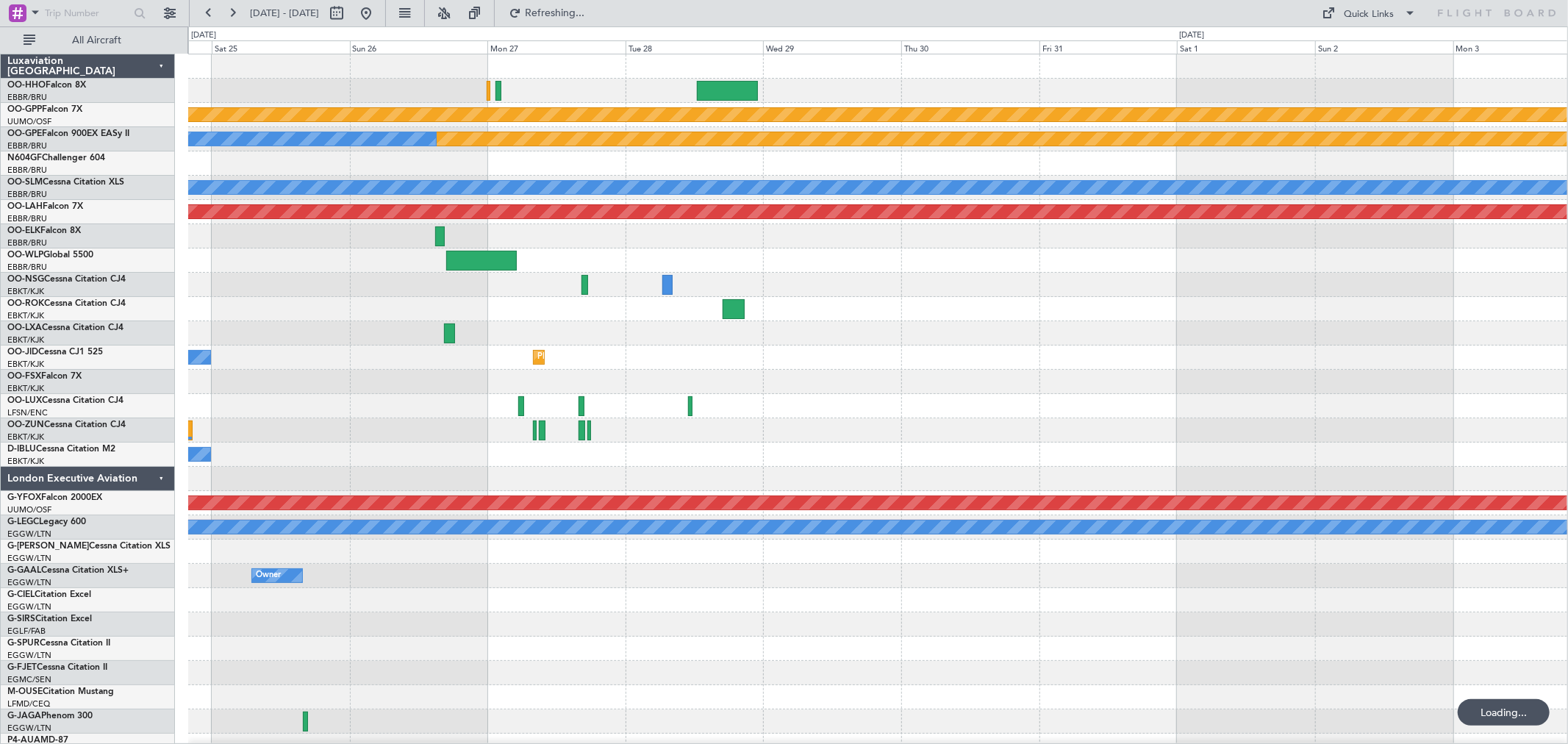
click at [667, 371] on div "Grounded [PERSON_NAME] Planned Maint Nurnberg No Crew [GEOGRAPHIC_DATA] (Brusse…" at bounding box center [878, 685] width 1379 height 1262
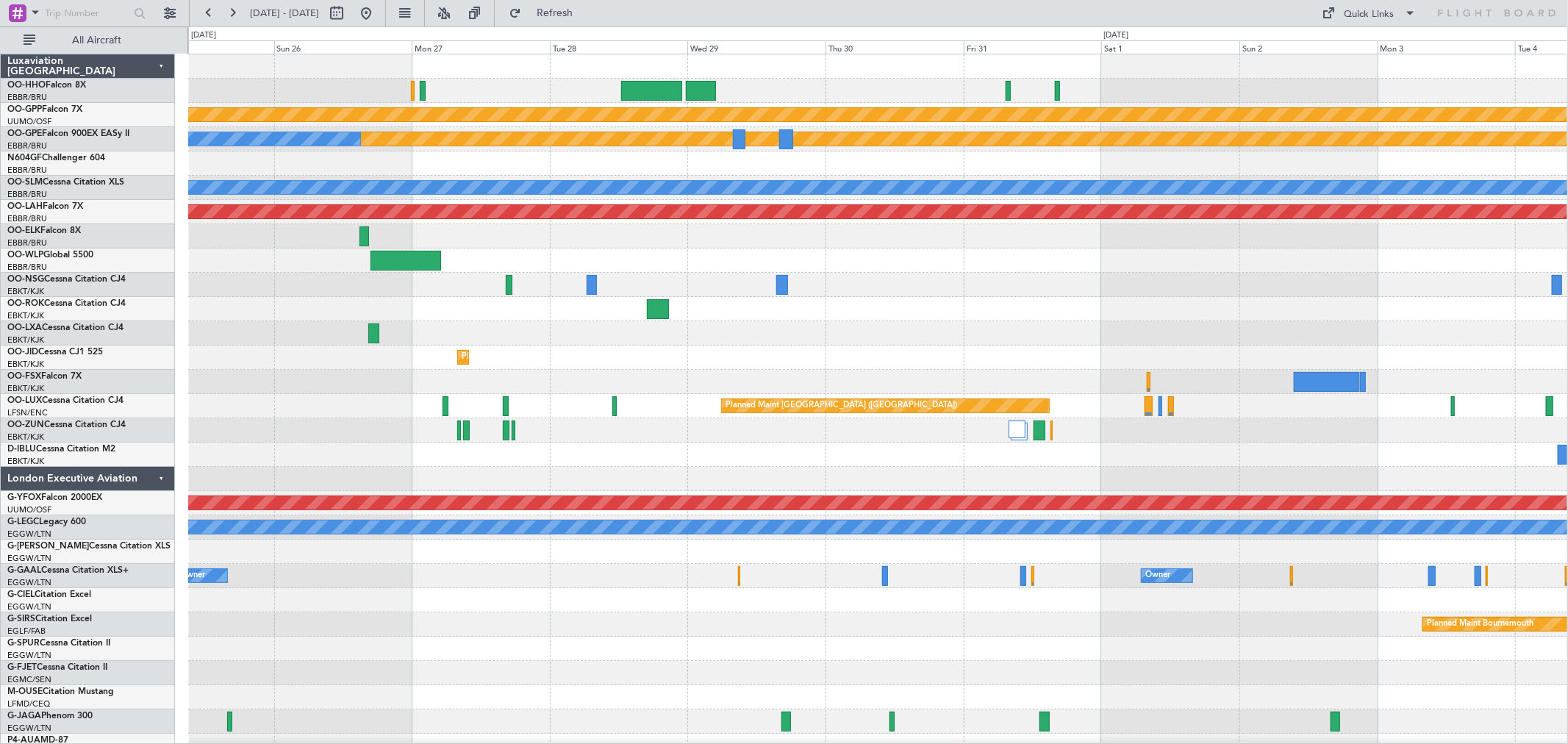
click at [609, 383] on div at bounding box center [878, 382] width 1379 height 24
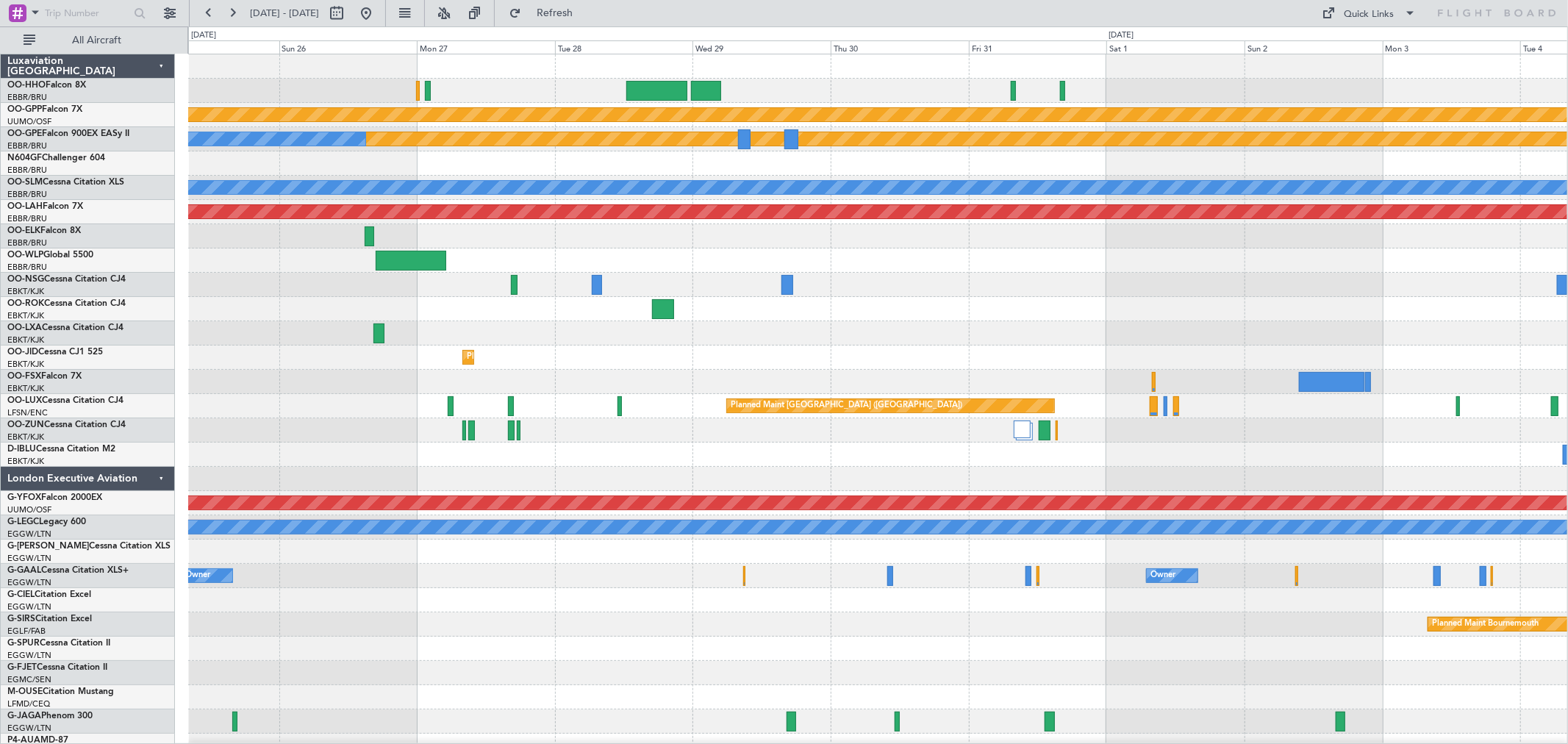
click at [674, 390] on div at bounding box center [878, 382] width 1379 height 24
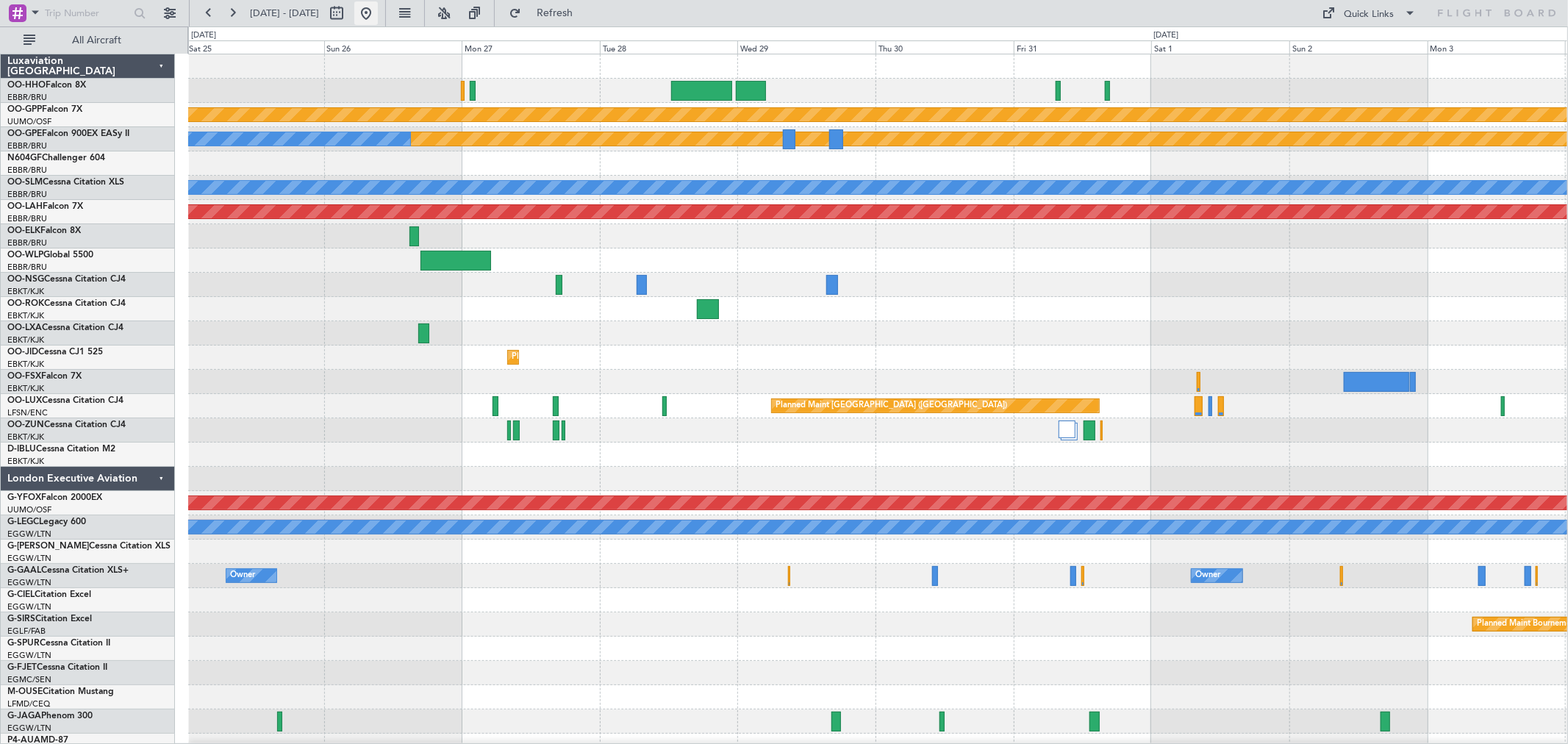
click at [378, 13] on button at bounding box center [366, 14] width 24 height 24
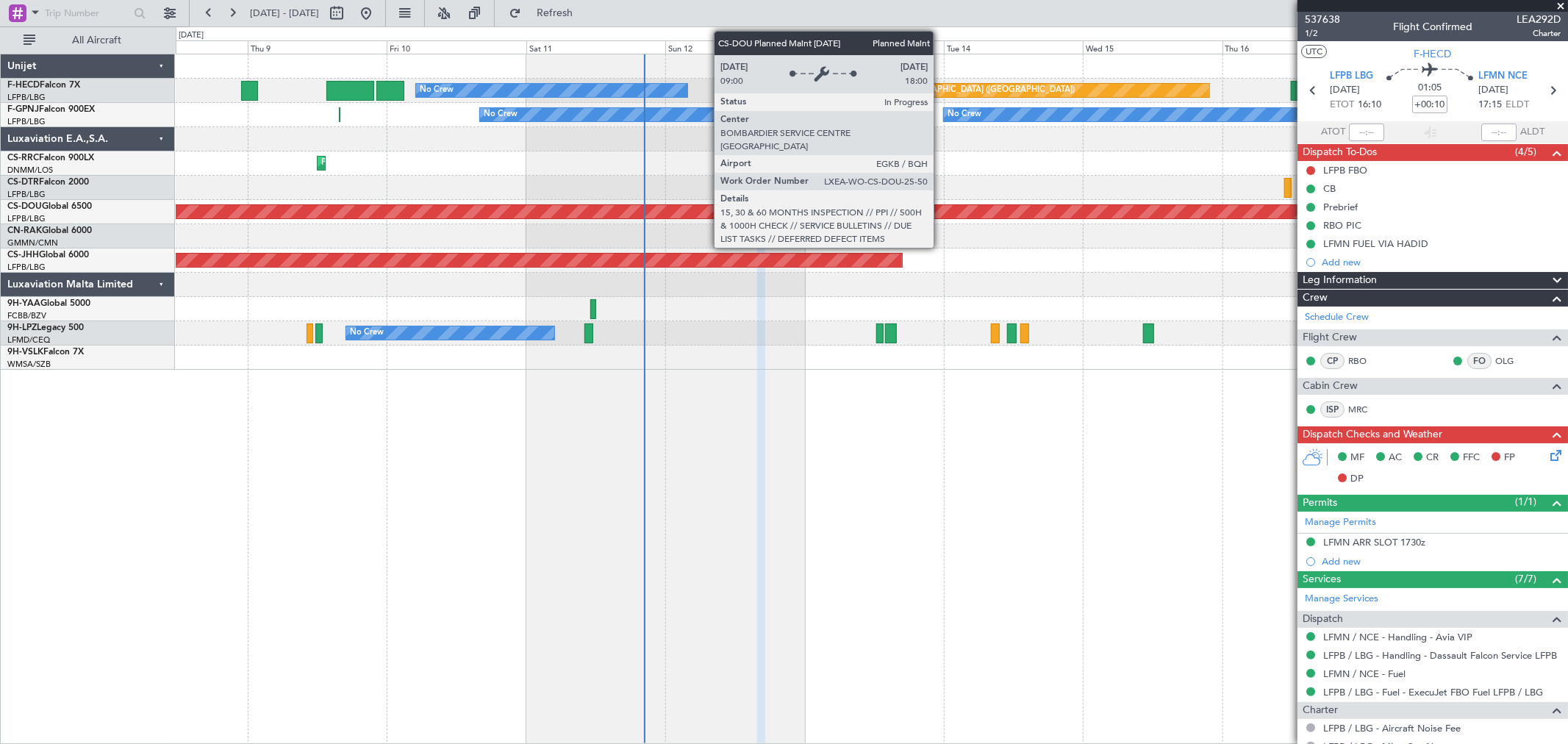
scroll to position [314, 0]
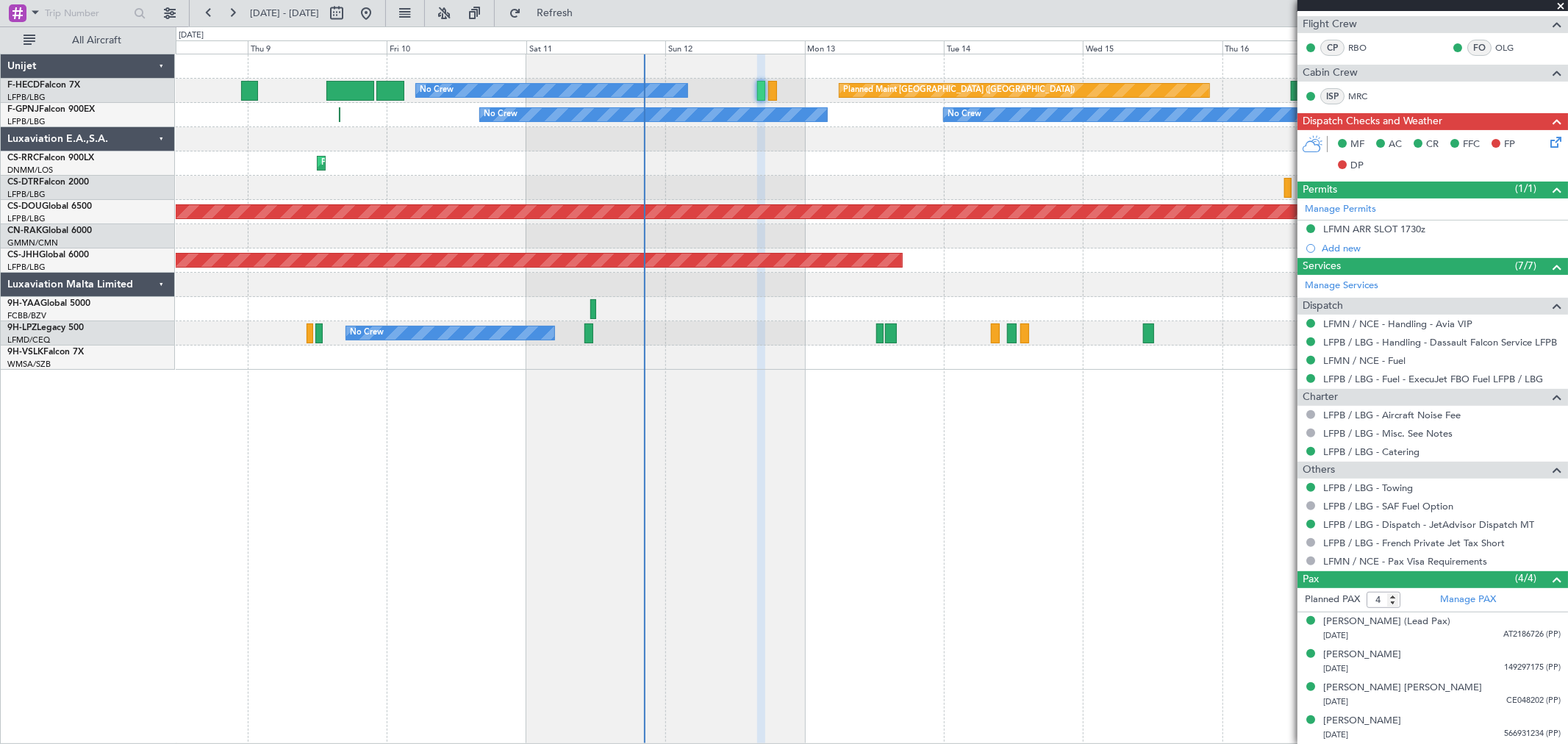
click at [667, 377] on div "Planned Maint Paris (Le Bourget) Planned Maint Paris (Le Bourget) No Crew Plann…" at bounding box center [872, 399] width 1393 height 691
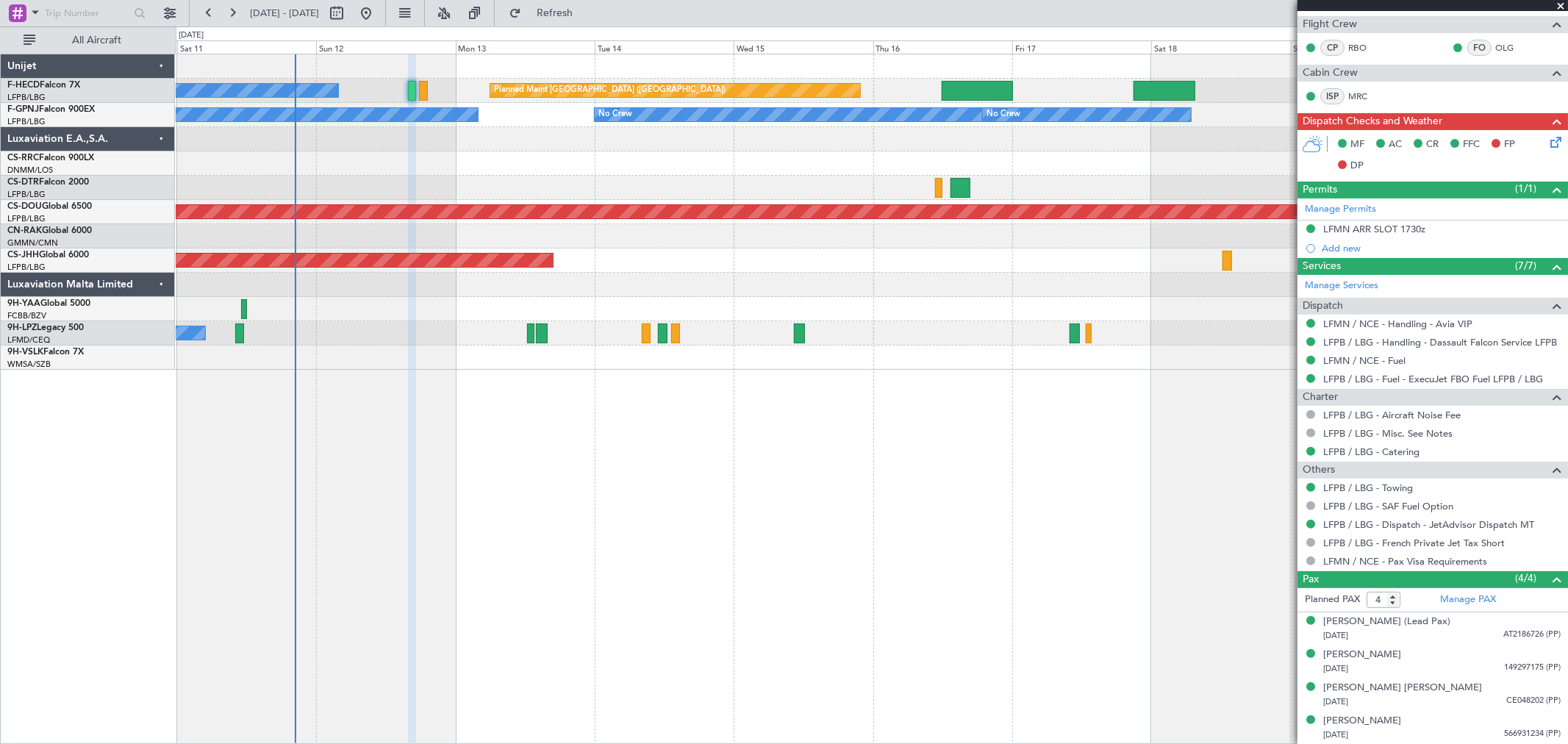
click at [697, 365] on div at bounding box center [872, 358] width 1392 height 24
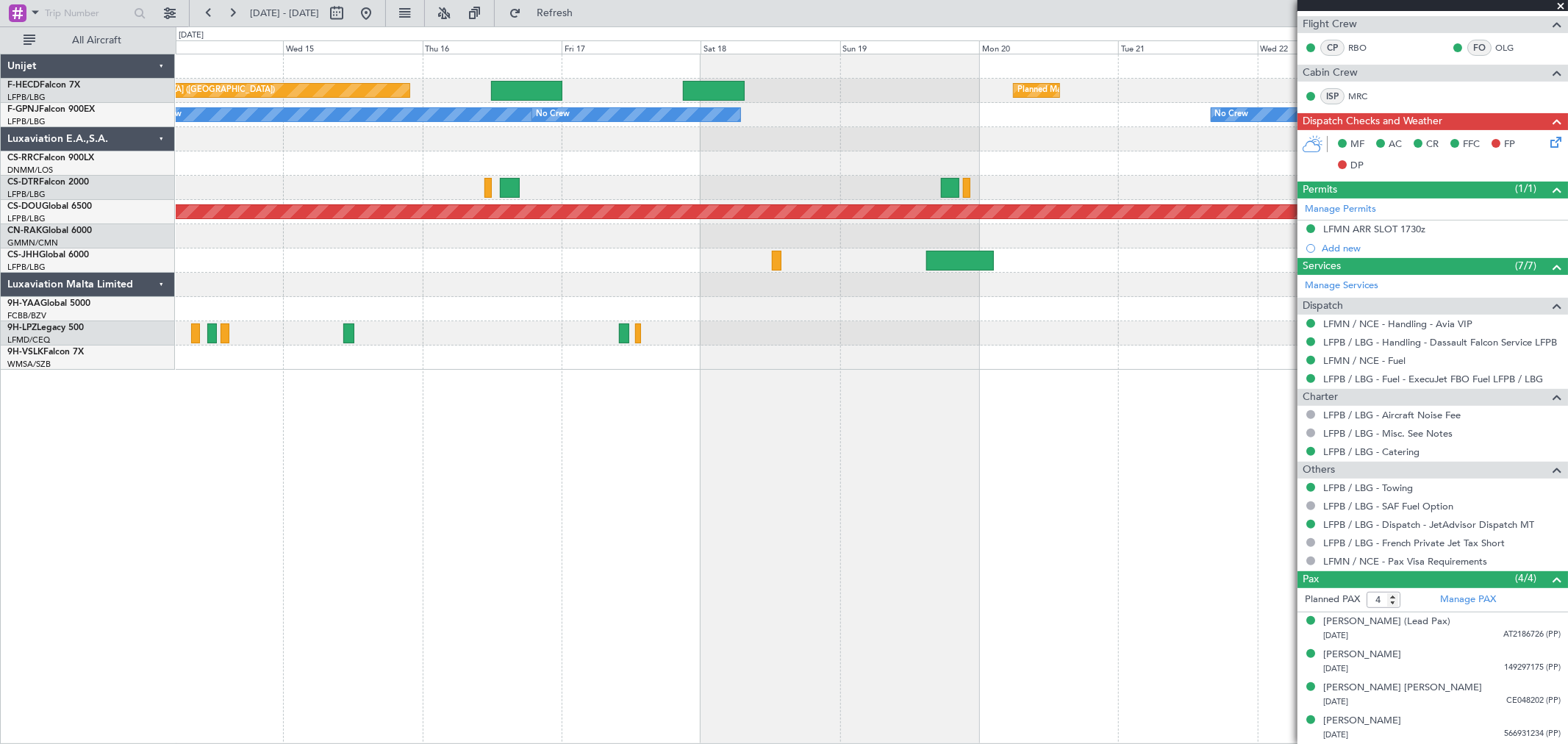
click at [602, 381] on div "Planned Maint Paris (Le Bourget) Planned Maint Paris (Le Bourget) No Crew No Cr…" at bounding box center [872, 399] width 1393 height 691
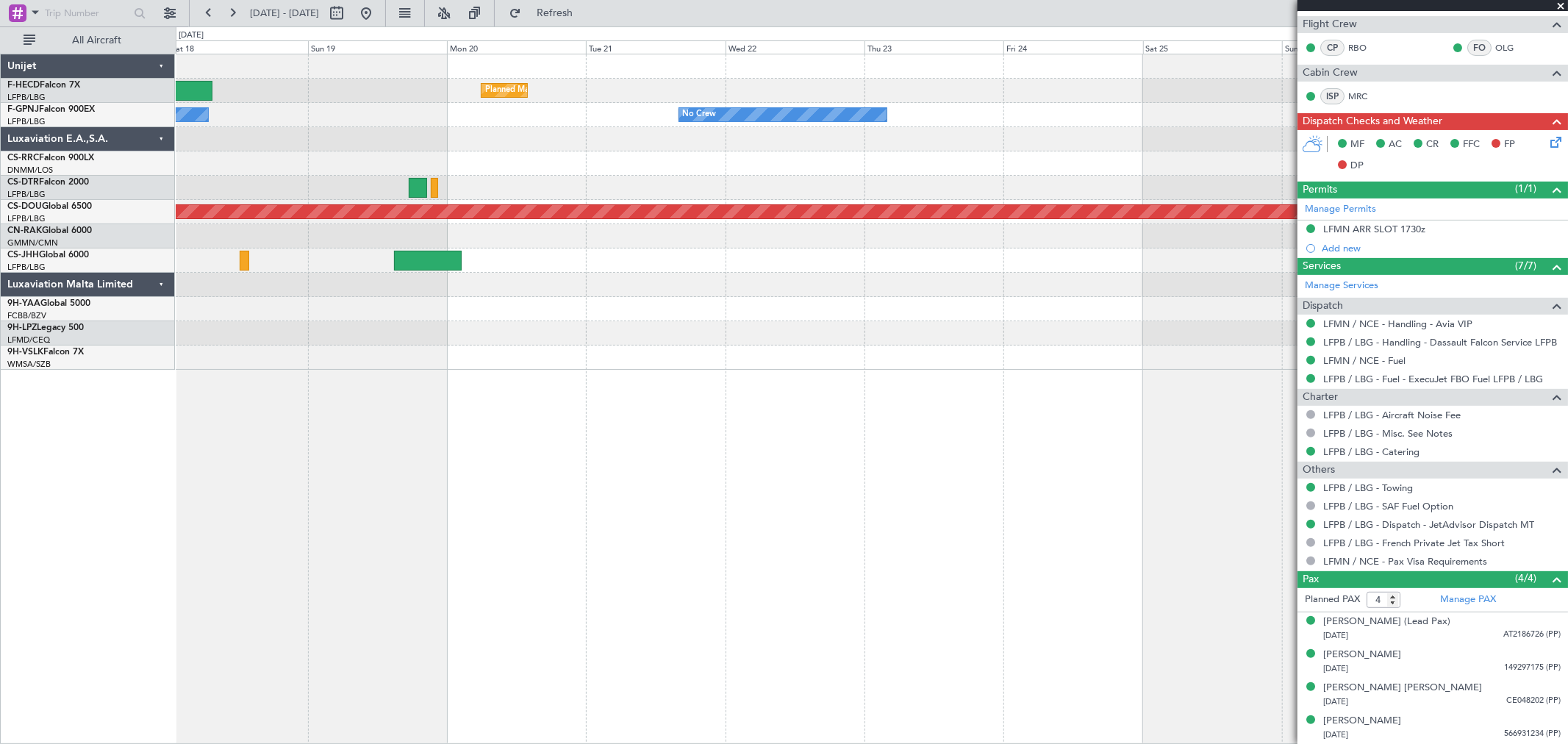
click at [558, 343] on div at bounding box center [872, 333] width 1392 height 24
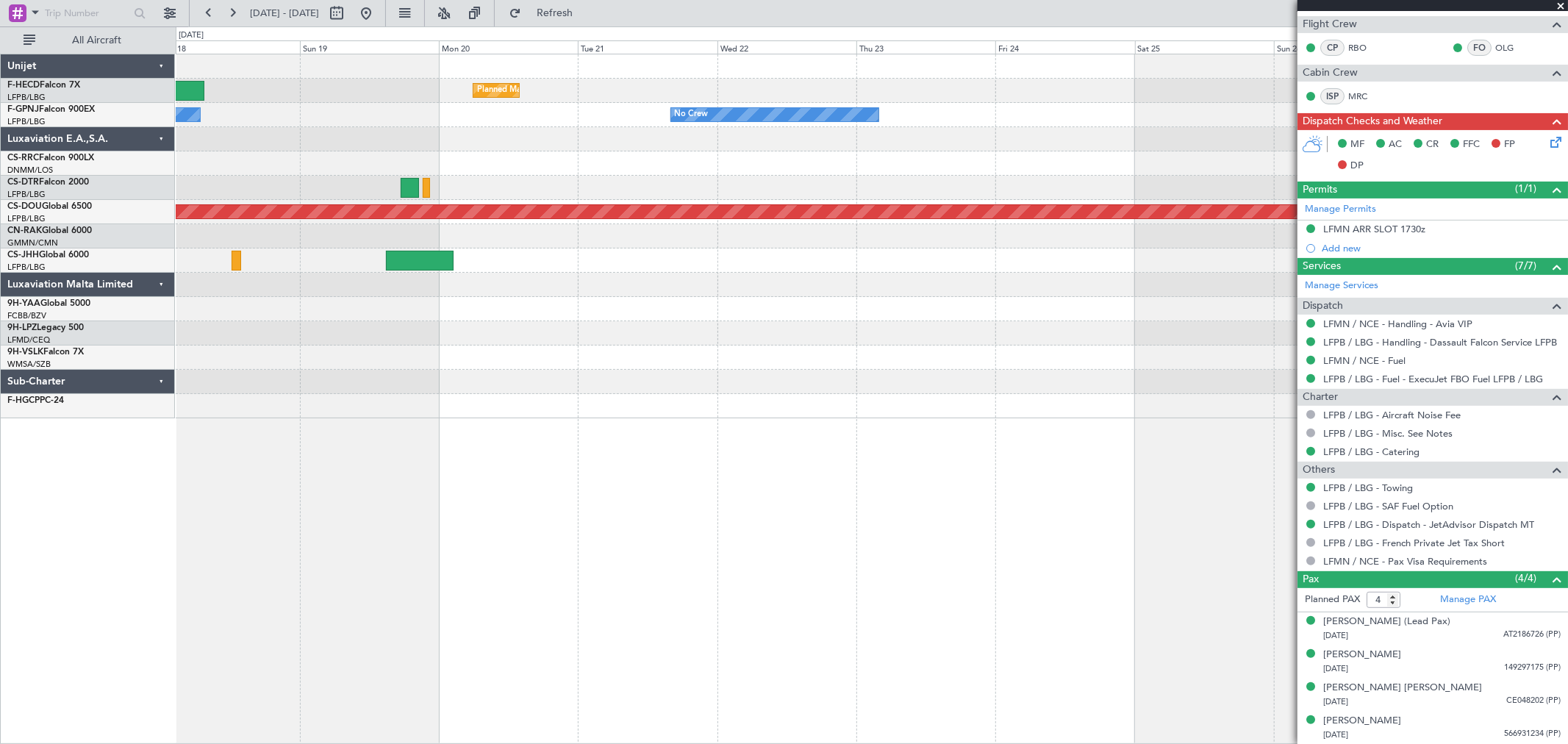
click at [1029, 386] on div at bounding box center [872, 382] width 1392 height 24
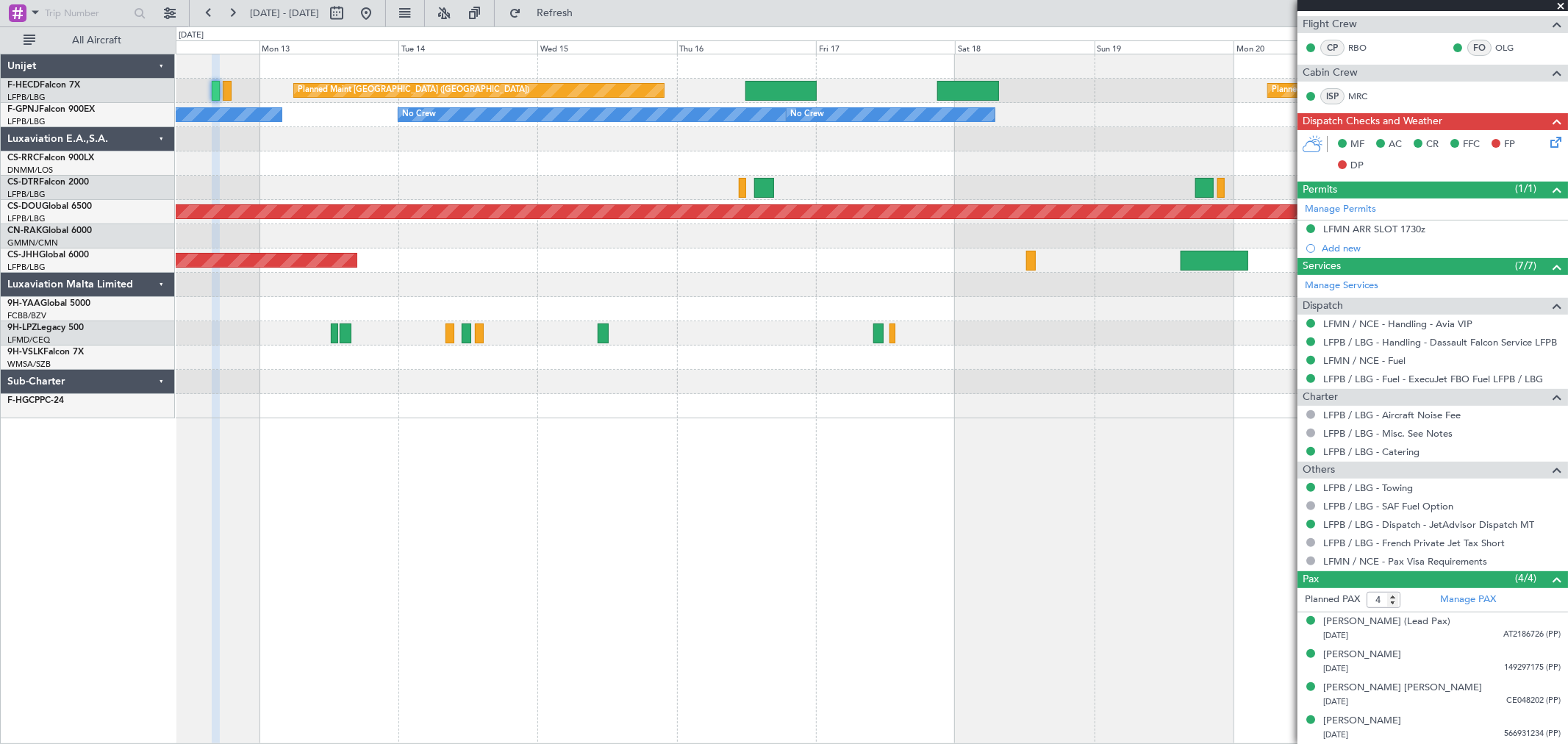
click at [938, 392] on div at bounding box center [872, 382] width 1392 height 24
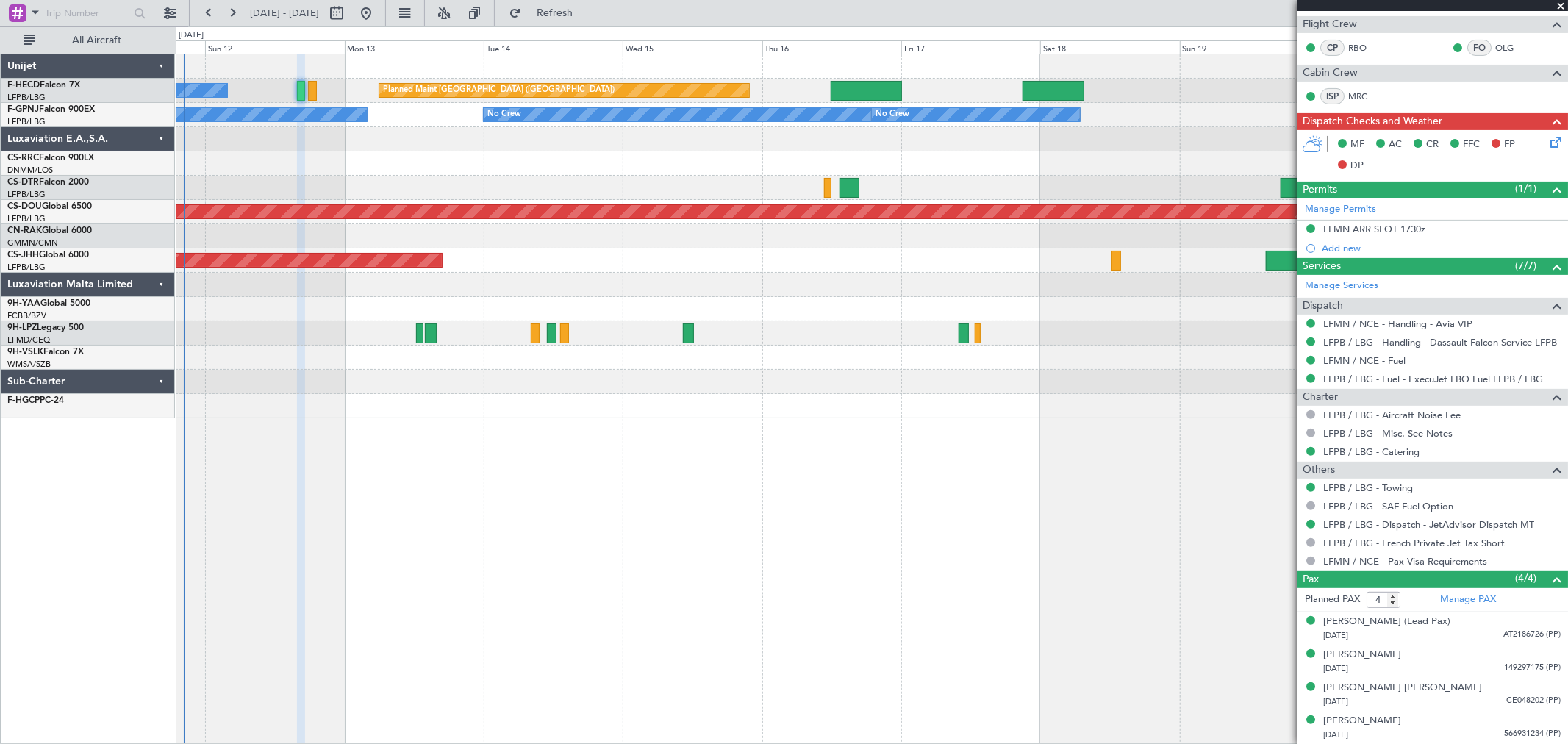
click at [965, 384] on div at bounding box center [872, 382] width 1392 height 24
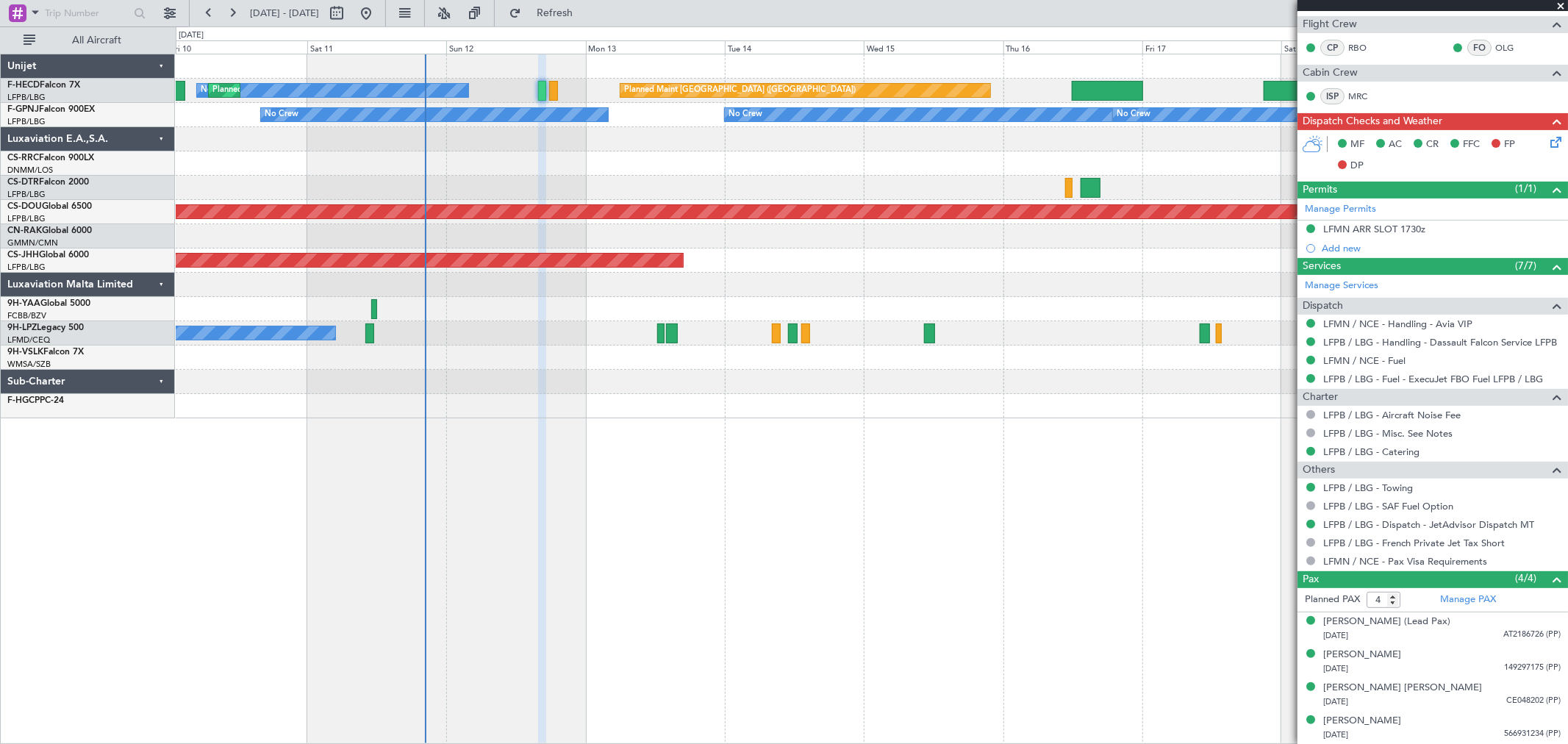
click at [866, 375] on div at bounding box center [872, 382] width 1392 height 24
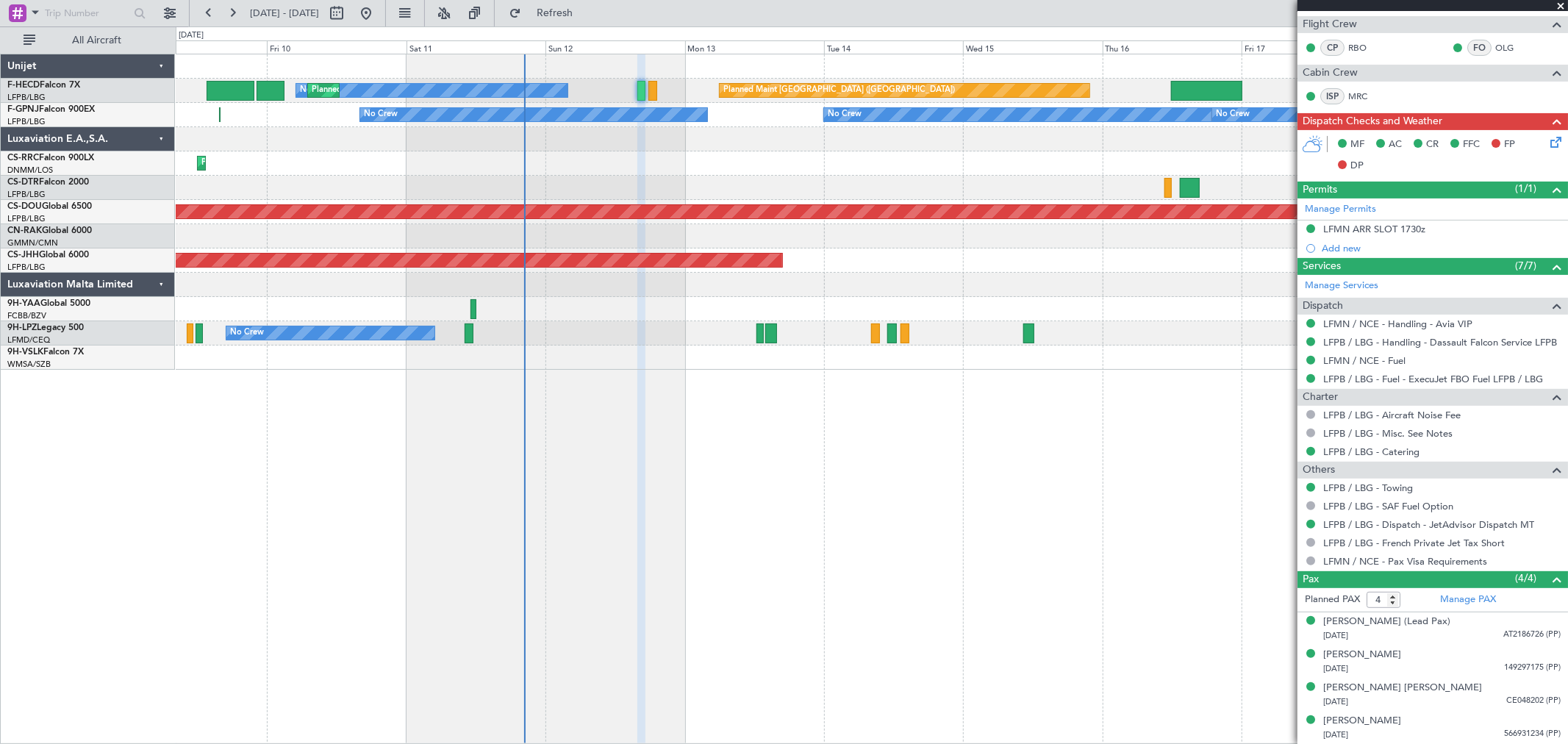
click at [128, 399] on div "Planned Maint Paris (Le Bourget) No Crew Planned Maint Paris (Le Bourget) Plann…" at bounding box center [784, 385] width 1568 height 718
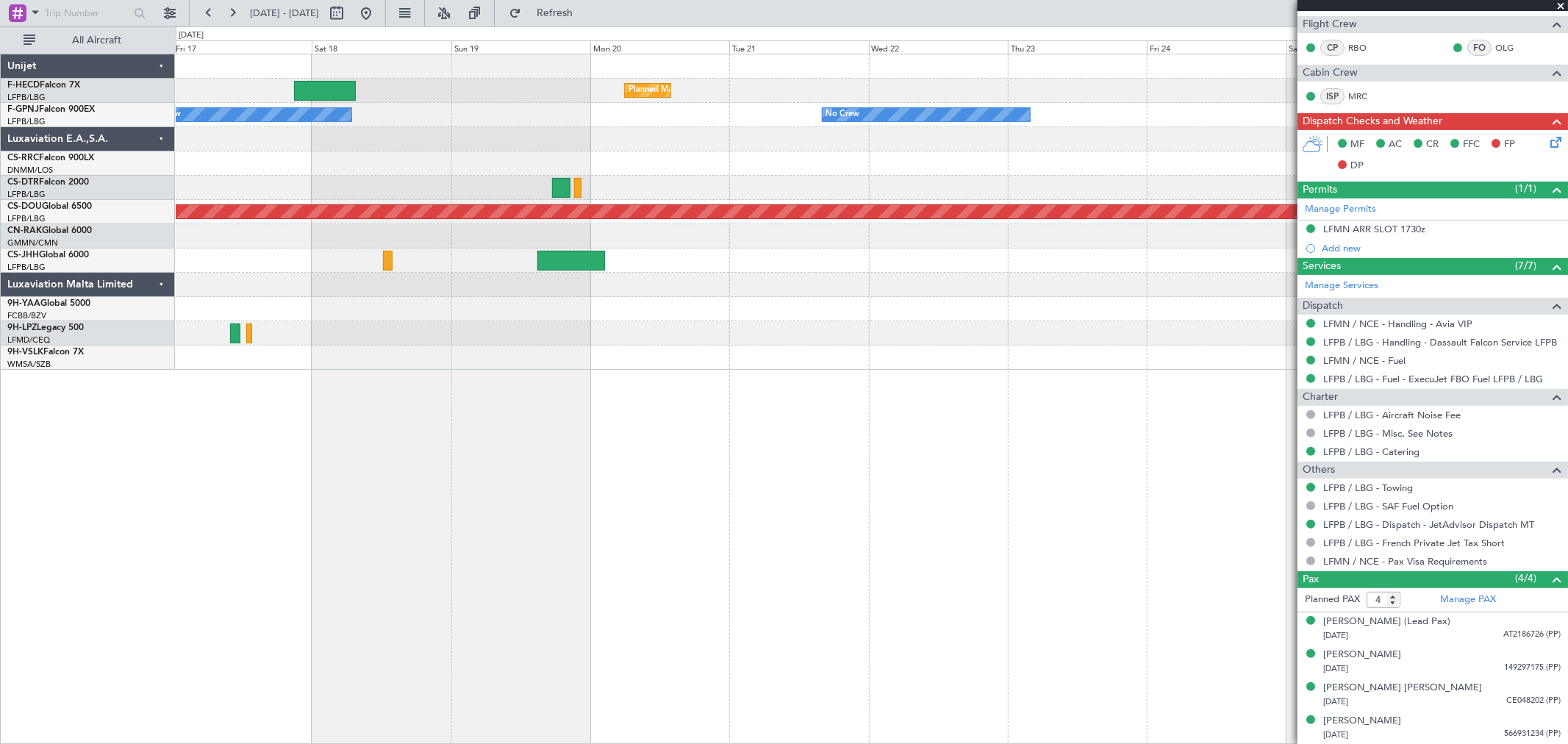
click at [272, 381] on div "Planned Maint [GEOGRAPHIC_DATA] ([GEOGRAPHIC_DATA]) Planned Maint [GEOGRAPHIC_D…" at bounding box center [872, 399] width 1393 height 691
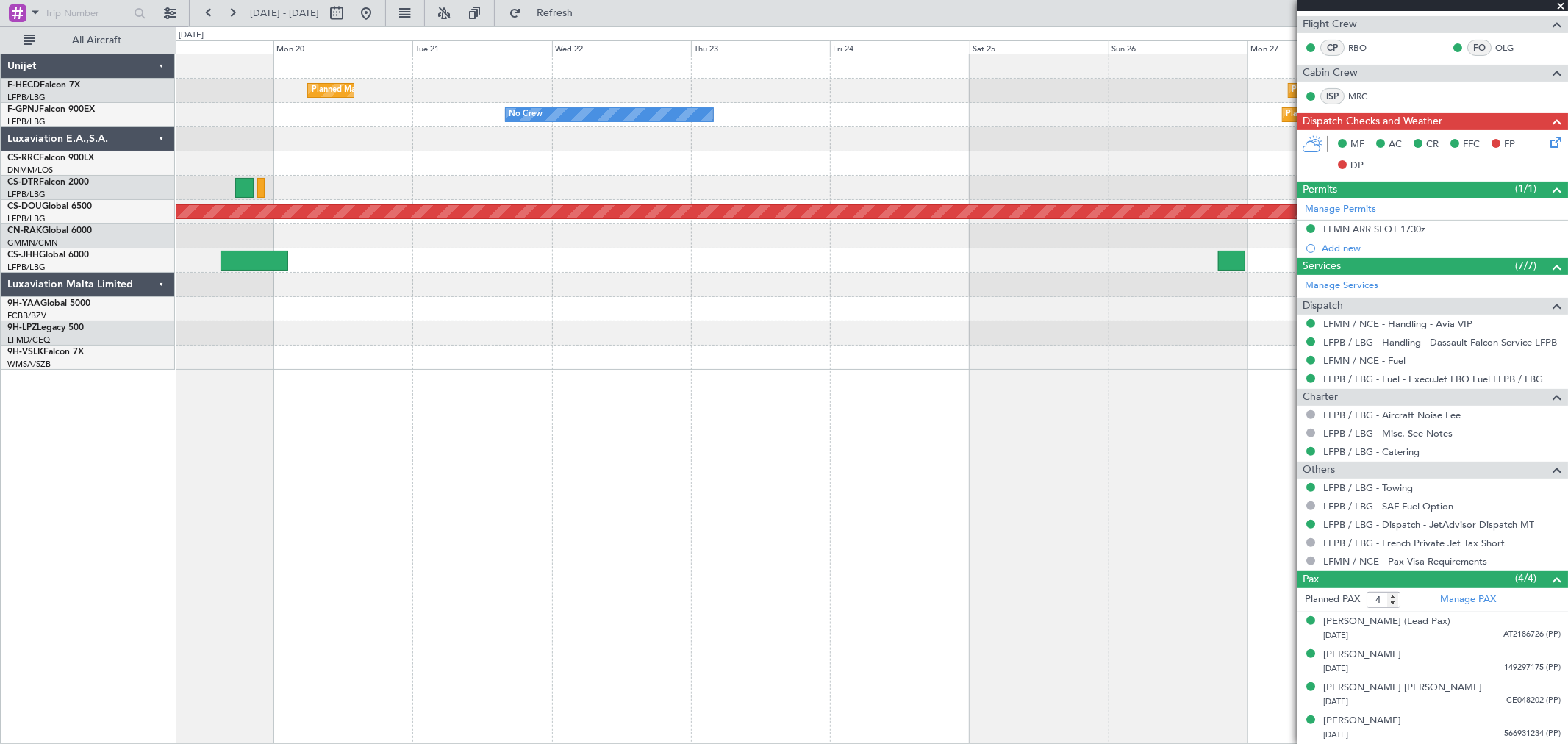
click at [319, 337] on div at bounding box center [872, 333] width 1392 height 24
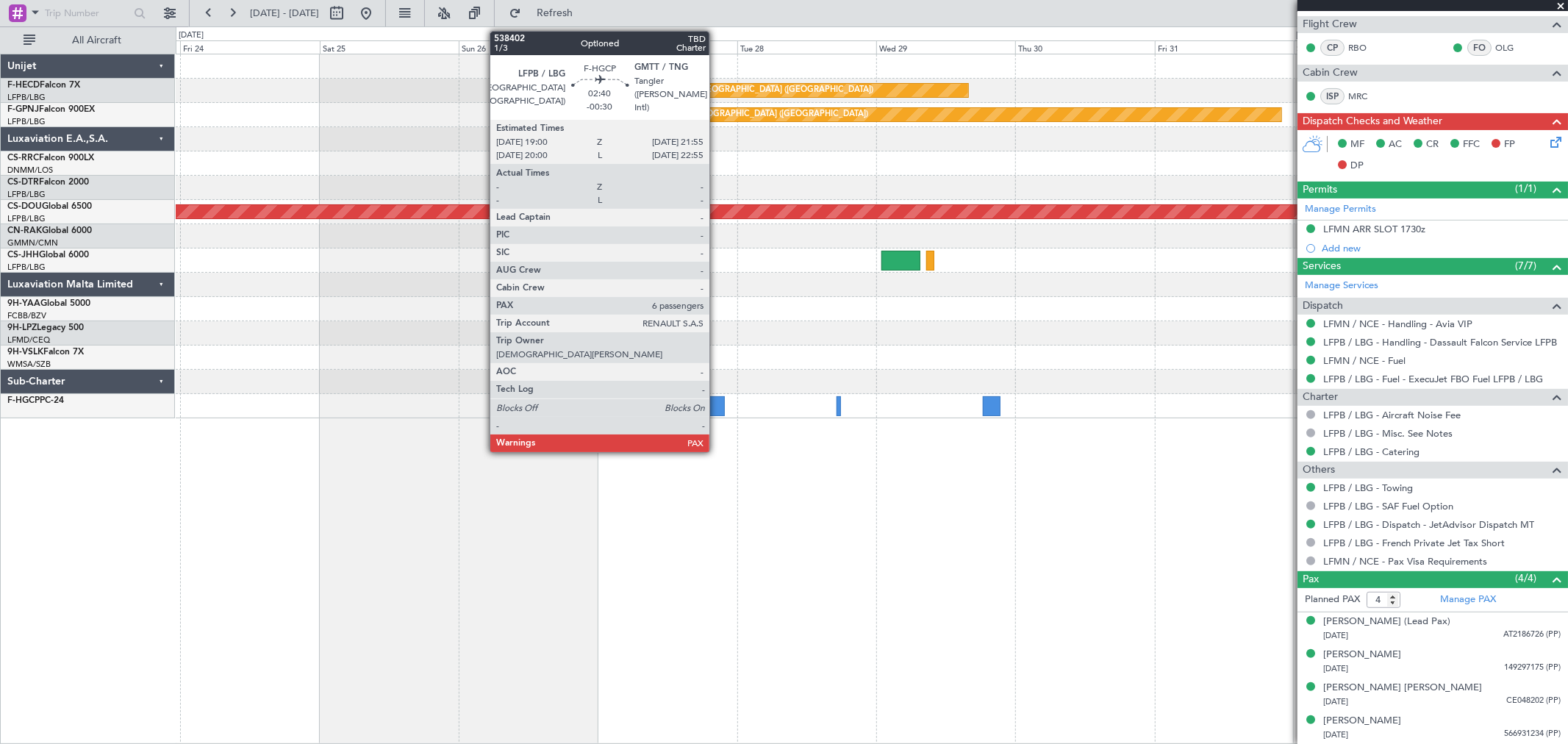
click at [717, 403] on div at bounding box center [715, 406] width 17 height 20
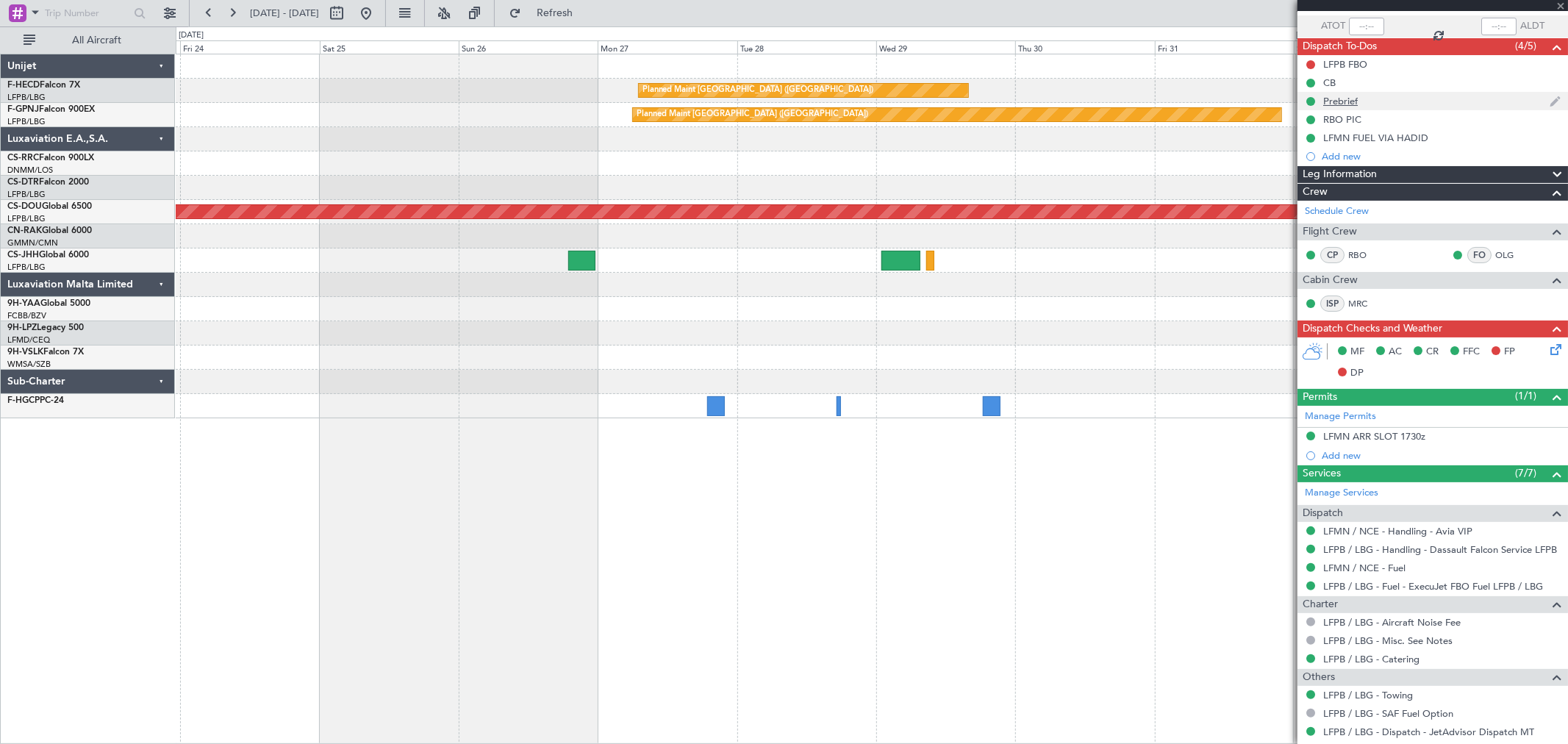
scroll to position [0, 0]
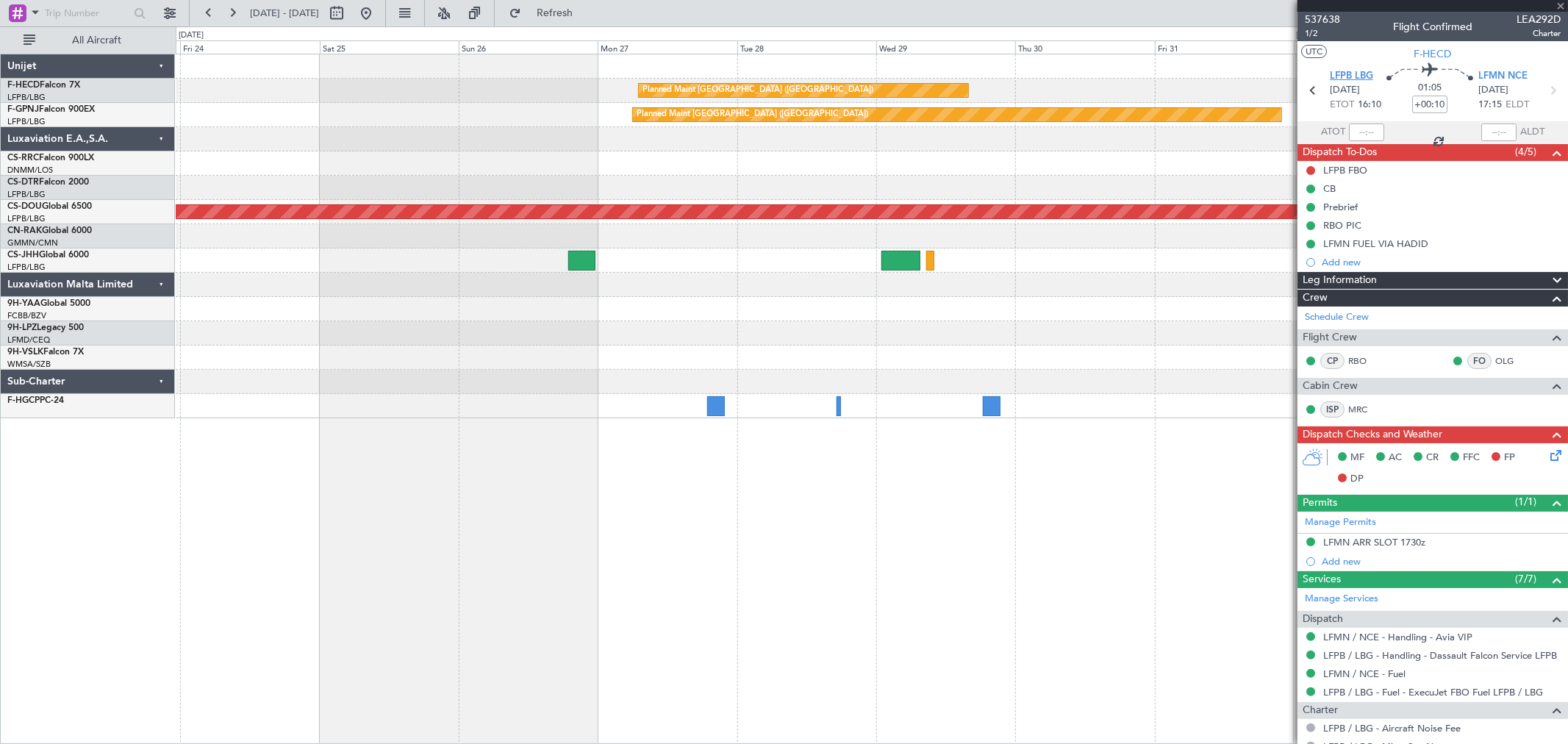
type input "-00:30"
type input "6"
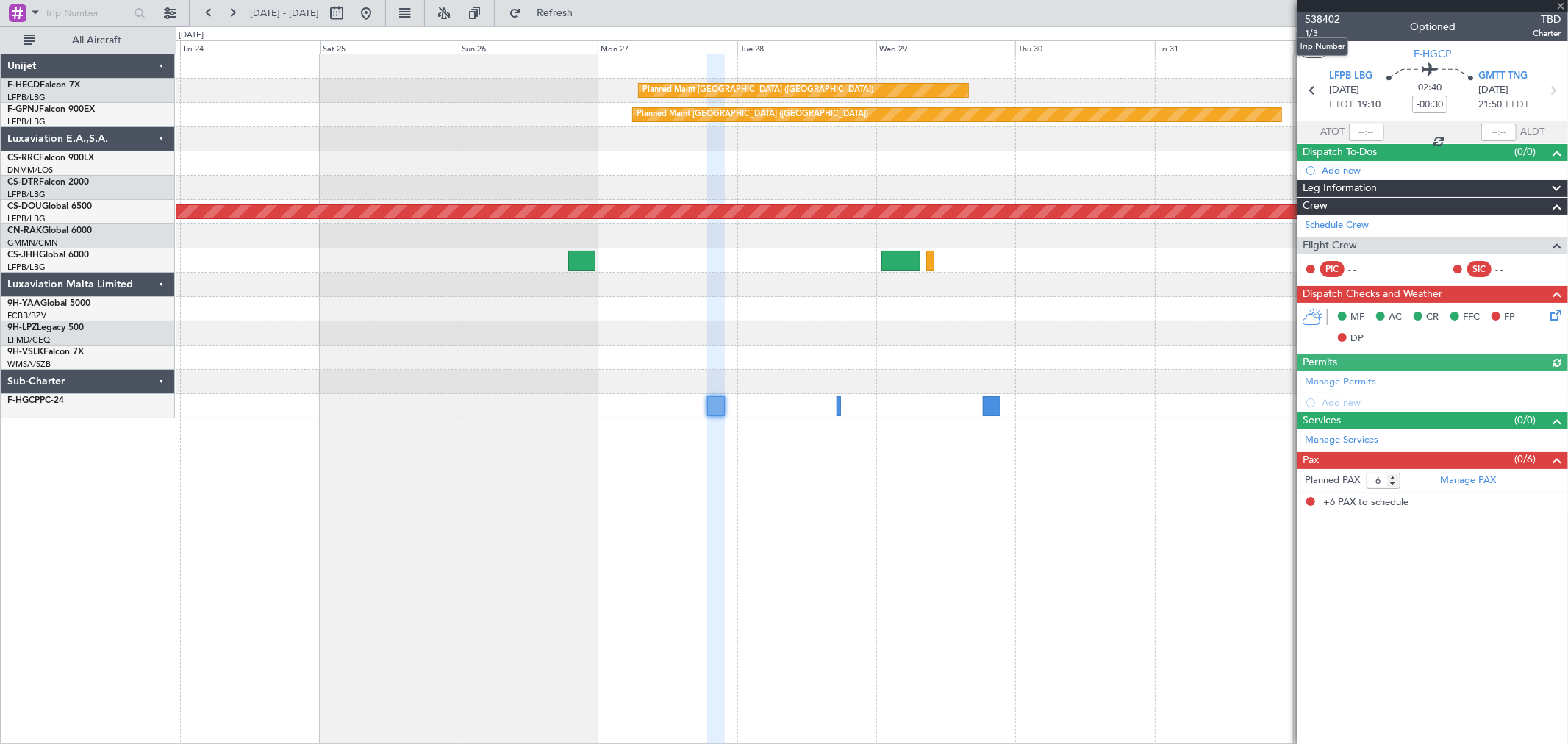
click at [1327, 12] on span "538402" at bounding box center [1322, 19] width 35 height 16
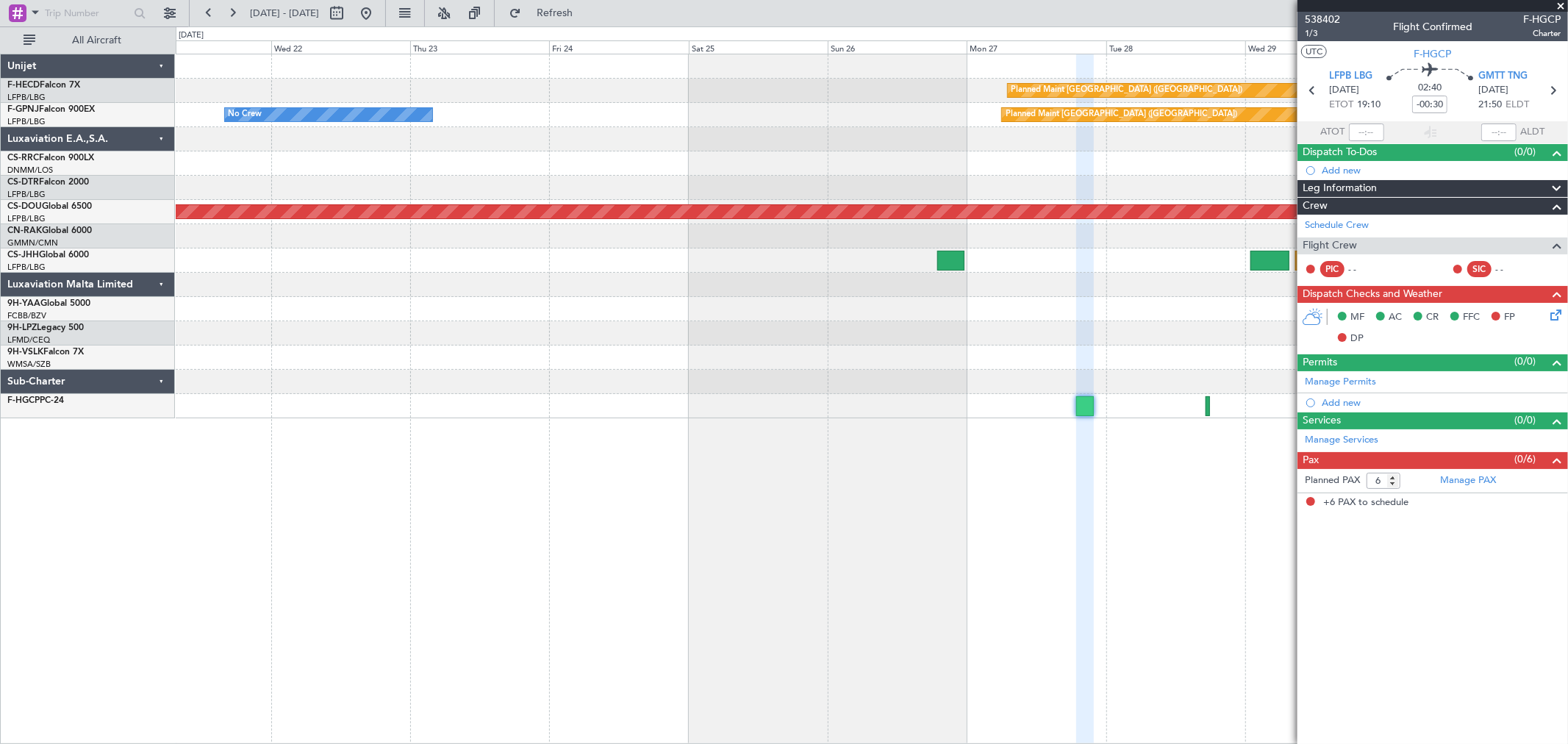
click at [1096, 102] on div "Planned Maint Paris (Le Bourget) Planned Maint Paris (Le Bourget)" at bounding box center [872, 91] width 1392 height 24
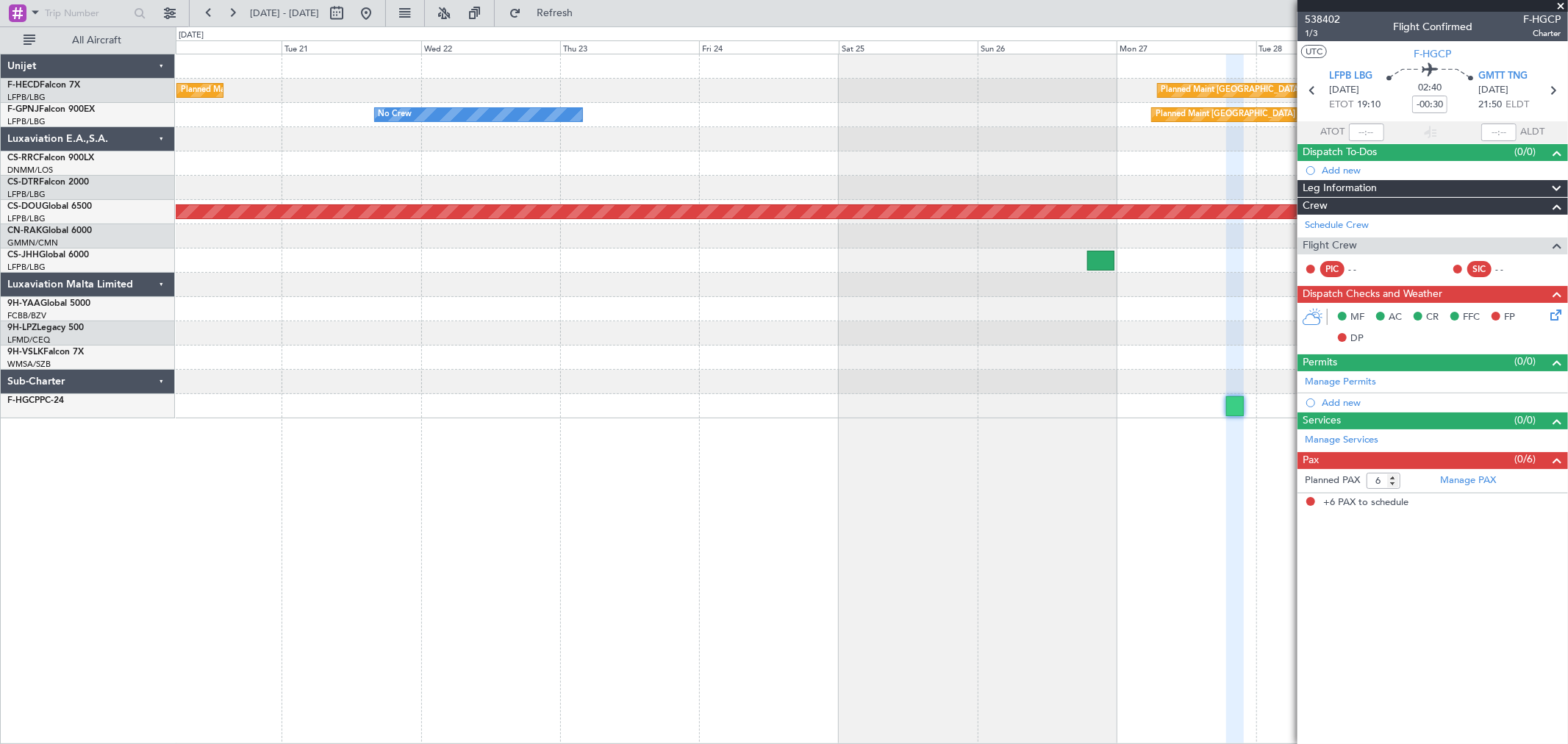
click at [1179, 91] on div "Planned Maint Paris (Le Bourget) Planned Maint Paris (Le Bourget) Planned Maint…" at bounding box center [872, 236] width 1392 height 364
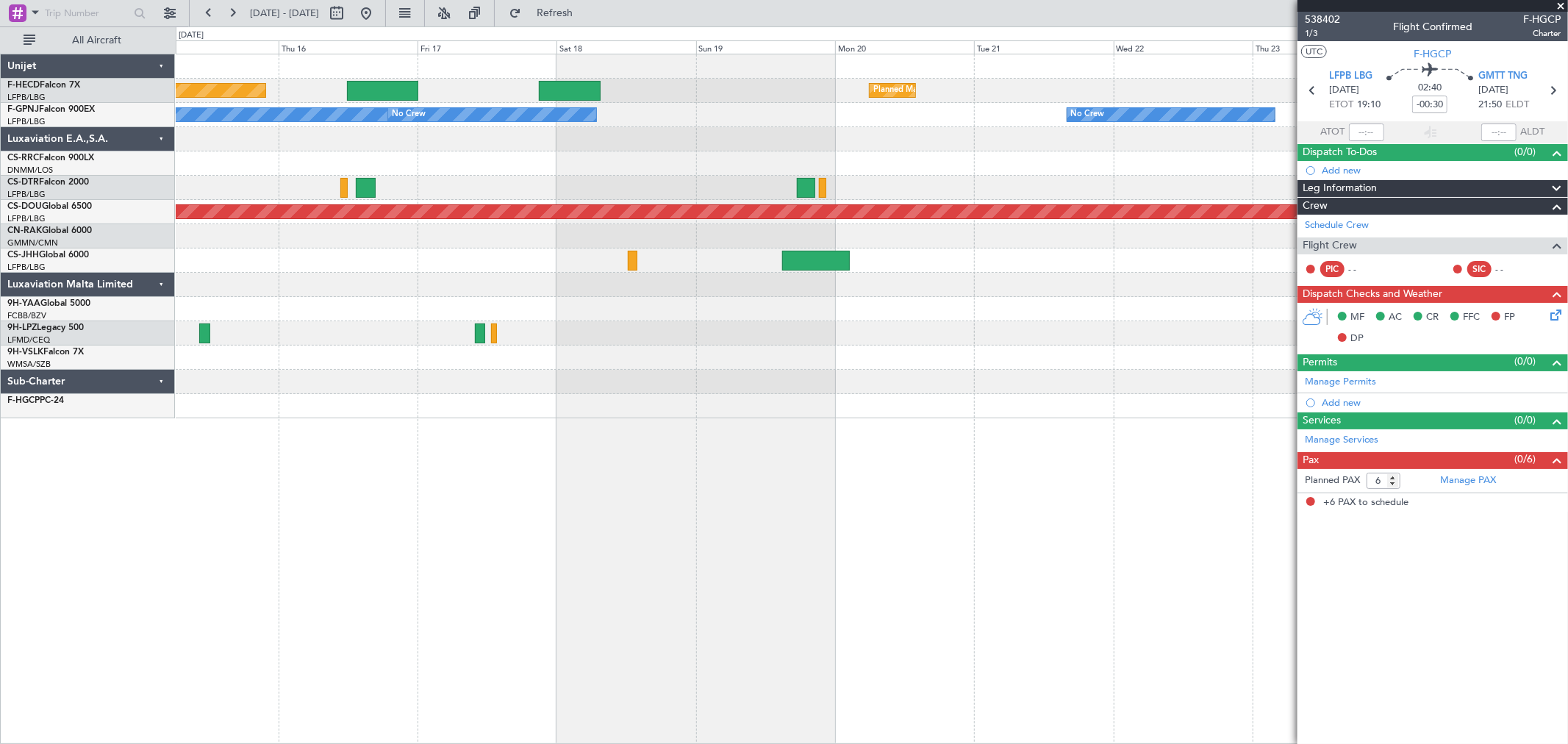
click at [1053, 98] on div "Planned Maint [GEOGRAPHIC_DATA] ([GEOGRAPHIC_DATA]) Planned Maint [GEOGRAPHIC_D…" at bounding box center [872, 236] width 1392 height 364
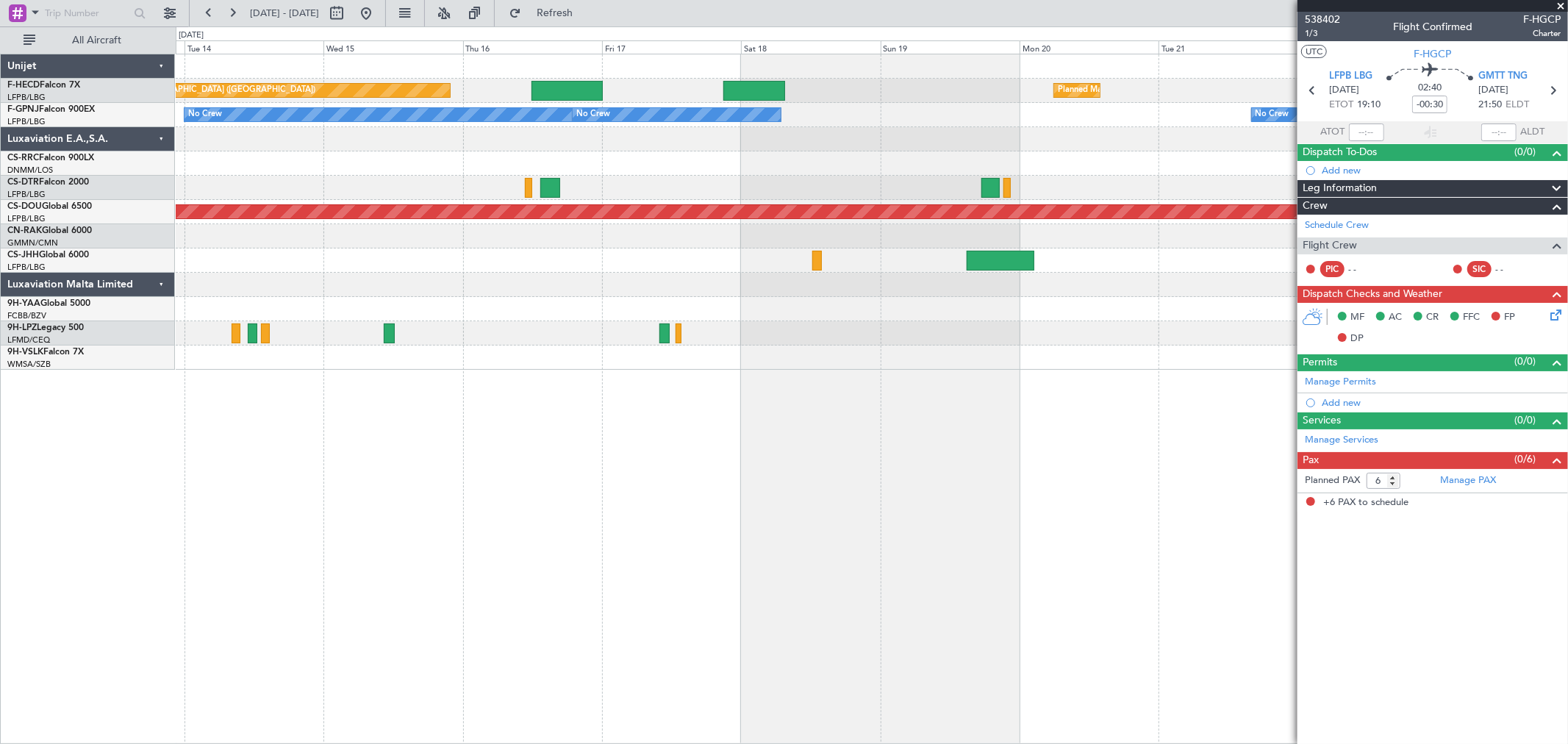
click at [214, 155] on div "Planned Maint Paris (Le Bourget) Planned Maint Paris (Le Bourget) No Crew No Cr…" at bounding box center [872, 212] width 1392 height 316
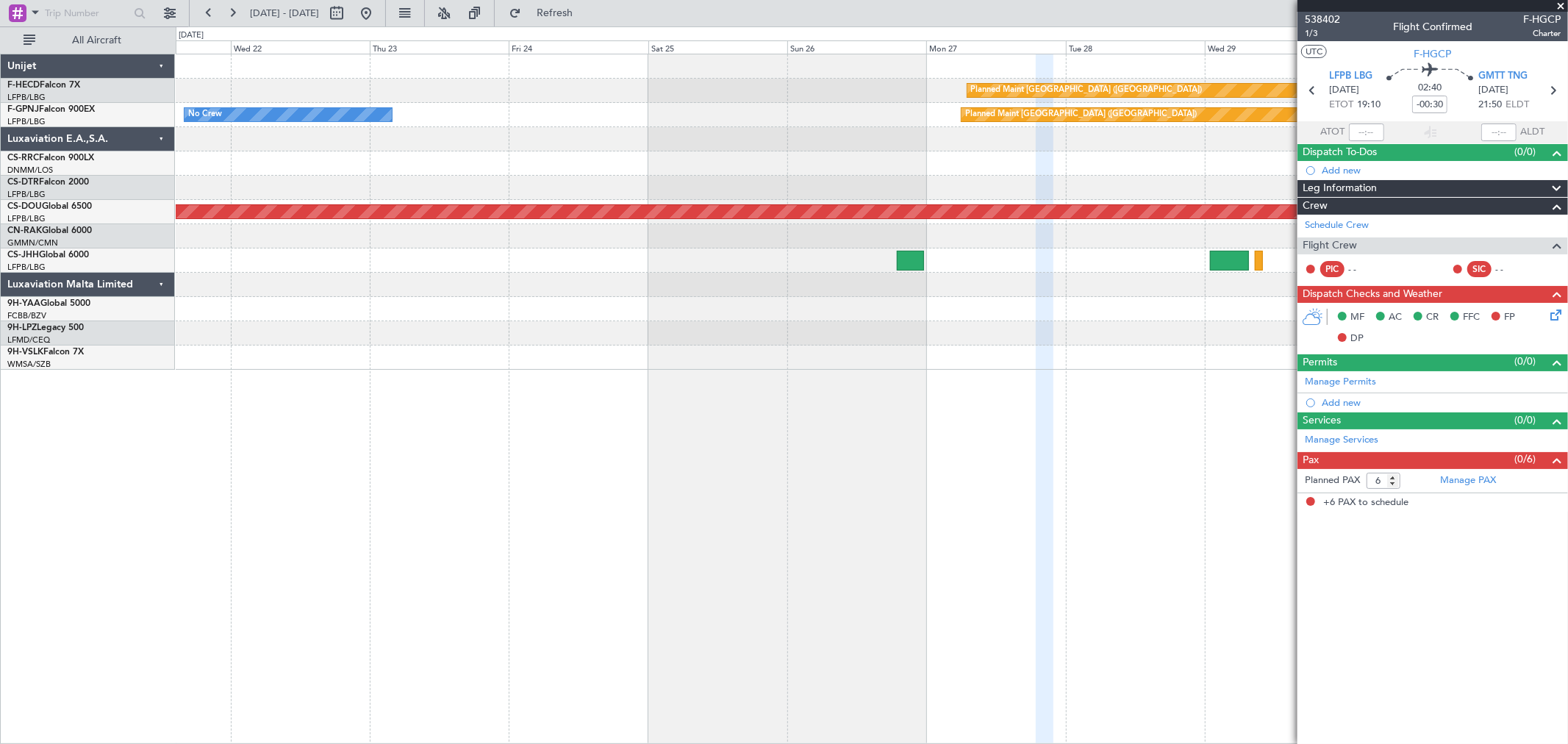
click at [341, 112] on div "Planned Maint [GEOGRAPHIC_DATA] ([GEOGRAPHIC_DATA]) Planned Maint [GEOGRAPHIC_D…" at bounding box center [872, 212] width 1392 height 316
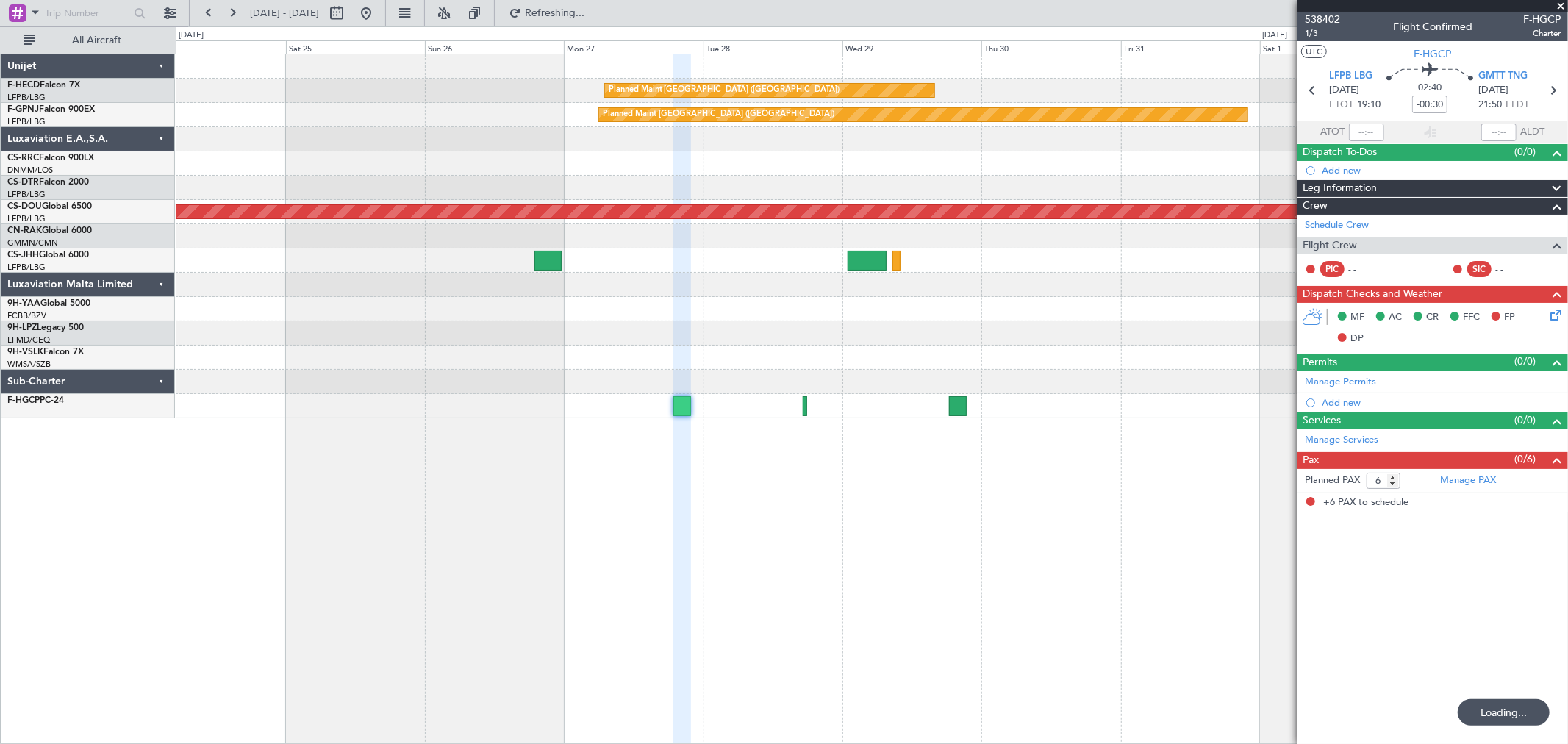
click at [1242, 203] on div "Planned Maint Paris (Le Bourget) Planned Maint Paris (Le Bourget) Planned Maint…" at bounding box center [872, 236] width 1392 height 364
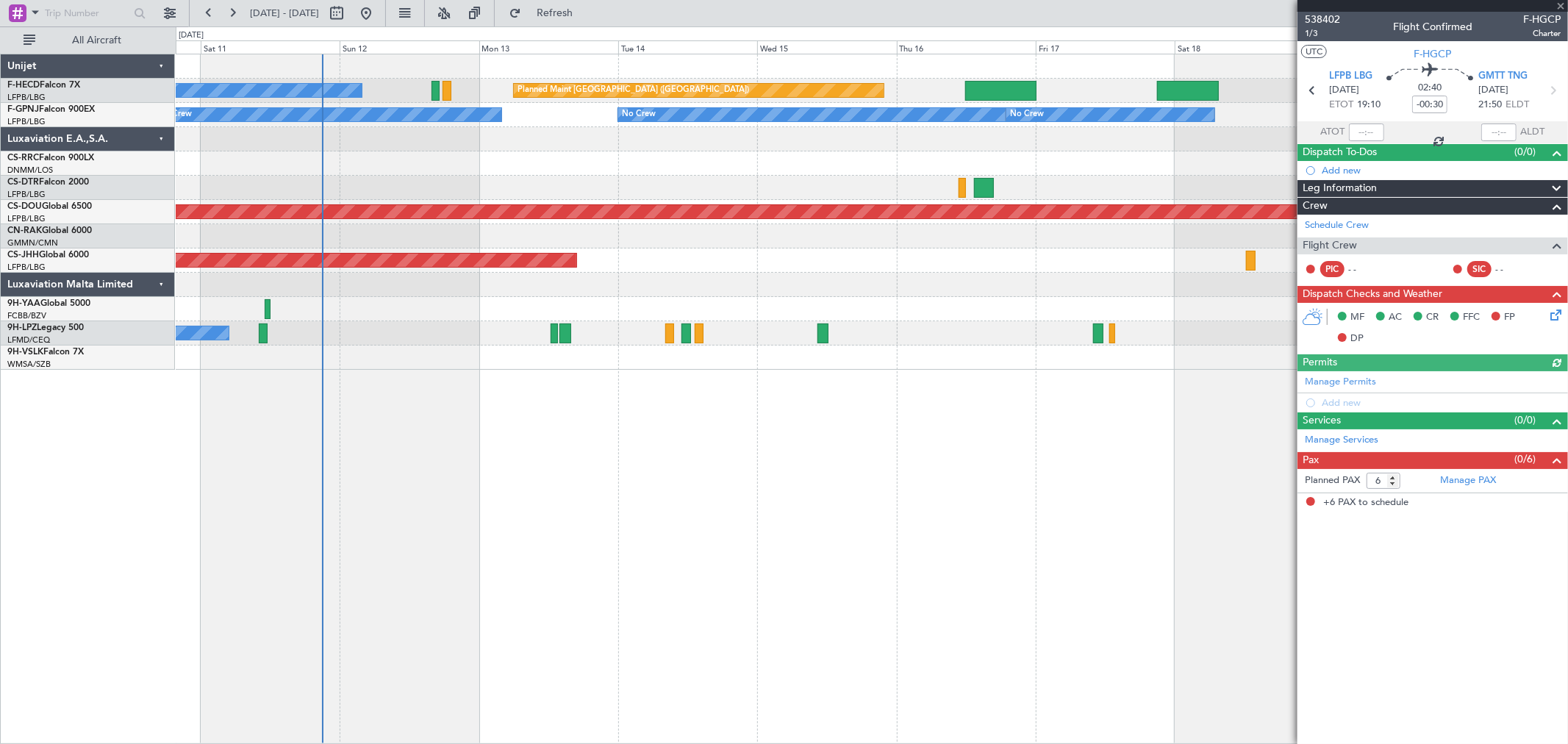
click at [1144, 241] on div "Planned Maint Paris (Le Bourget) Planned Maint Paris (Le Bourget) No Crew Plann…" at bounding box center [872, 212] width 1392 height 316
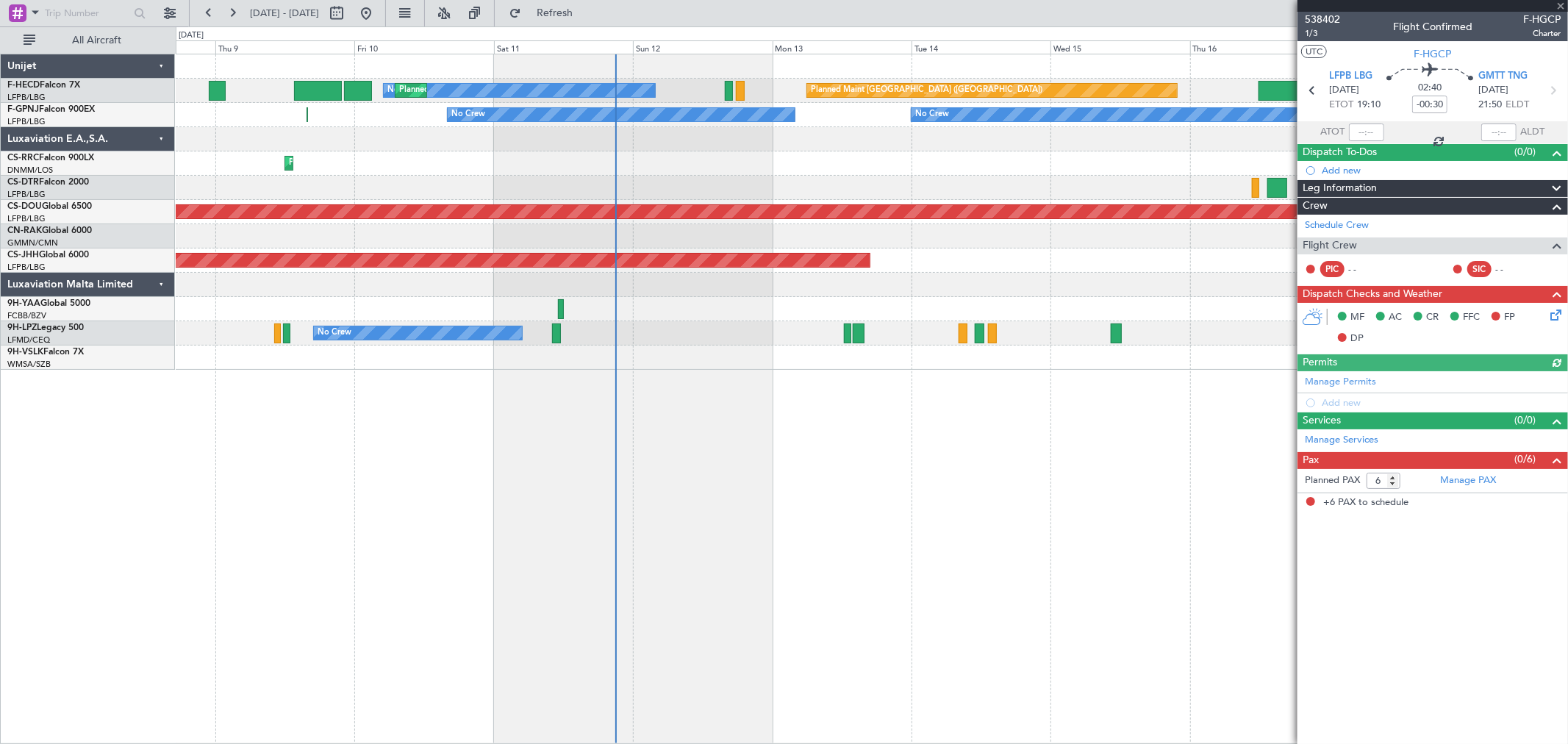
click at [836, 211] on div "Planned Maint London ([GEOGRAPHIC_DATA])" at bounding box center [871, 212] width 4172 height 13
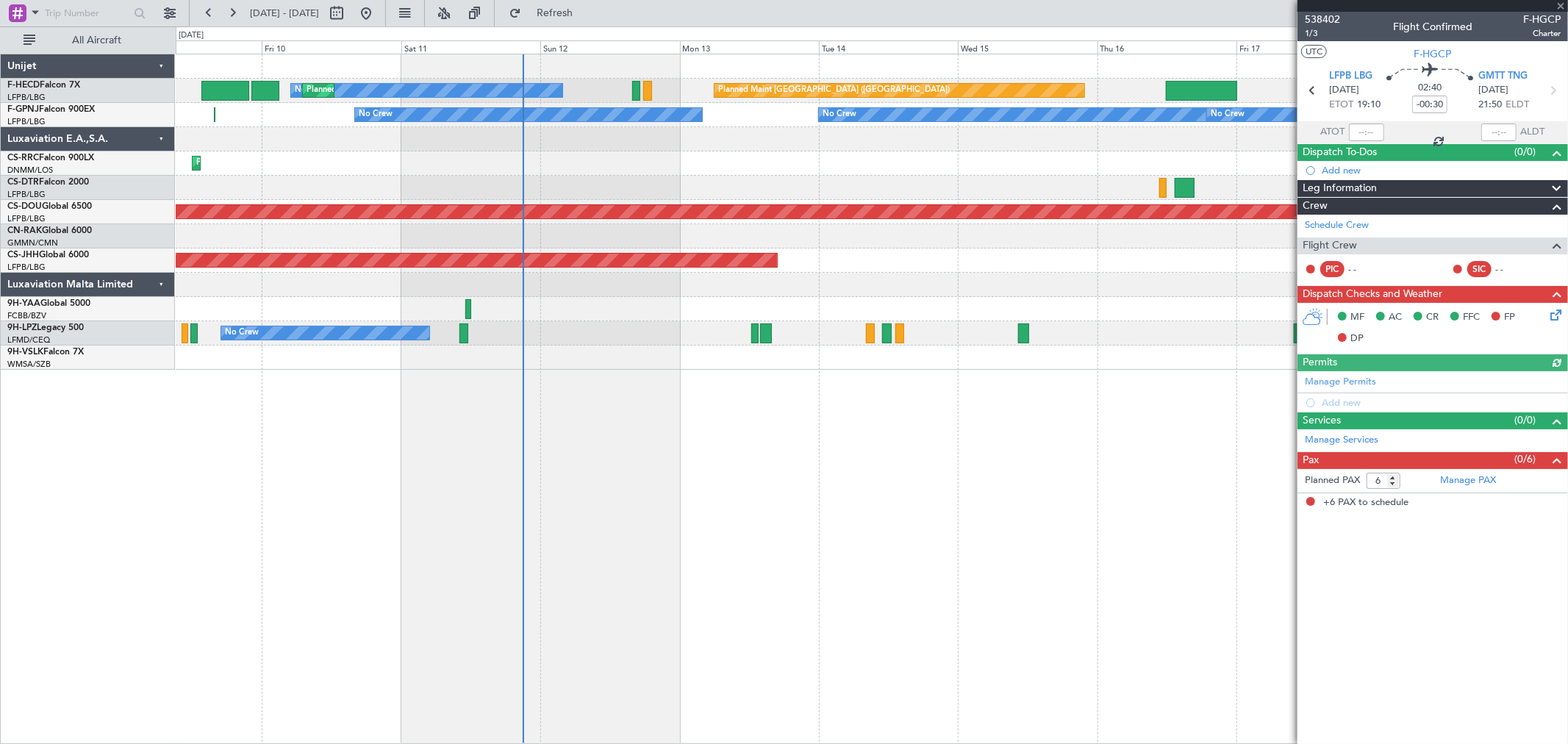
click at [618, 230] on div "Planned Maint Paris (Le Bourget) No Crew Planned Maint Paris (Le Bourget) Plann…" at bounding box center [872, 212] width 1392 height 316
